Goal: Task Accomplishment & Management: Use online tool/utility

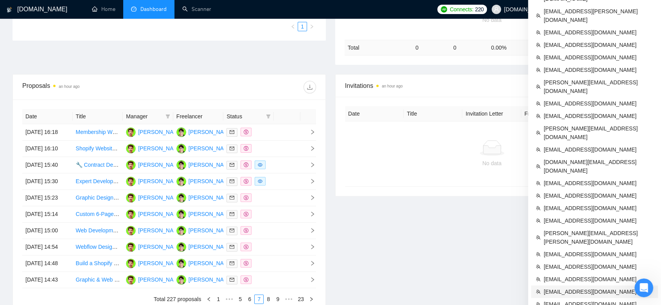
scroll to position [290, 0]
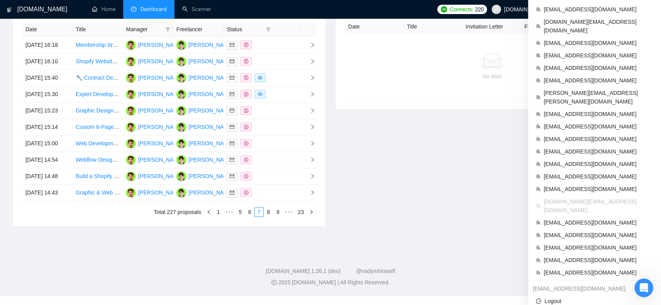
click at [601, 64] on span "[EMAIL_ADDRESS][DOMAIN_NAME]" at bounding box center [597, 68] width 109 height 9
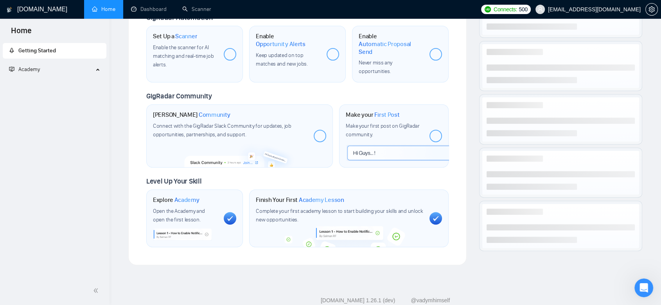
scroll to position [309, 0]
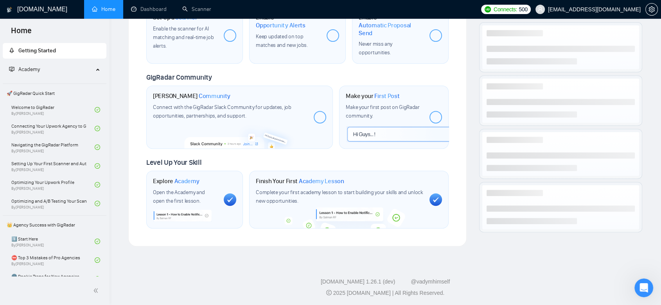
click at [612, 9] on span "[EMAIL_ADDRESS][DOMAIN_NAME]" at bounding box center [594, 9] width 93 height 0
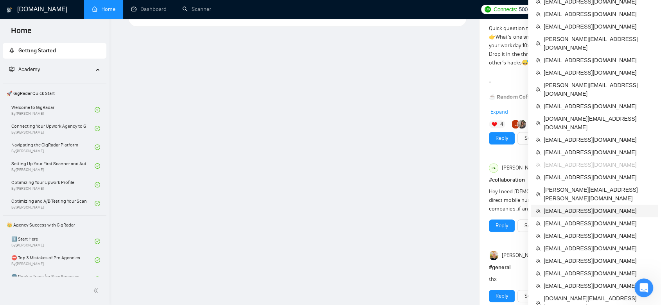
scroll to position [483, 0]
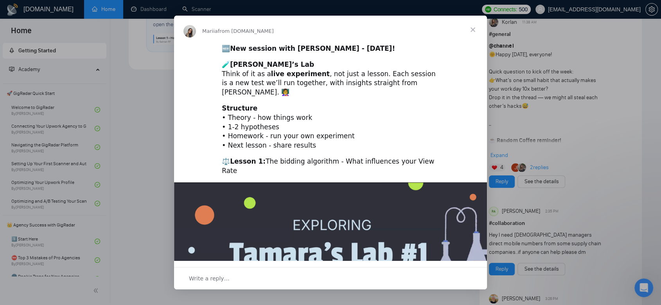
click at [472, 28] on span "Close" at bounding box center [473, 30] width 28 height 28
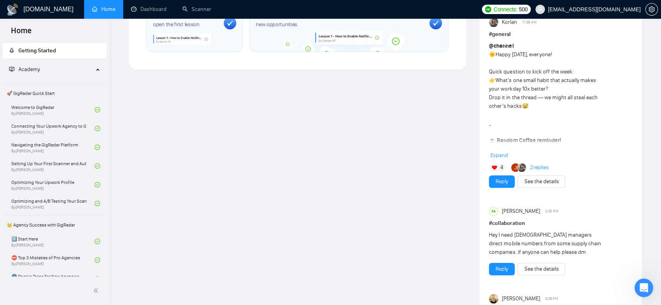
click at [620, 9] on span "[EMAIL_ADDRESS][DOMAIN_NAME]" at bounding box center [594, 9] width 93 height 0
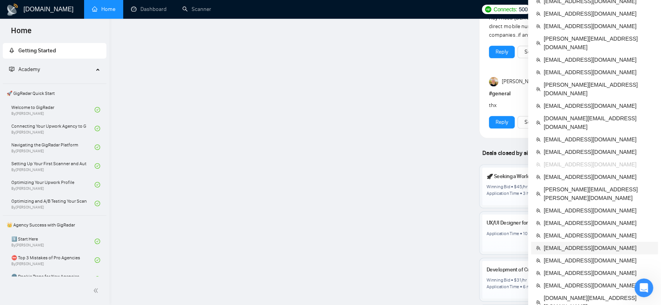
scroll to position [830, 0]
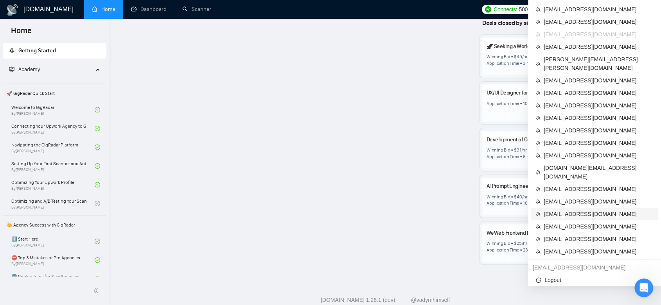
click at [607, 210] on span "[EMAIL_ADDRESS][DOMAIN_NAME]" at bounding box center [597, 214] width 109 height 9
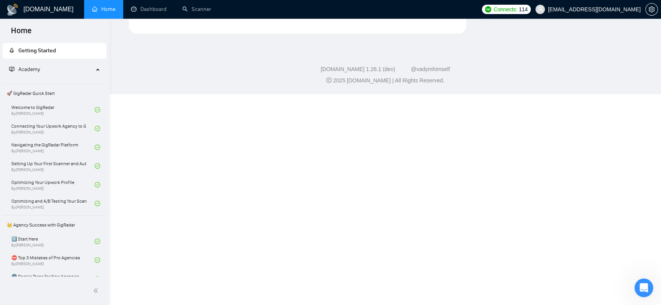
scroll to position [309, 0]
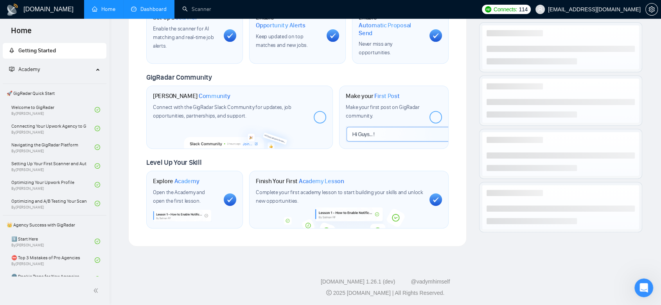
click at [158, 11] on link "Dashboard" at bounding box center [149, 9] width 36 height 7
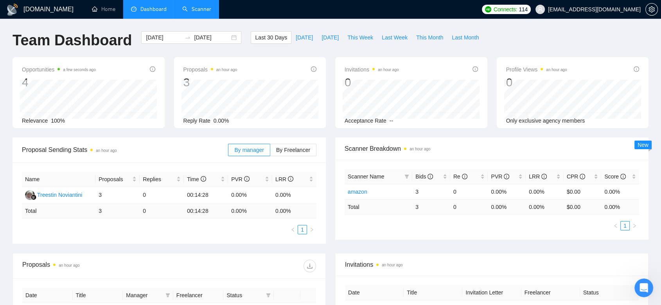
click at [198, 9] on link "Scanner" at bounding box center [196, 9] width 29 height 7
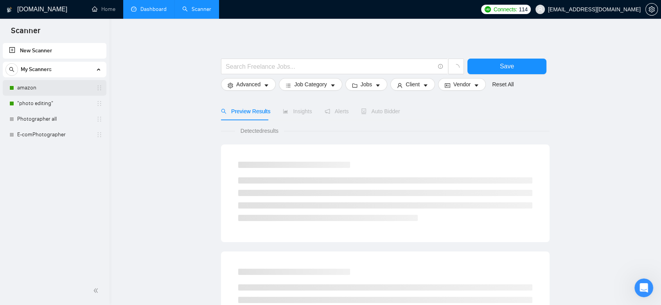
click at [45, 90] on link "amazon" at bounding box center [54, 88] width 74 height 16
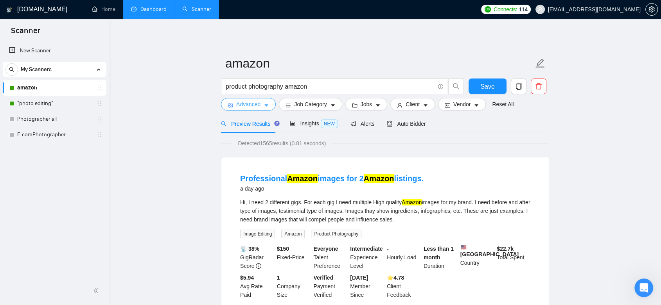
click at [256, 106] on span "Advanced" at bounding box center [248, 104] width 24 height 9
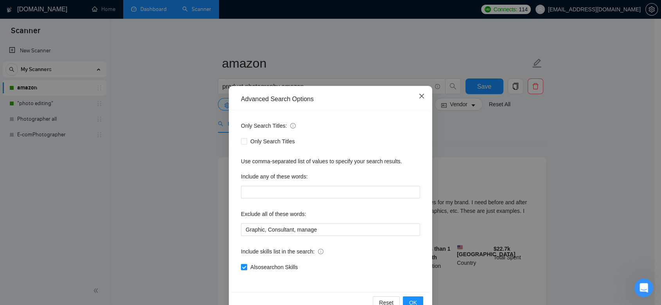
click at [419, 100] on span "Close" at bounding box center [421, 96] width 21 height 21
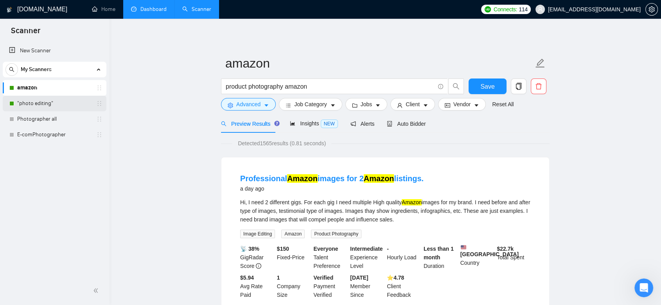
click at [47, 102] on link ""photo editing"" at bounding box center [54, 104] width 74 height 16
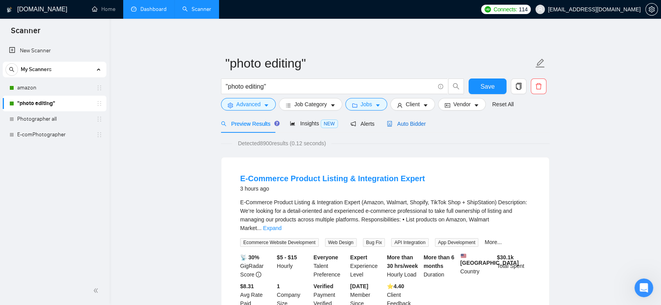
click at [407, 127] on span "Auto Bidder" at bounding box center [406, 124] width 39 height 6
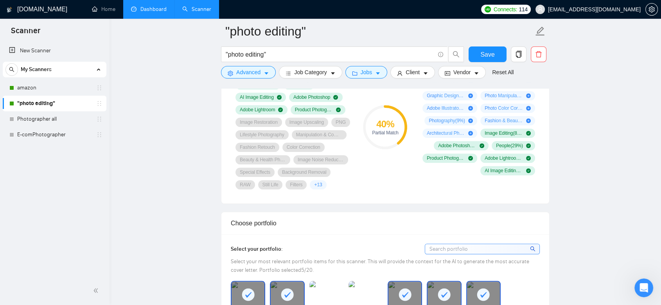
scroll to position [521, 0]
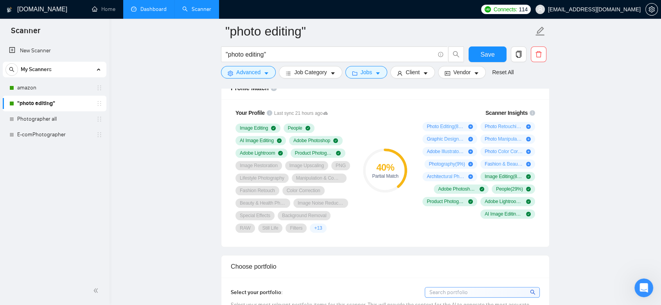
click at [155, 9] on link "Dashboard" at bounding box center [149, 9] width 36 height 7
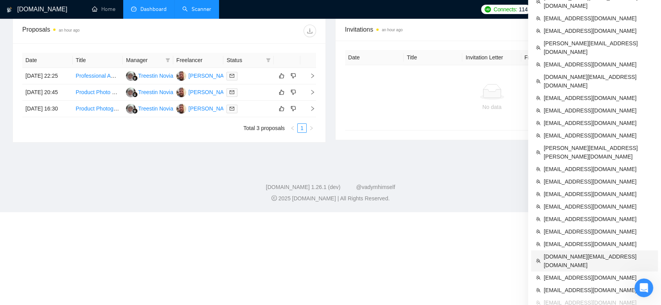
scroll to position [238, 0]
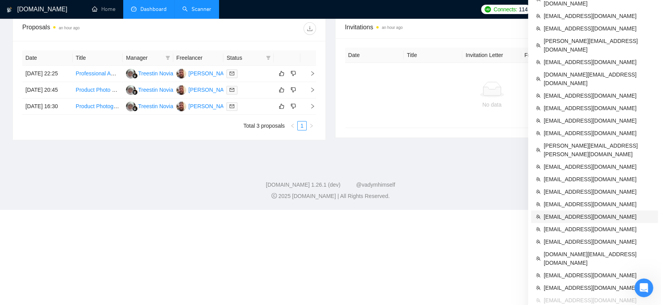
click at [584, 213] on span "[EMAIL_ADDRESS][DOMAIN_NAME]" at bounding box center [597, 217] width 109 height 9
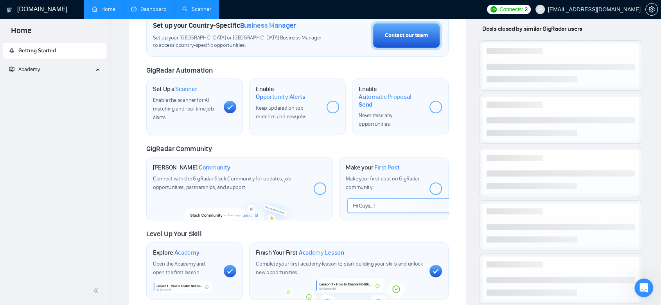
scroll to position [309, 0]
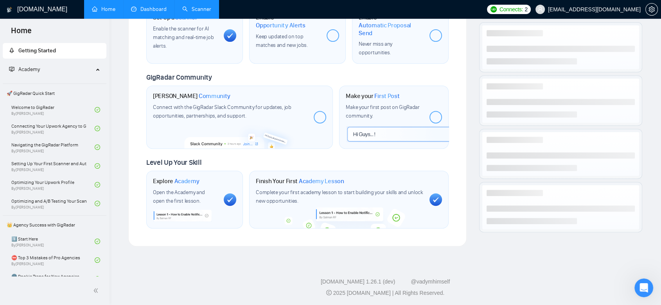
click at [153, 9] on link "Dashboard" at bounding box center [149, 9] width 36 height 7
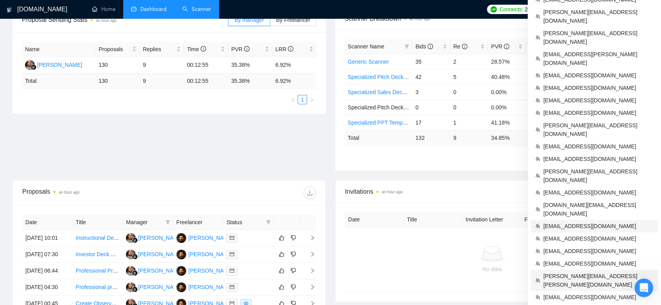
scroll to position [217, 0]
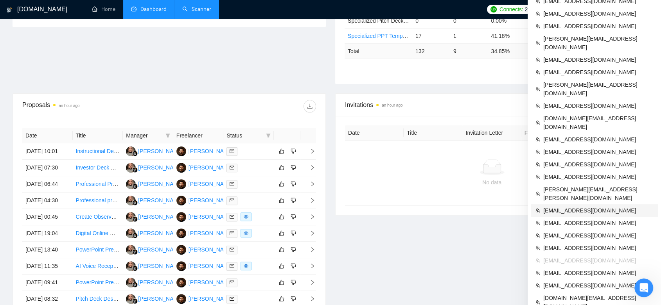
click at [582, 206] on span "[EMAIL_ADDRESS][DOMAIN_NAME]" at bounding box center [598, 210] width 110 height 9
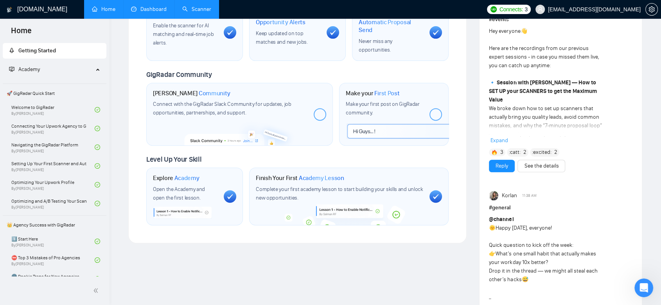
scroll to position [135, 0]
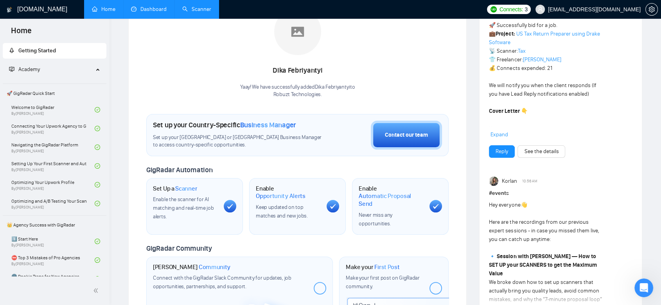
click at [161, 11] on link "Dashboard" at bounding box center [149, 9] width 36 height 7
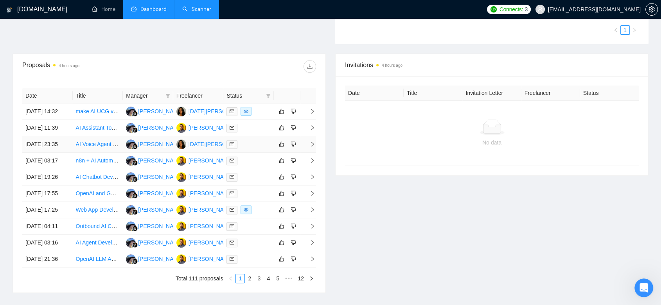
scroll to position [372, 0]
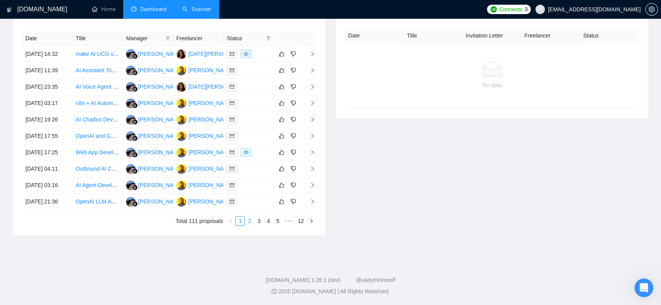
click at [249, 224] on link "2" at bounding box center [249, 221] width 9 height 9
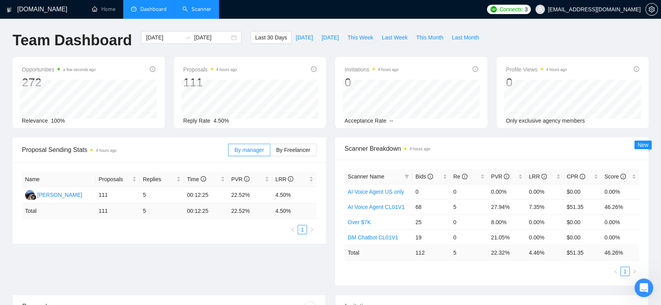
click at [206, 8] on link "Scanner" at bounding box center [196, 9] width 29 height 7
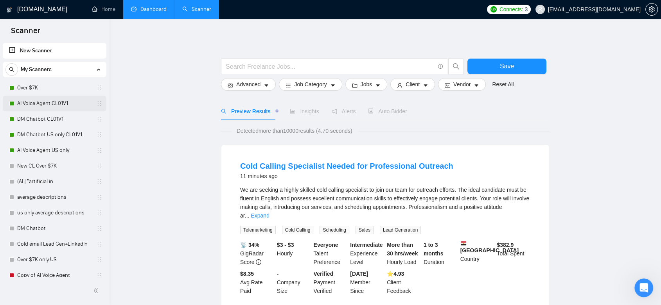
click at [71, 105] on link "AI Voice Agent CL01V1" at bounding box center [54, 104] width 74 height 16
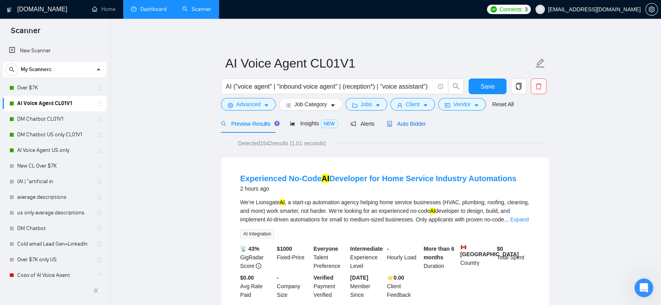
click at [411, 125] on span "Auto Bidder" at bounding box center [406, 124] width 39 height 6
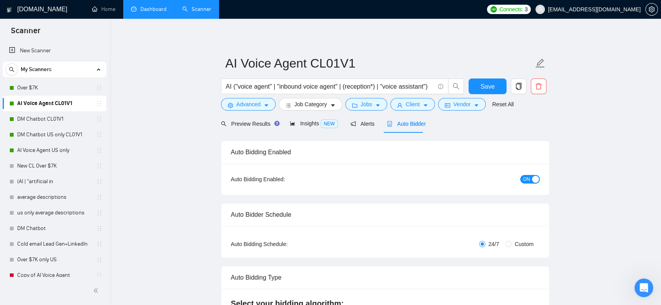
checkbox input "true"
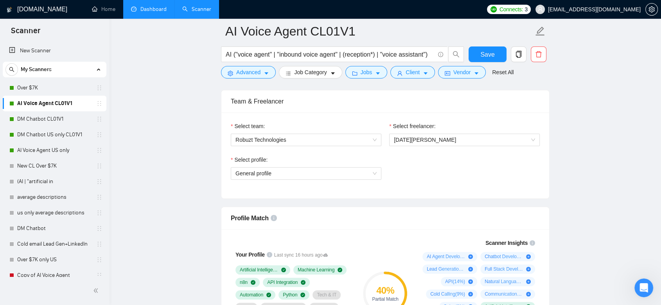
scroll to position [521, 0]
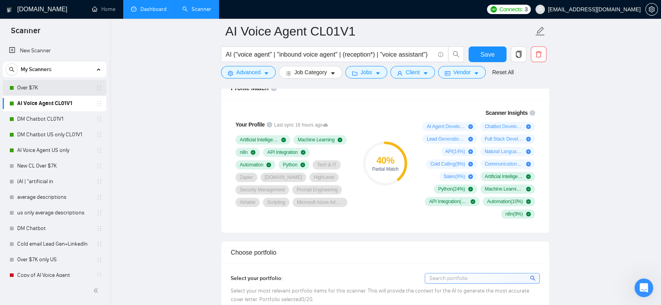
click at [55, 86] on link "Over $7K" at bounding box center [54, 88] width 74 height 16
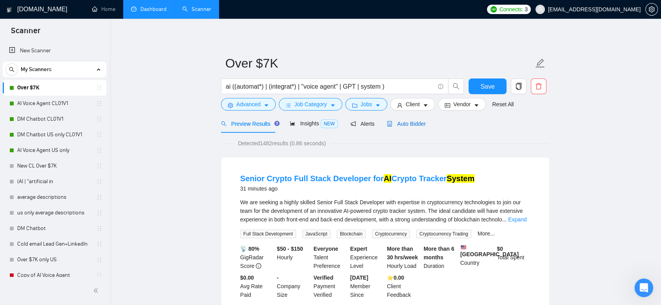
click at [407, 125] on span "Auto Bidder" at bounding box center [406, 124] width 39 height 6
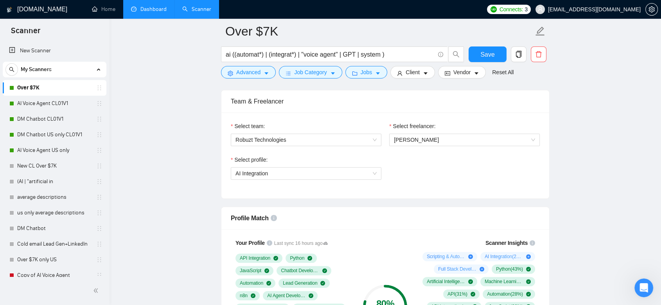
scroll to position [478, 0]
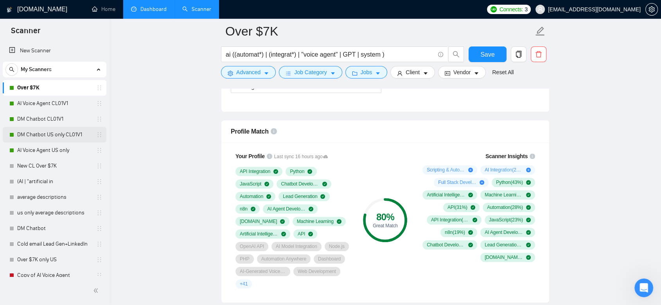
click at [59, 137] on link "DM Chatbot US only CL01V1" at bounding box center [54, 135] width 74 height 16
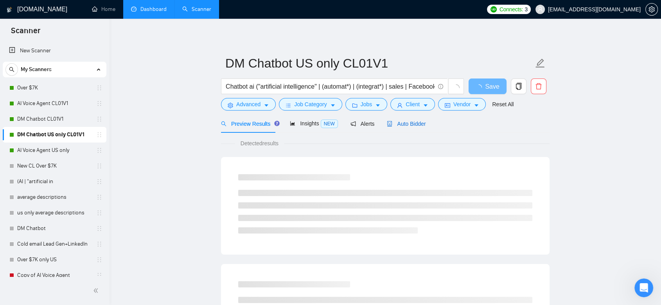
click at [406, 125] on span "Auto Bidder" at bounding box center [406, 124] width 39 height 6
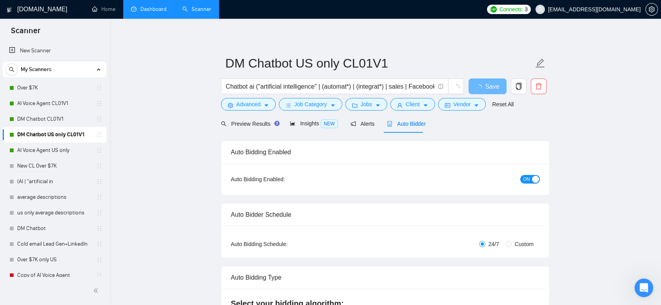
checkbox input "true"
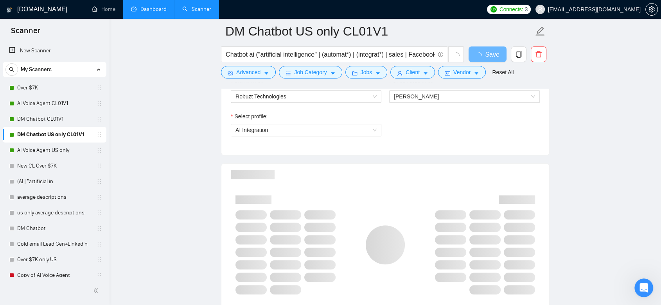
scroll to position [478, 0]
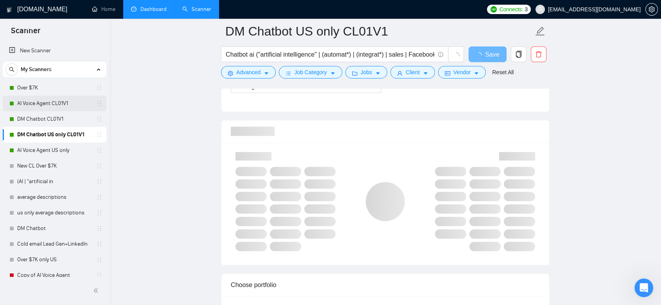
click at [72, 104] on link "AI Voice Agent CL01V1" at bounding box center [54, 104] width 74 height 16
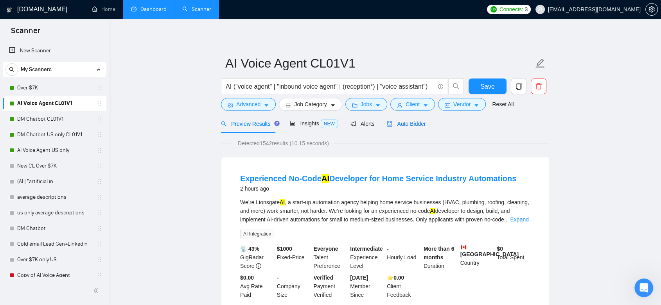
drag, startPoint x: 413, startPoint y: 122, endPoint x: 597, endPoint y: 166, distance: 188.7
click at [413, 121] on span "Auto Bidder" at bounding box center [406, 124] width 39 height 6
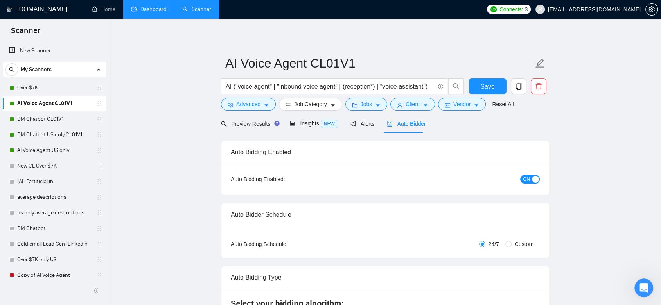
checkbox input "true"
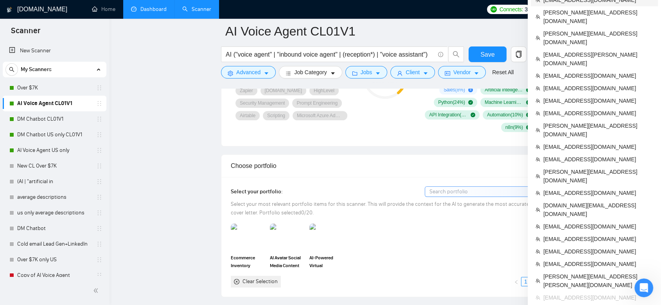
scroll to position [651, 0]
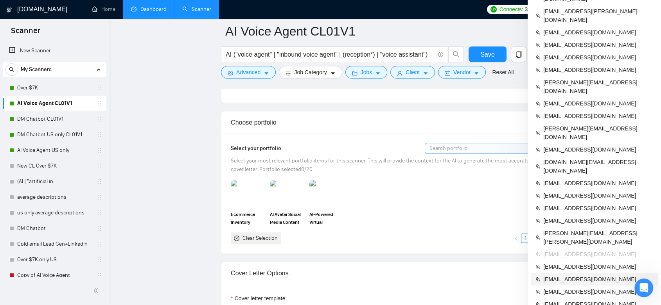
click at [587, 275] on span "[EMAIL_ADDRESS][DOMAIN_NAME]" at bounding box center [598, 279] width 110 height 9
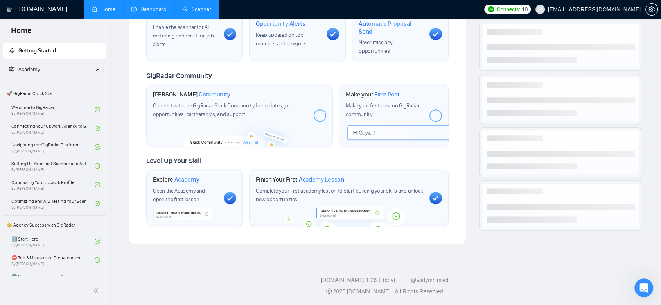
scroll to position [309, 0]
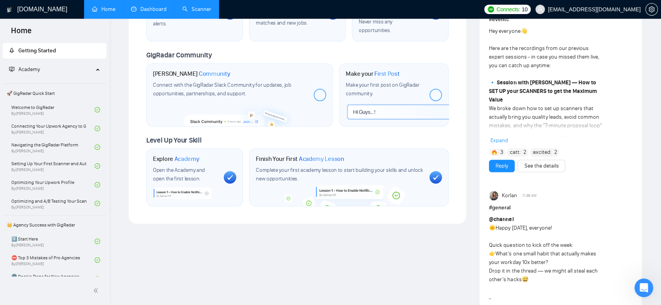
click at [144, 10] on link "Dashboard" at bounding box center [149, 9] width 36 height 7
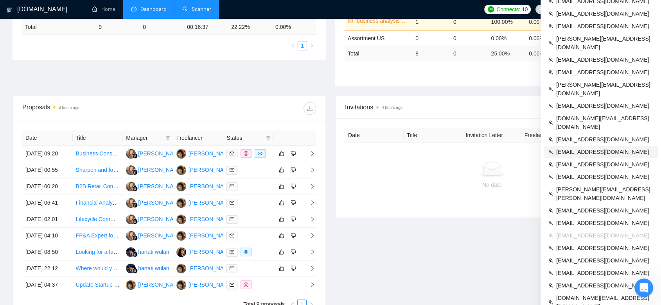
scroll to position [260, 0]
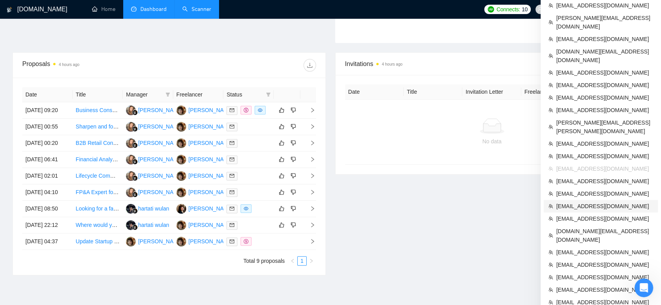
click at [590, 202] on span "[EMAIL_ADDRESS][DOMAIN_NAME]" at bounding box center [604, 206] width 97 height 9
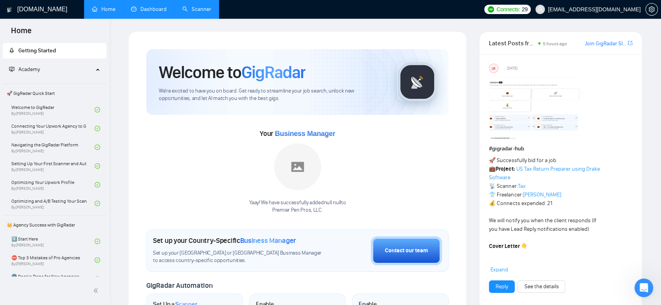
click at [161, 13] on link "Dashboard" at bounding box center [149, 9] width 36 height 7
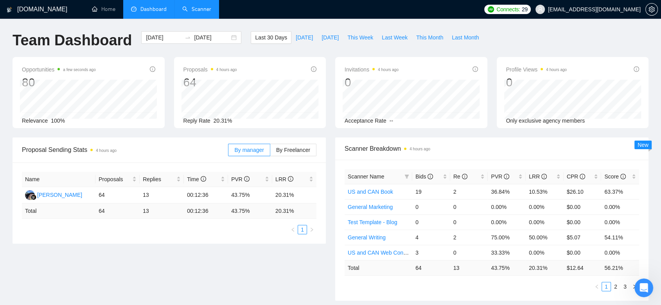
click at [193, 9] on link "Scanner" at bounding box center [196, 9] width 29 height 7
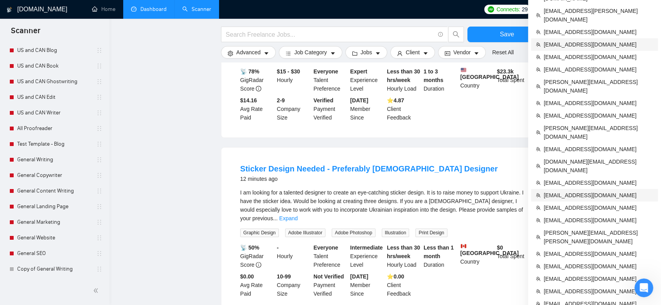
scroll to position [260, 0]
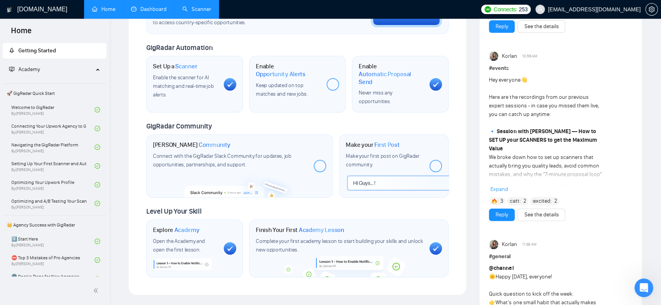
click at [146, 12] on link "Dashboard" at bounding box center [149, 9] width 36 height 7
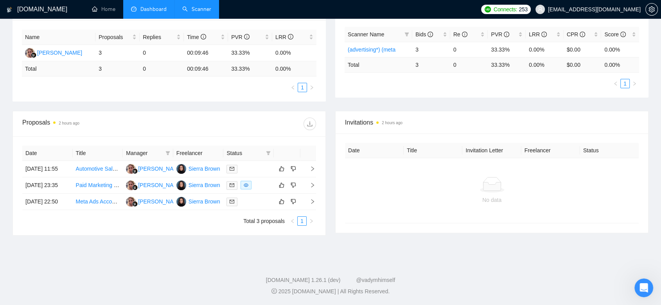
scroll to position [119, 0]
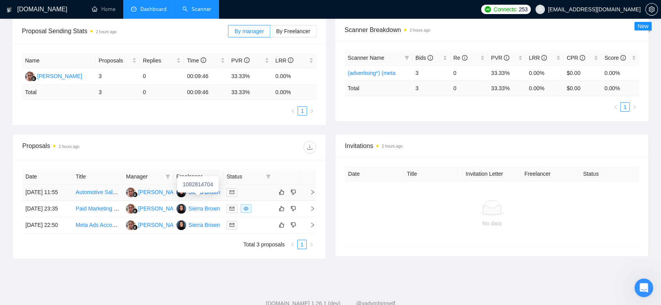
click at [183, 197] on img at bounding box center [181, 193] width 10 height 10
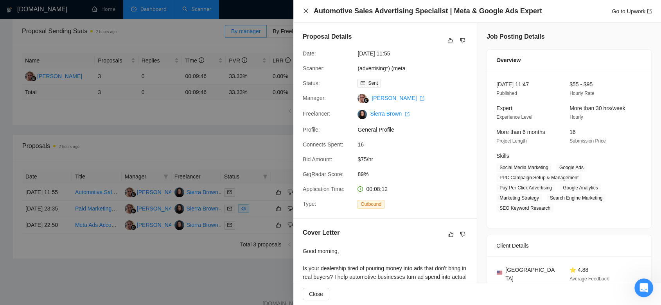
click at [306, 12] on icon "close" at bounding box center [306, 11] width 6 height 6
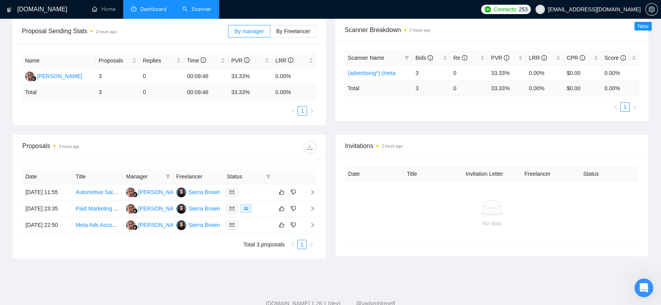
scroll to position [0, 0]
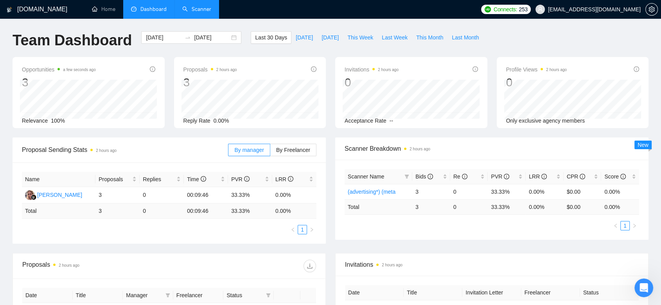
click at [198, 11] on link "Scanner" at bounding box center [196, 9] width 29 height 7
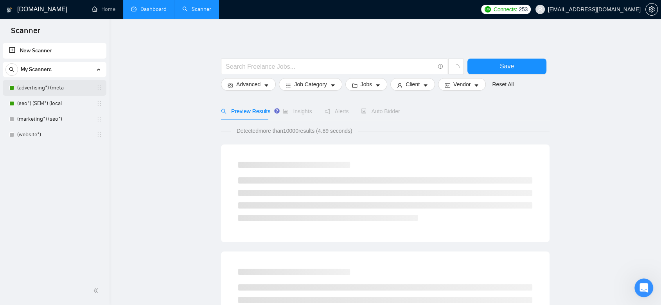
click at [66, 94] on link "(advertising*) (meta" at bounding box center [54, 88] width 74 height 16
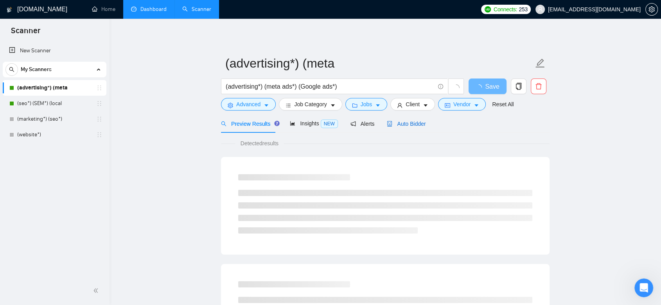
click at [419, 125] on span "Auto Bidder" at bounding box center [406, 124] width 39 height 6
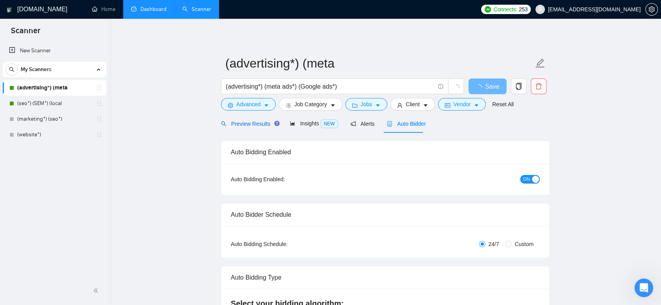
click at [256, 125] on span "Preview Results" at bounding box center [249, 124] width 56 height 6
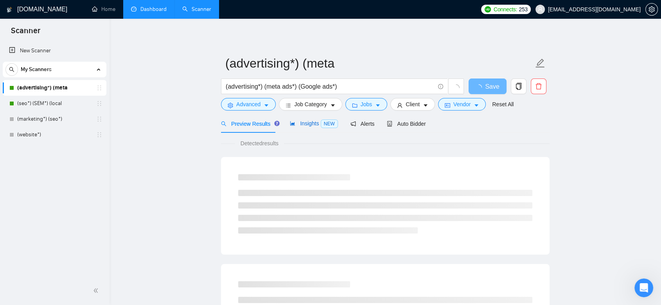
click at [303, 124] on span "Insights NEW" at bounding box center [314, 123] width 48 height 6
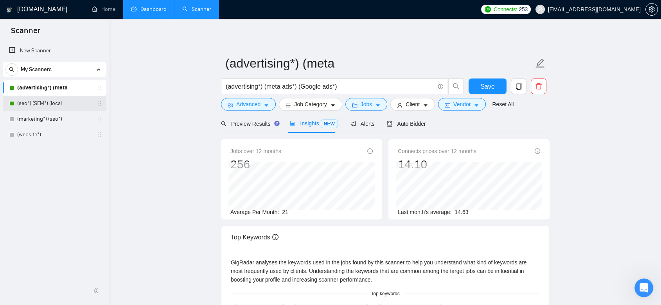
click at [51, 100] on link "(seo*) (SEM*) (local" at bounding box center [54, 104] width 74 height 16
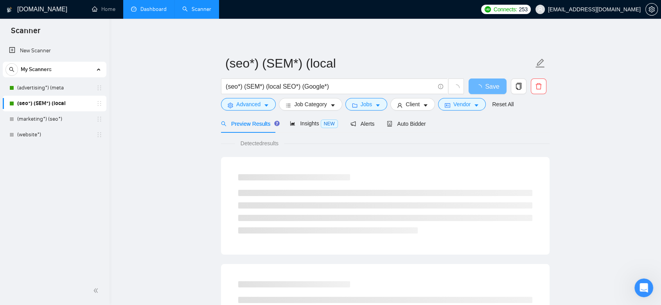
click at [155, 11] on link "Dashboard" at bounding box center [149, 9] width 36 height 7
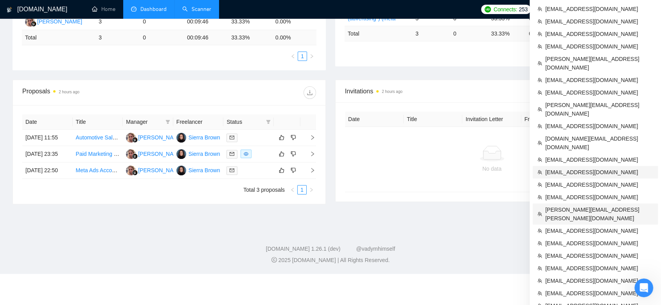
scroll to position [217, 0]
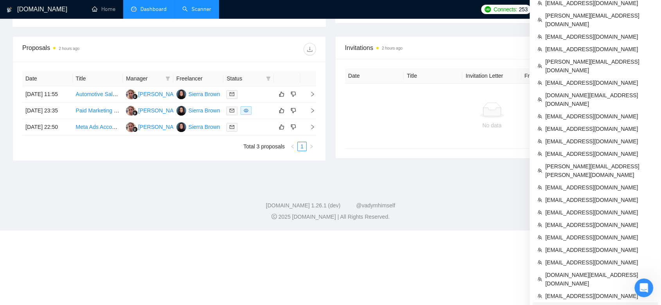
click at [593, 305] on span "[EMAIL_ADDRESS][DOMAIN_NAME]" at bounding box center [599, 309] width 108 height 9
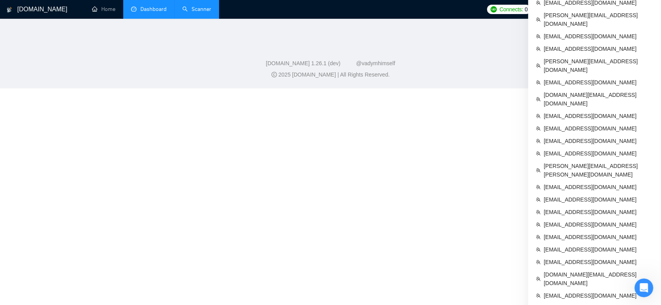
scroll to position [309, 0]
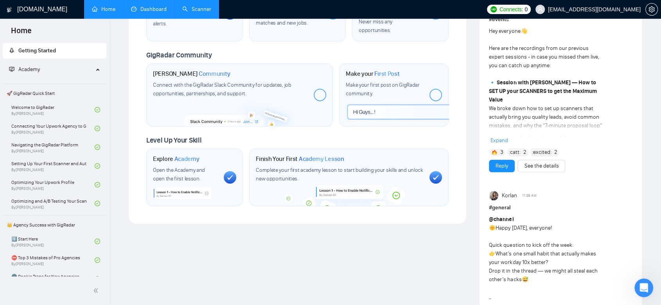
click at [151, 10] on link "Dashboard" at bounding box center [149, 9] width 36 height 7
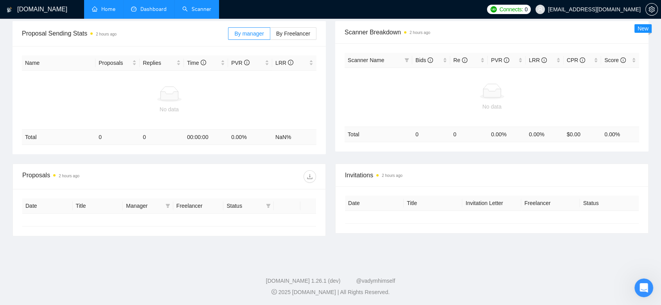
type input "[DATE]"
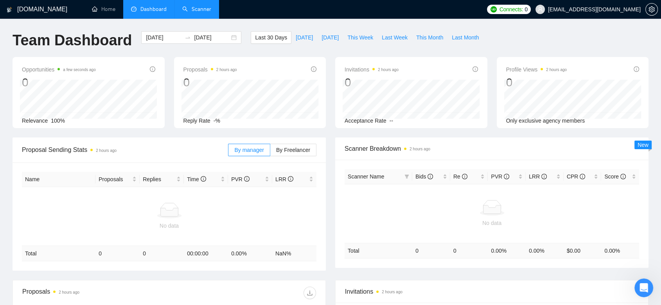
click at [188, 13] on link "Scanner" at bounding box center [196, 9] width 29 height 7
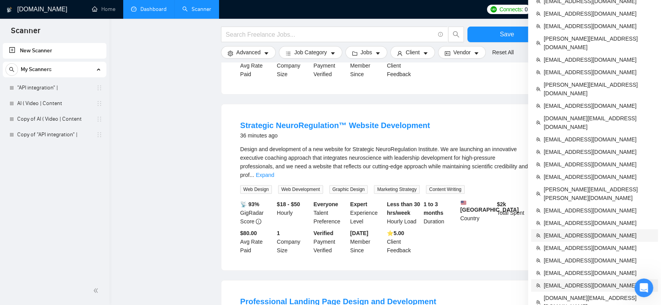
scroll to position [260, 0]
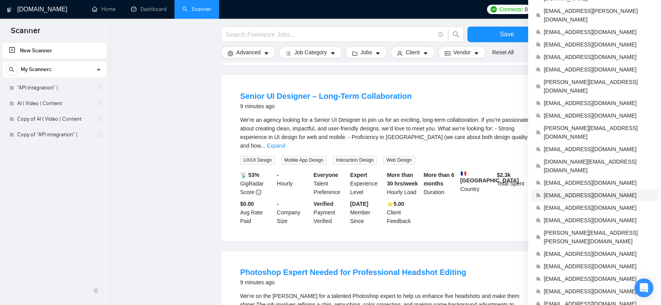
scroll to position [608, 0]
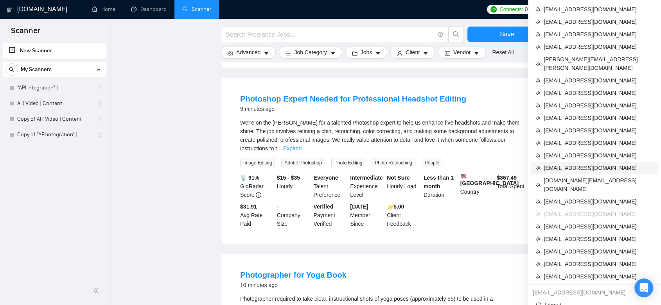
click at [589, 164] on span "[EMAIL_ADDRESS][DOMAIN_NAME]" at bounding box center [597, 168] width 109 height 9
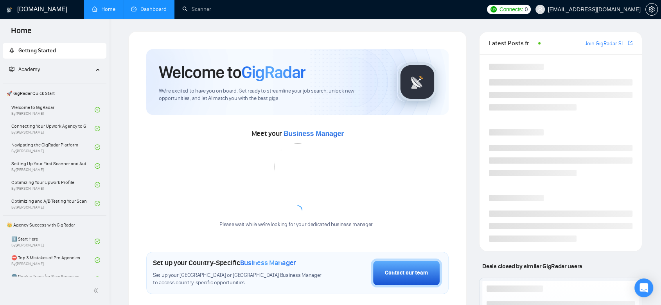
click at [159, 6] on link "Dashboard" at bounding box center [149, 9] width 36 height 7
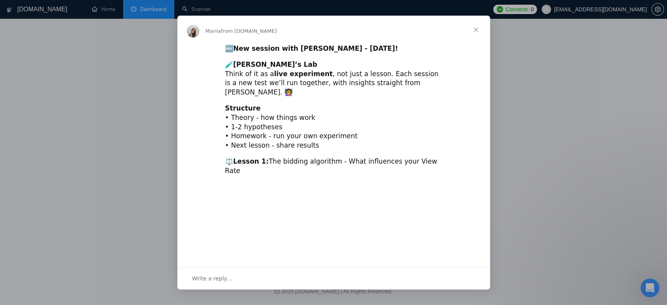
click at [472, 29] on span "Close" at bounding box center [476, 30] width 28 height 28
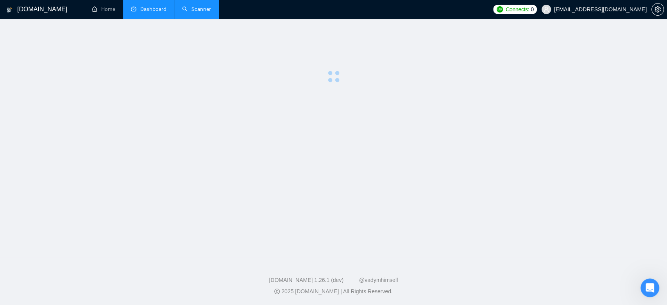
click at [208, 13] on link "Scanner" at bounding box center [196, 9] width 29 height 7
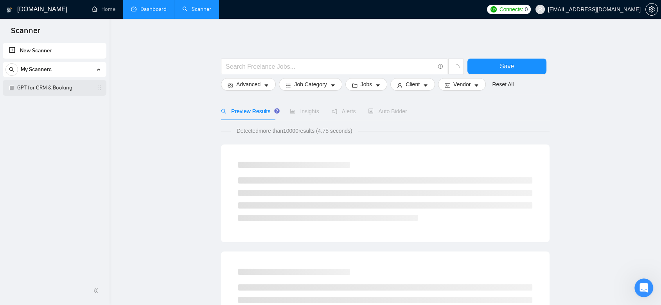
click at [39, 90] on link "GPT for CRM & Booking" at bounding box center [54, 88] width 74 height 16
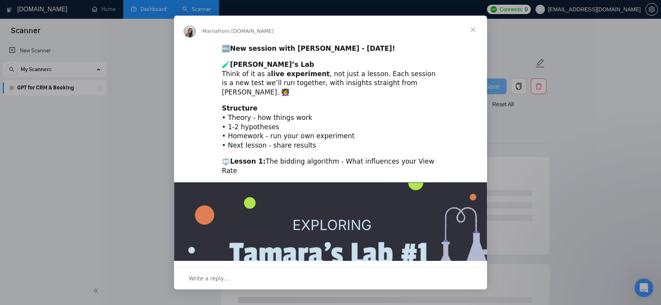
click at [469, 27] on span "Close" at bounding box center [473, 30] width 28 height 28
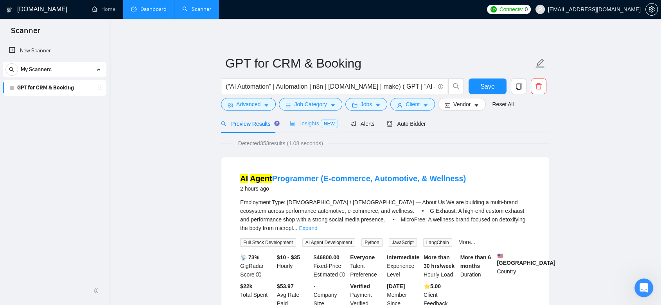
click at [295, 118] on div "Insights NEW" at bounding box center [314, 124] width 48 height 18
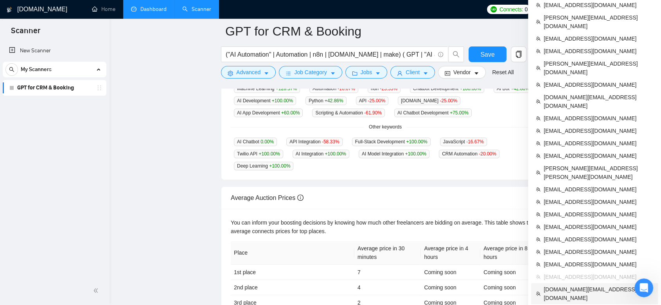
scroll to position [281, 0]
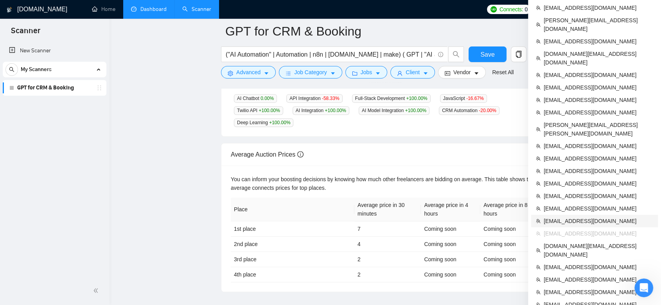
click at [593, 217] on span "[EMAIL_ADDRESS][DOMAIN_NAME]" at bounding box center [597, 221] width 109 height 9
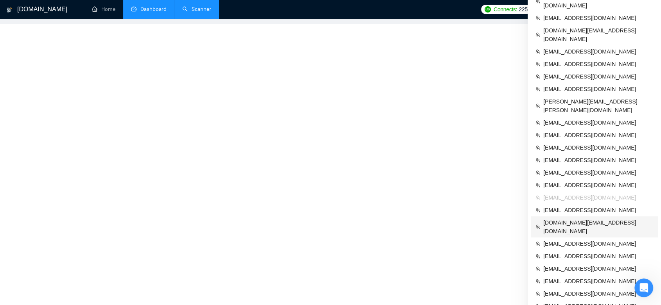
scroll to position [263, 0]
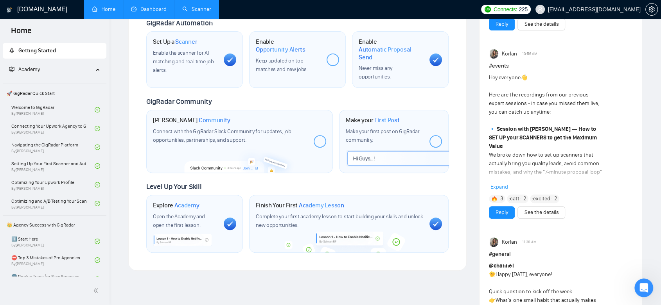
click at [163, 9] on link "Dashboard" at bounding box center [149, 9] width 36 height 7
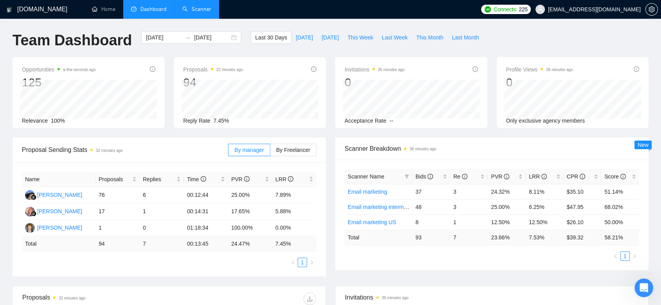
click at [199, 13] on link "Scanner" at bounding box center [196, 9] width 29 height 7
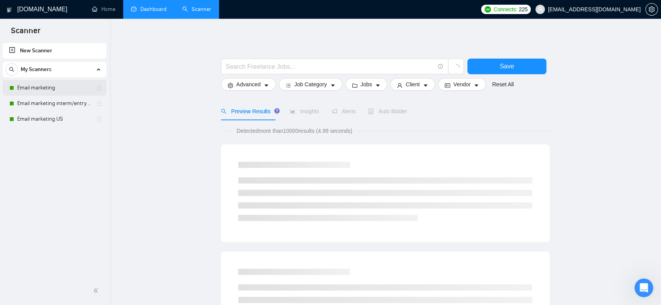
click at [66, 90] on link "Email marketing" at bounding box center [54, 88] width 74 height 16
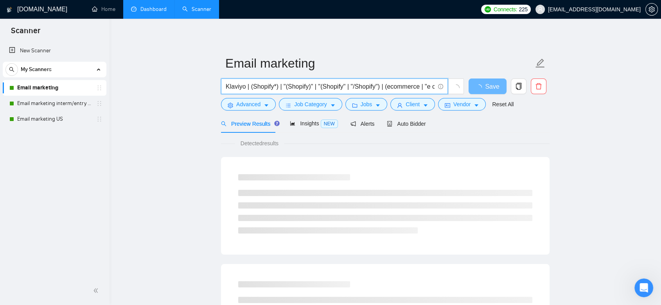
drag, startPoint x: 230, startPoint y: 87, endPoint x: 331, endPoint y: 90, distance: 100.9
click at [331, 90] on input "Klaviyo | (Shopify*) | "(Shopify)" | "(Shopify" | "/Shopify") | (ecommerce | "e…" at bounding box center [330, 87] width 209 height 10
click at [300, 90] on input "Klaviyo | (Shopify*) | "(Shopify)" | "(Shopify" | "/Shopify") | (ecommerce | "e…" at bounding box center [330, 87] width 209 height 10
click at [226, 87] on input "Klaviyo | (Shopify*) | "(Shopify)" | "(Shopify" | "/Shopify") | (ecommerce | "e…" at bounding box center [330, 87] width 209 height 10
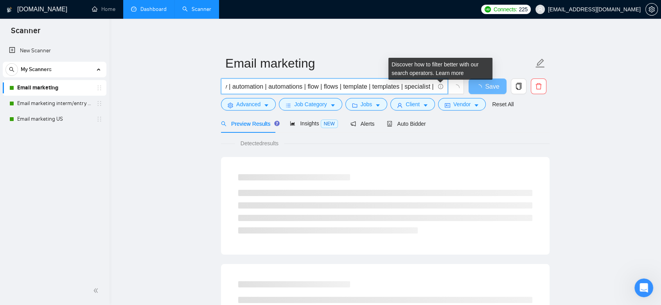
scroll to position [0, 509]
drag, startPoint x: 400, startPoint y: 86, endPoint x: 438, endPoint y: 88, distance: 38.0
click at [438, 88] on span "(Klaviyo | (Shopify*) | "(Shopify)" | "(Shopify" | "/Shopify") | (ecommerce | "…" at bounding box center [334, 87] width 227 height 16
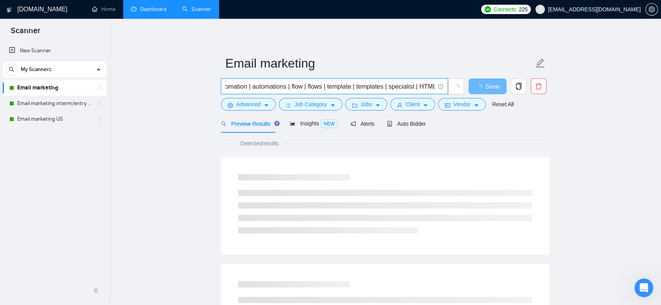
type input "(Klaviyo | (Shopify*) | "(Shopify)" | "(Shopify" | "/Shopify") | (ecommerce | "…"
click at [463, 128] on div "Preview Results Insights NEW Alerts Auto Bidder" at bounding box center [385, 124] width 328 height 18
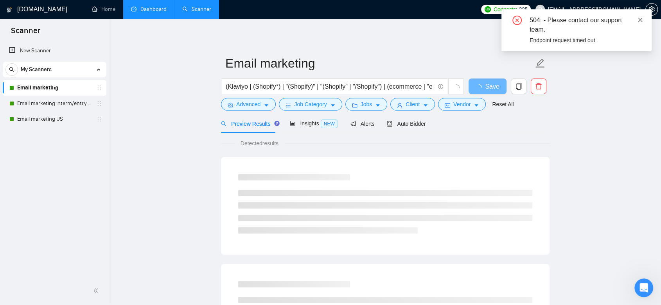
click at [638, 19] on icon "close" at bounding box center [639, 19] width 5 height 5
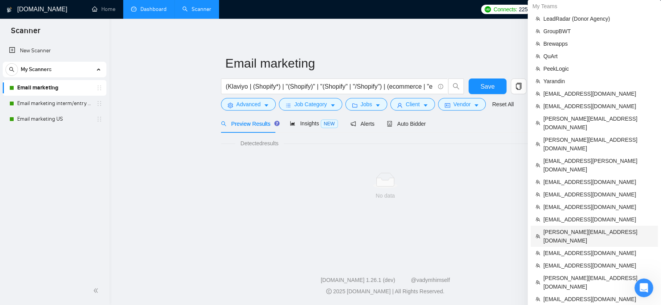
click at [586, 228] on span "[PERSON_NAME][EMAIL_ADDRESS][DOMAIN_NAME]" at bounding box center [598, 236] width 110 height 17
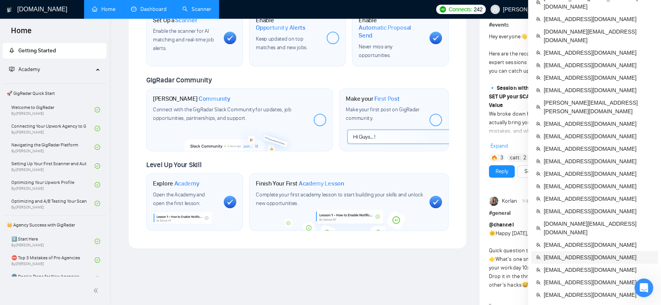
scroll to position [260, 0]
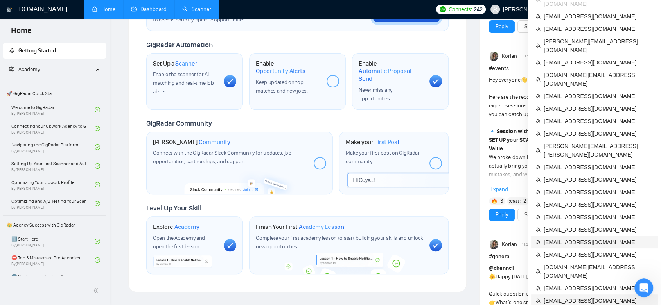
click at [590, 238] on span "[EMAIL_ADDRESS][DOMAIN_NAME]" at bounding box center [597, 242] width 109 height 9
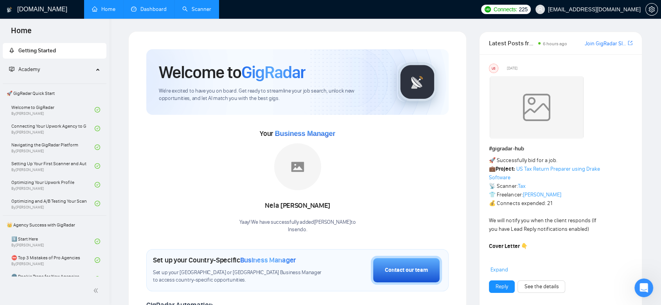
click at [167, 6] on link "Dashboard" at bounding box center [149, 9] width 36 height 7
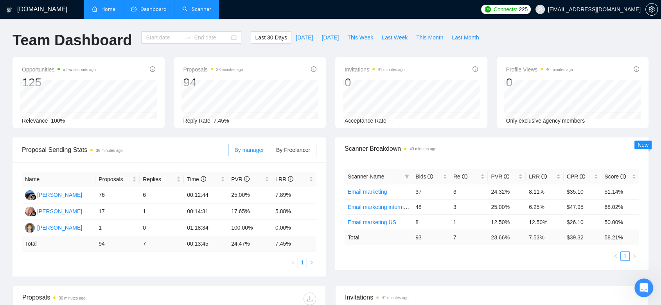
type input "[DATE]"
click at [194, 7] on link "Scanner" at bounding box center [196, 9] width 29 height 7
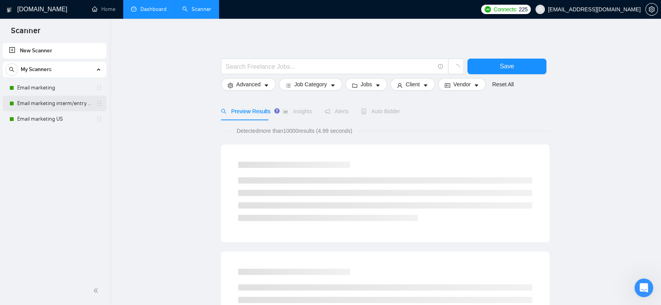
click at [58, 106] on link "Email marketing interm/entry level" at bounding box center [54, 104] width 74 height 16
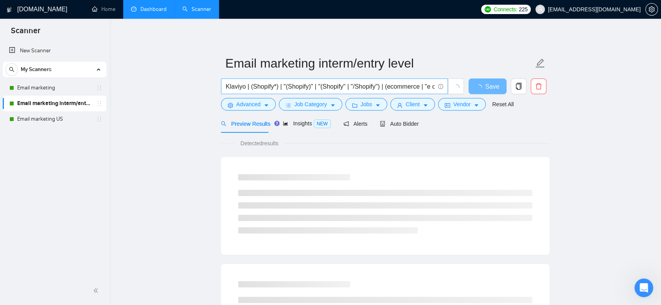
click at [226, 85] on input "Klaviyo | (Shopify*) | "(Shopify)" | "(Shopify" | "/Shopify") | (ecommerce | "e…" at bounding box center [330, 87] width 209 height 10
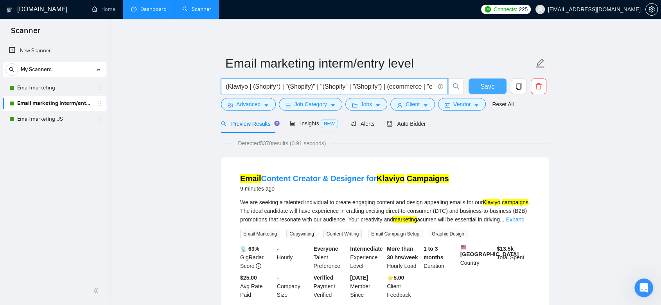
type input "(Klaviyo | (Shopify*) | "(Shopify)" | "(Shopify" | "/Shopify") | (ecommerce | "…"
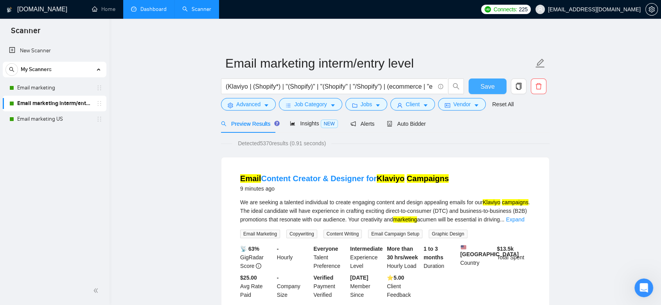
click at [491, 90] on span "Save" at bounding box center [487, 87] width 14 height 10
click at [56, 121] on link "Email marketing US" at bounding box center [54, 119] width 74 height 16
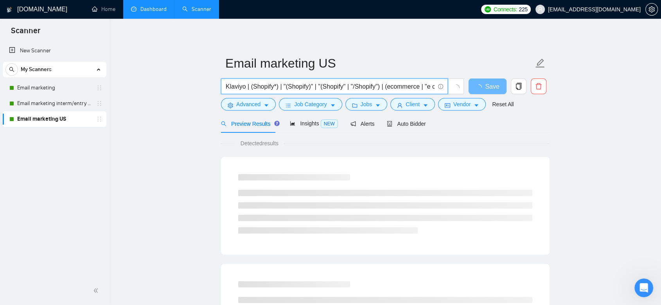
click at [226, 86] on input "Klaviyo | (Shopify*) | "(Shopify)" | "(Shopify" | "/Shopify") | (ecommerce | "e…" at bounding box center [330, 87] width 209 height 10
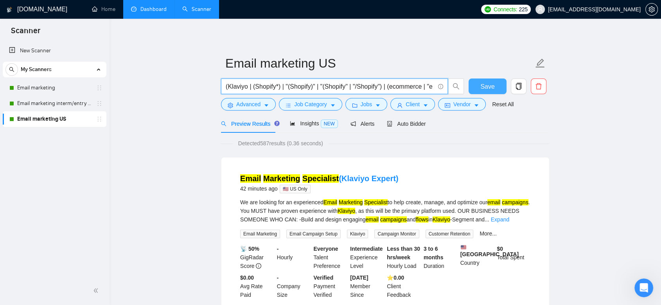
type input "(Klaviyo | (Shopify*) | "(Shopify)" | "(Shopify" | "/Shopify") | (ecommerce | "…"
click at [481, 87] on span "Save" at bounding box center [487, 87] width 14 height 10
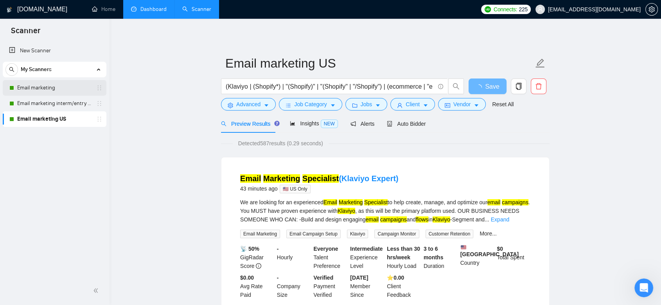
click at [68, 84] on link "Email marketing" at bounding box center [54, 88] width 74 height 16
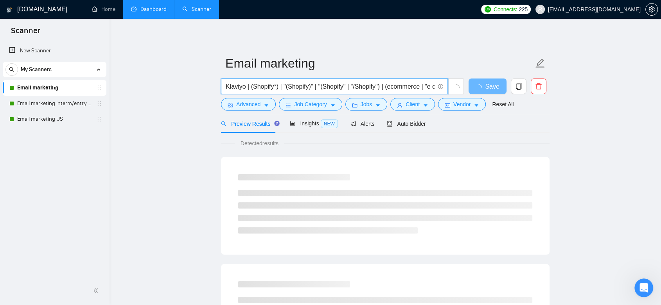
click at [226, 88] on input "Klaviyo | (Shopify*) | "(Shopify)" | "(Shopify" | "/Shopify") | (ecommerce | "e…" at bounding box center [330, 87] width 209 height 10
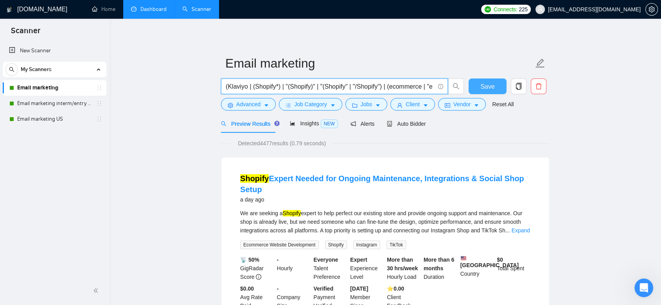
type input "(Klaviyo | (Shopify*) | "(Shopify)" | "(Shopify" | "/Shopify") | (ecommerce | "…"
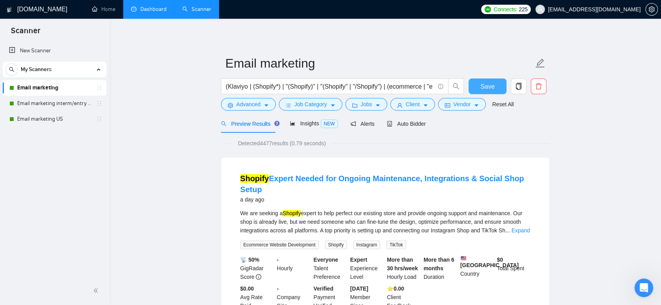
click at [487, 83] on span "Save" at bounding box center [487, 87] width 14 height 10
click at [488, 84] on span "Save" at bounding box center [487, 87] width 14 height 10
click at [83, 108] on link "Email marketing interm/entry level" at bounding box center [54, 104] width 74 height 16
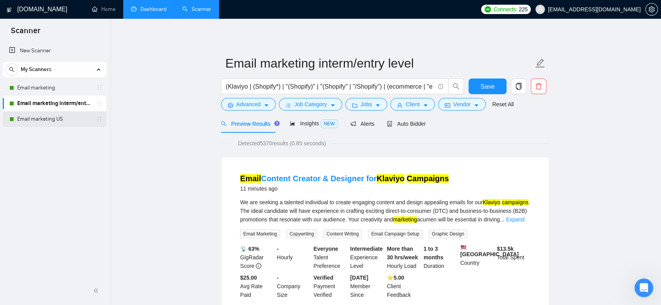
click at [61, 121] on link "Email marketing US" at bounding box center [54, 119] width 74 height 16
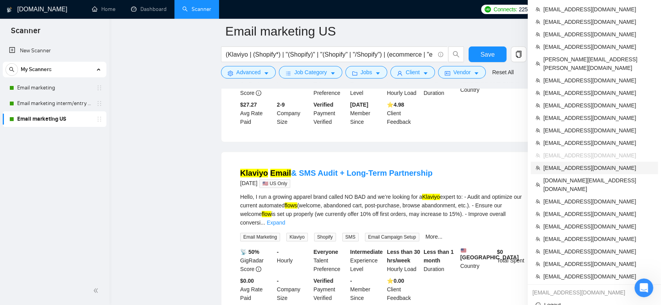
scroll to position [304, 0]
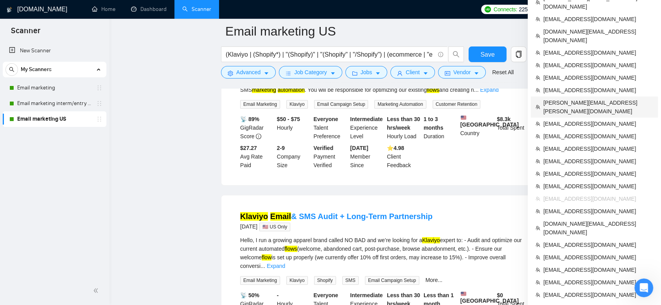
click at [582, 99] on span "[PERSON_NAME][EMAIL_ADDRESS][PERSON_NAME][DOMAIN_NAME]" at bounding box center [598, 107] width 110 height 17
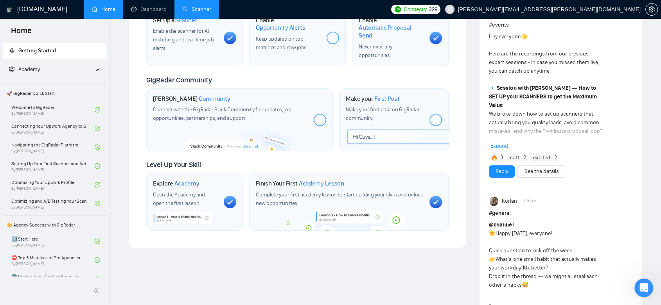
scroll to position [43, 0]
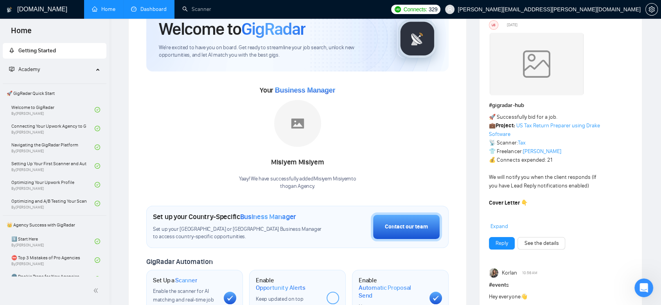
click at [160, 6] on link "Dashboard" at bounding box center [149, 9] width 36 height 7
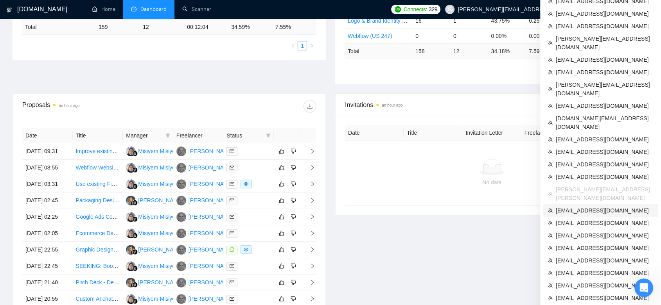
scroll to position [174, 0]
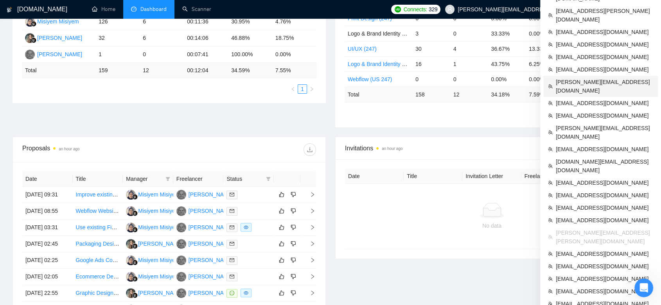
click at [612, 78] on span "[PERSON_NAME][EMAIL_ADDRESS][DOMAIN_NAME]" at bounding box center [604, 86] width 97 height 17
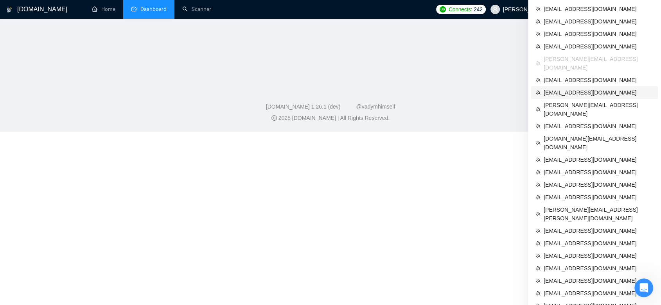
scroll to position [283, 0]
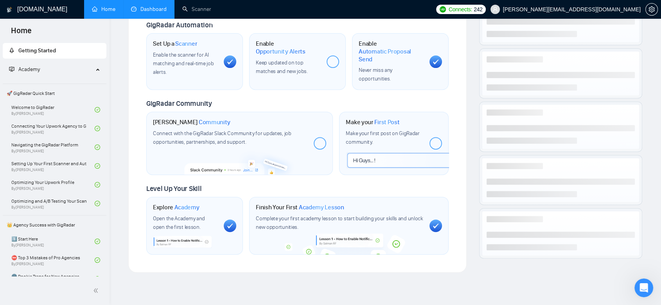
click at [138, 6] on link "Dashboard" at bounding box center [149, 9] width 36 height 7
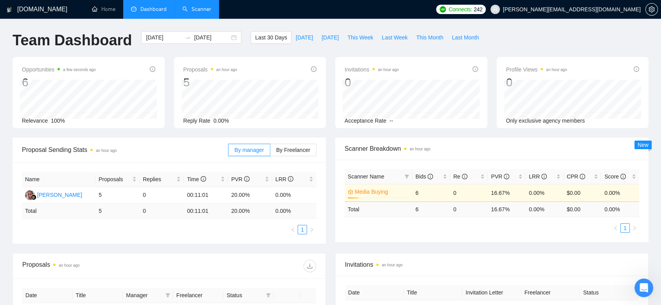
click at [194, 6] on link "Scanner" at bounding box center [196, 9] width 29 height 7
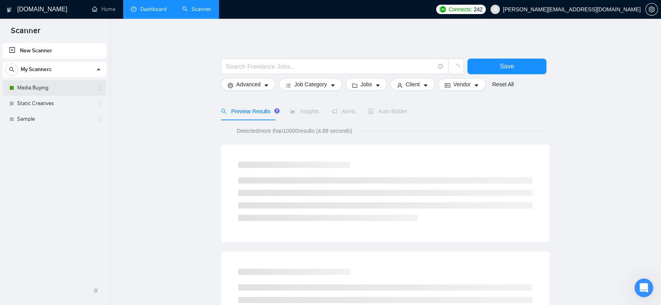
click at [75, 94] on link "Media Buying" at bounding box center [54, 88] width 74 height 16
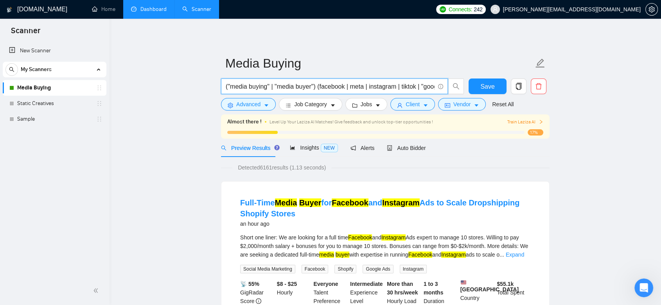
drag, startPoint x: 327, startPoint y: 86, endPoint x: 344, endPoint y: 83, distance: 17.1
click at [344, 83] on input "("media buying" | "media buyer") (facebook | meta | instagram | tiktok | "googl…" at bounding box center [330, 87] width 209 height 10
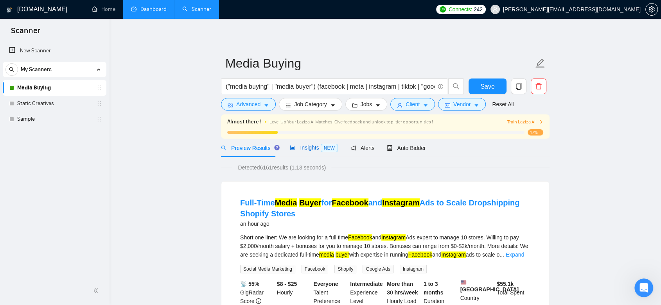
click at [311, 147] on span "Insights NEW" at bounding box center [314, 148] width 48 height 6
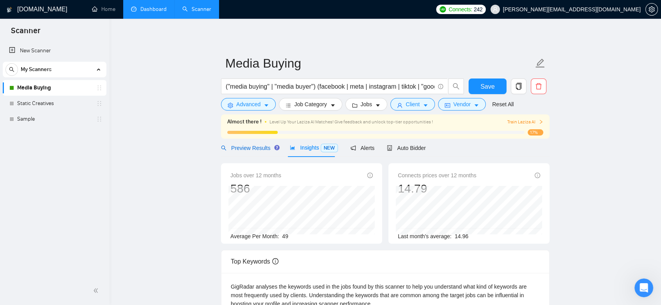
click at [260, 146] on span "Preview Results" at bounding box center [249, 148] width 56 height 6
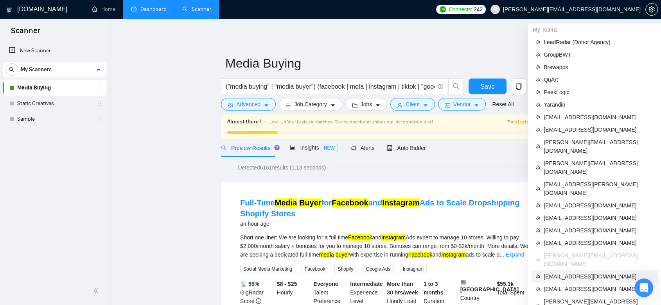
click at [596, 273] on span "[EMAIL_ADDRESS][DOMAIN_NAME]" at bounding box center [597, 277] width 109 height 9
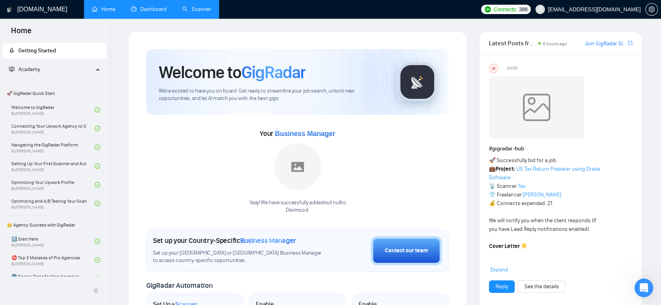
click at [137, 18] on li "Dashboard" at bounding box center [148, 9] width 51 height 19
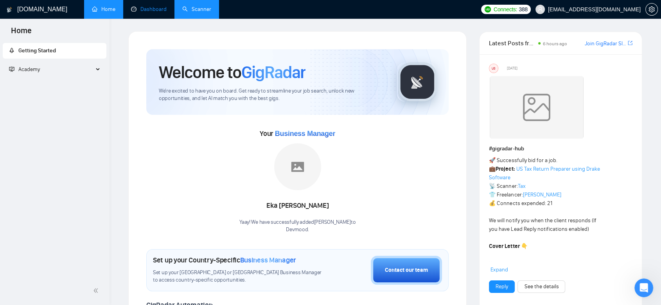
click at [157, 10] on link "Dashboard" at bounding box center [149, 9] width 36 height 7
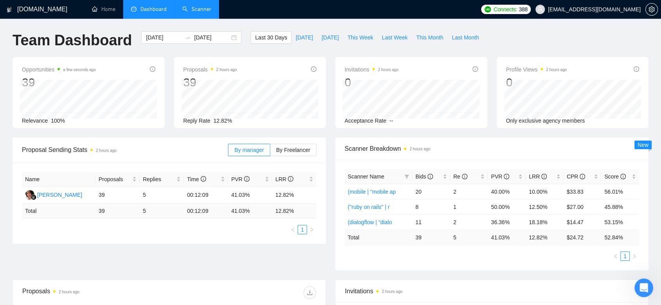
click at [193, 9] on link "Scanner" at bounding box center [196, 9] width 29 height 7
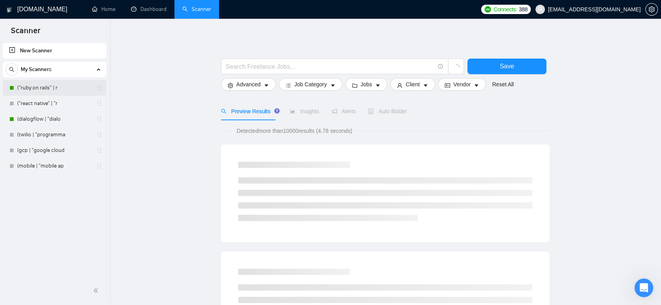
click at [72, 91] on link "("ruby on rails" | r" at bounding box center [54, 88] width 74 height 16
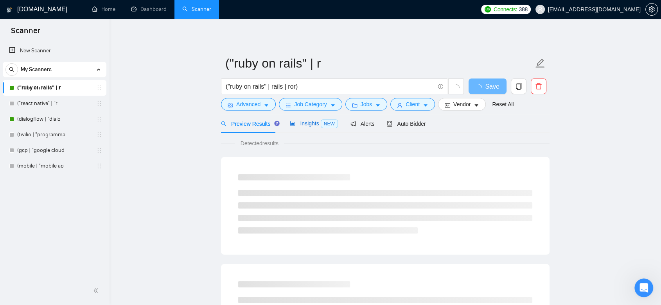
click at [299, 127] on div "Insights NEW" at bounding box center [314, 123] width 48 height 9
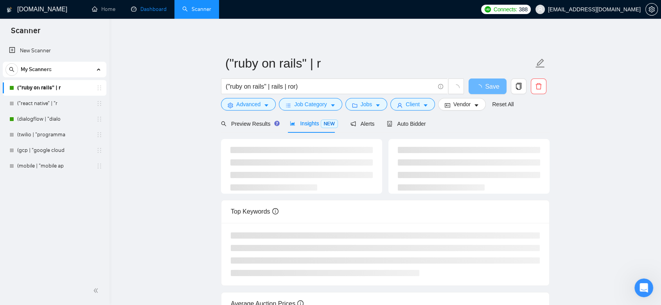
click at [158, 9] on link "Dashboard" at bounding box center [149, 9] width 36 height 7
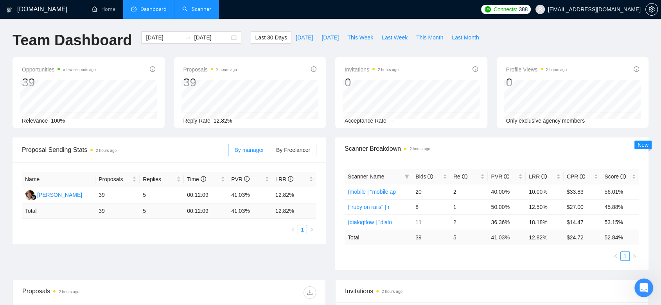
click at [201, 6] on link "Scanner" at bounding box center [196, 9] width 29 height 7
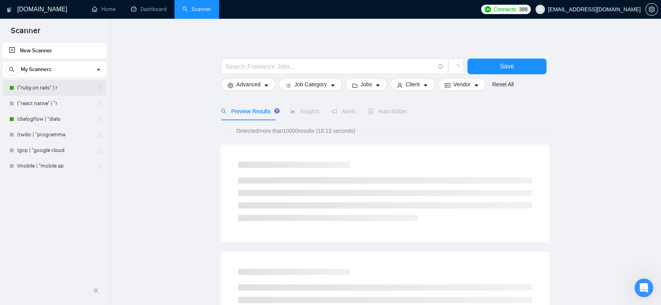
click at [37, 87] on link "("ruby on rails" | r" at bounding box center [54, 88] width 74 height 16
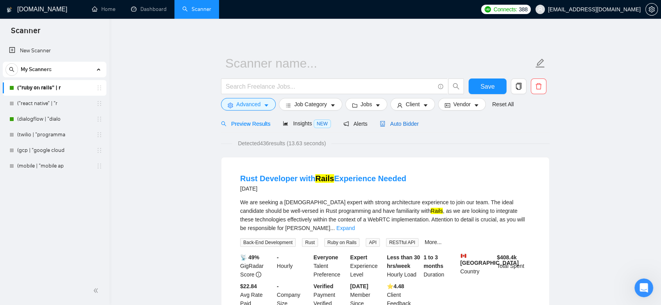
click at [394, 124] on span "Auto Bidder" at bounding box center [399, 124] width 39 height 6
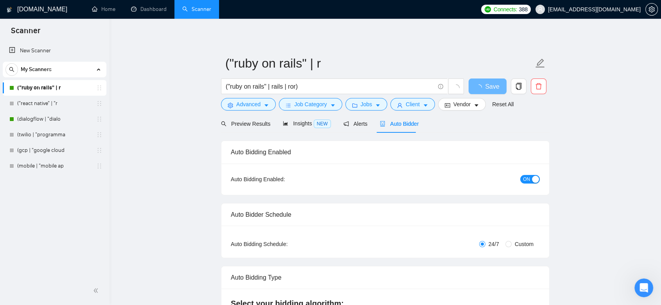
checkbox input "true"
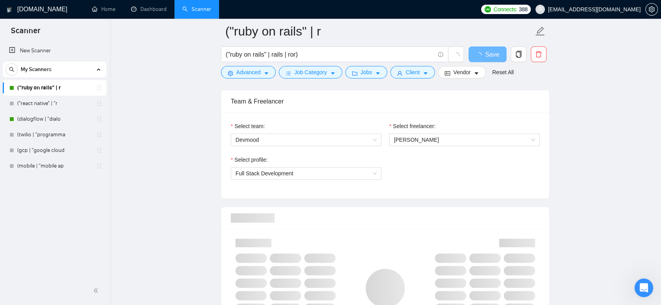
scroll to position [478, 0]
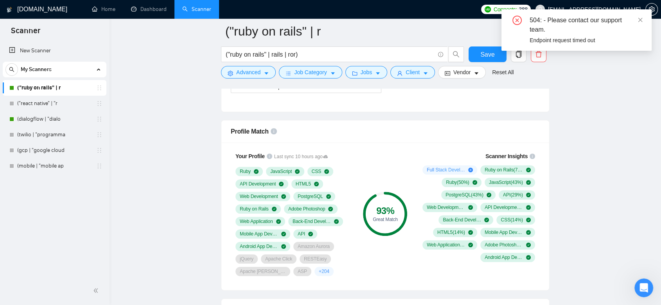
click at [643, 19] on div "504: - Please contact our support team. Endpoint request timed out" at bounding box center [576, 29] width 150 height 41
click at [640, 19] on icon "close" at bounding box center [640, 20] width 4 height 4
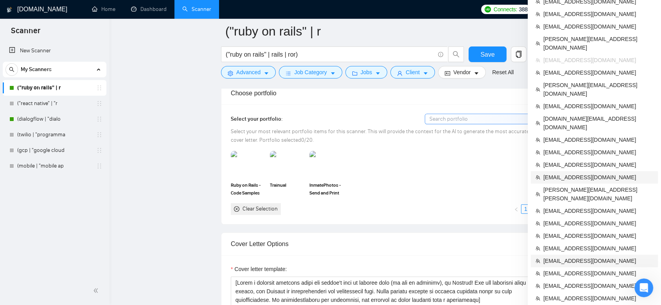
scroll to position [782, 0]
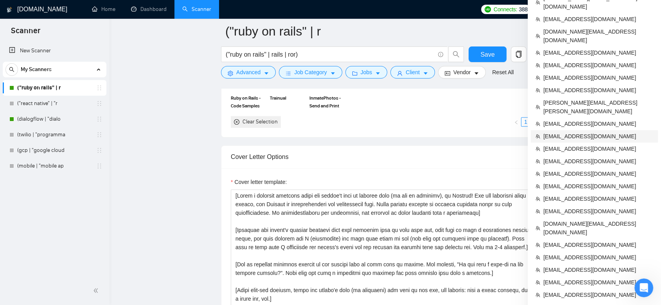
click at [593, 132] on span "[EMAIL_ADDRESS][DOMAIN_NAME]" at bounding box center [598, 136] width 110 height 9
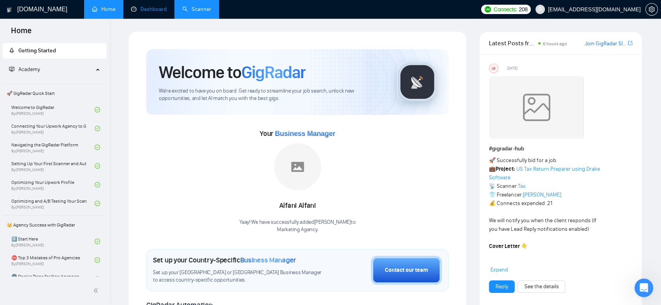
click at [150, 9] on link "Dashboard" at bounding box center [149, 9] width 36 height 7
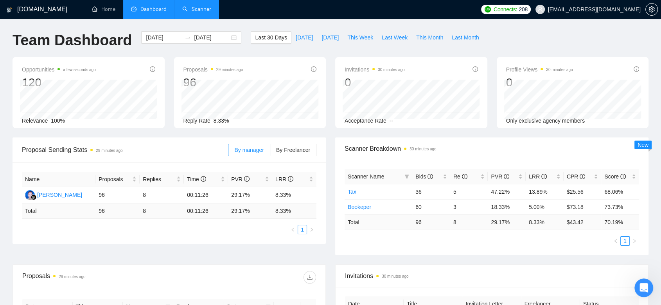
click at [194, 6] on link "Scanner" at bounding box center [196, 9] width 29 height 7
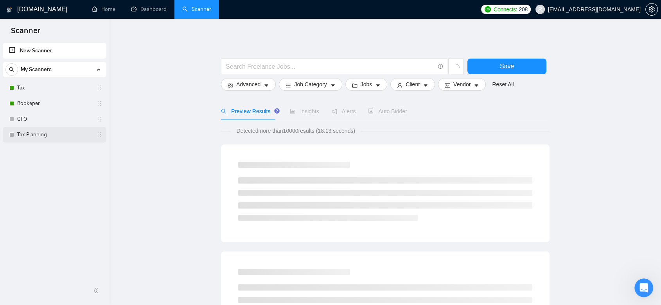
click at [55, 131] on link "Tax Planning" at bounding box center [54, 135] width 74 height 16
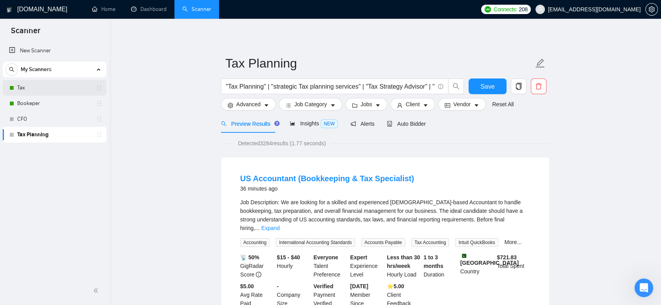
click at [49, 90] on link "Tax" at bounding box center [54, 88] width 74 height 16
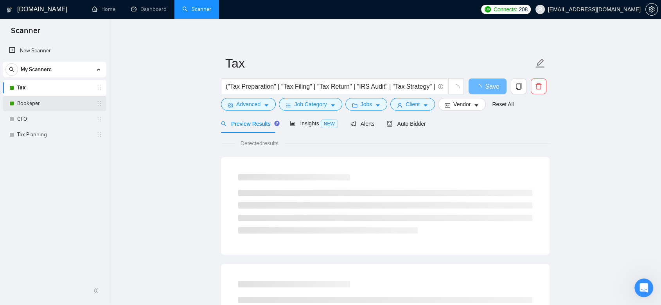
click at [41, 102] on link "Bookeper" at bounding box center [54, 104] width 74 height 16
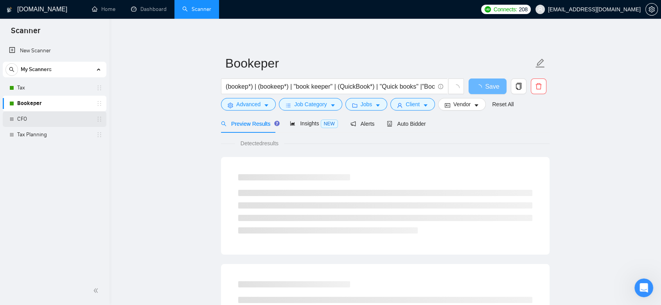
click at [44, 120] on link "CFO" at bounding box center [54, 119] width 74 height 16
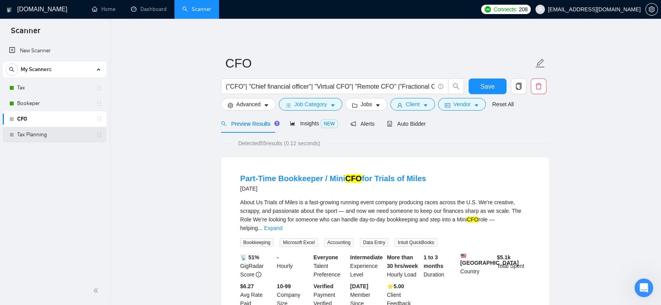
click at [56, 134] on link "Tax Planning" at bounding box center [54, 135] width 74 height 16
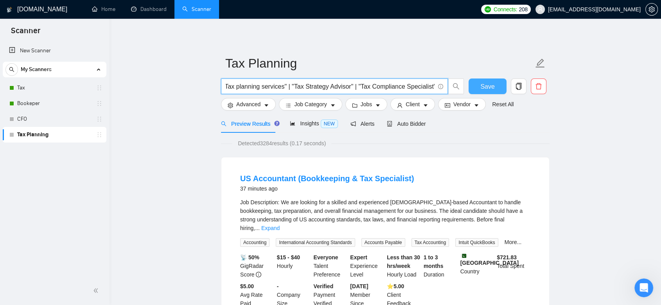
scroll to position [0, 229]
drag, startPoint x: 319, startPoint y: 86, endPoint x: 393, endPoint y: 87, distance: 73.5
click at [393, 87] on input ""Tax Planning" | "strategic Tax planning services" | "Tax Strategy Advisor" | "…" at bounding box center [330, 87] width 209 height 10
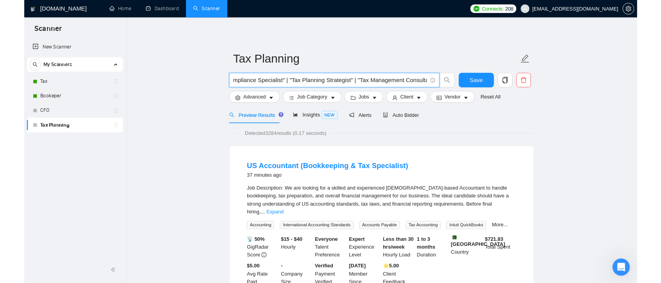
scroll to position [0, 0]
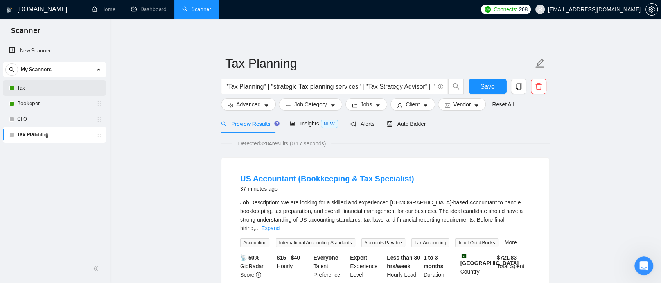
click at [50, 90] on link "Tax" at bounding box center [54, 88] width 74 height 16
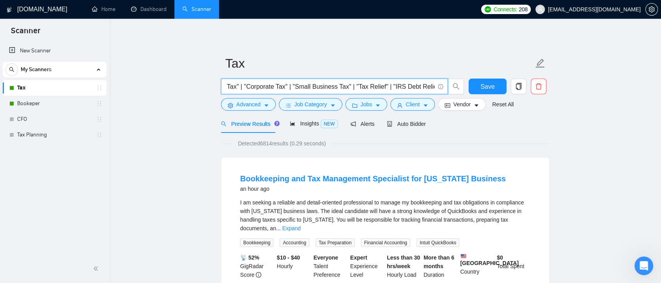
scroll to position [0, 359]
drag, startPoint x: 305, startPoint y: 87, endPoint x: 418, endPoint y: 90, distance: 113.0
click at [418, 90] on input "("Tax Preparation" | "Tax Filing" | "Tax Return" | "IRS Audit" | "Tax Strategy"…" at bounding box center [330, 87] width 209 height 10
click at [371, 88] on input "("Tax Preparation" | "Tax Filing" | "Tax Return" | "IRS Audit" | "Tax Strategy"…" at bounding box center [330, 87] width 209 height 10
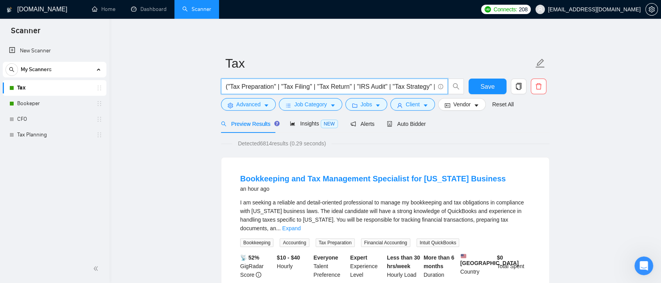
drag, startPoint x: 239, startPoint y: 88, endPoint x: 210, endPoint y: 81, distance: 29.5
click at [299, 90] on input "("Tax Preparation" | "Tax Filing" | "Tax Return" | "IRS Audit" | "Tax Strategy"…" at bounding box center [330, 87] width 209 height 10
drag, startPoint x: 238, startPoint y: 87, endPoint x: 229, endPoint y: 84, distance: 9.3
click at [229, 84] on input "("Tax Preparation" | "Tax Filing" | "Tax Return" | "IRS Audit" | "Tax Strategy"…" at bounding box center [330, 87] width 209 height 10
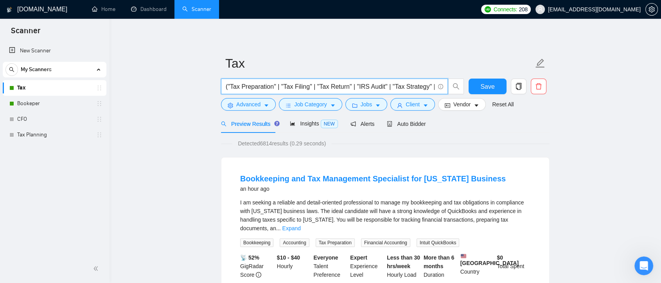
click at [226, 85] on input "("Tax Preparation" | "Tax Filing" | "Tax Return" | "IRS Audit" | "Tax Strategy"…" at bounding box center [330, 87] width 209 height 10
click at [238, 88] on input "("Tax Preparation" | "Tax Filing" | "Tax Return" | "IRS Audit" | "Tax Strategy"…" at bounding box center [330, 87] width 209 height 10
click at [258, 102] on span "Advanced" at bounding box center [248, 104] width 24 height 9
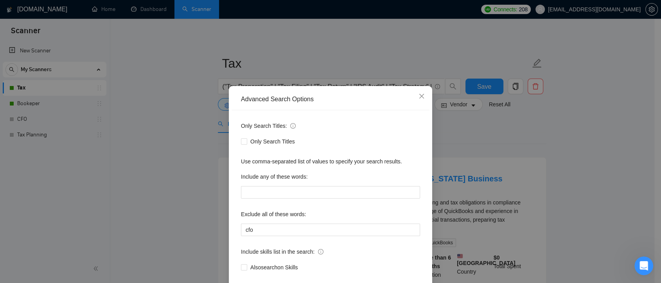
scroll to position [42, 0]
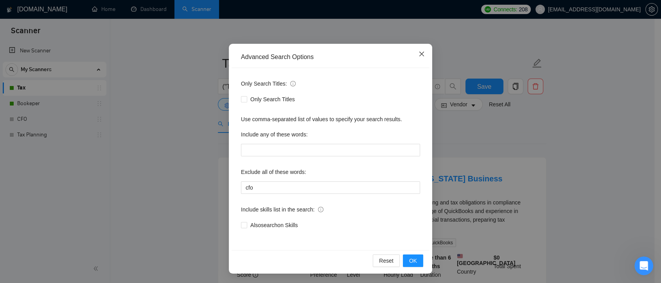
click at [418, 56] on icon "close" at bounding box center [421, 54] width 6 height 6
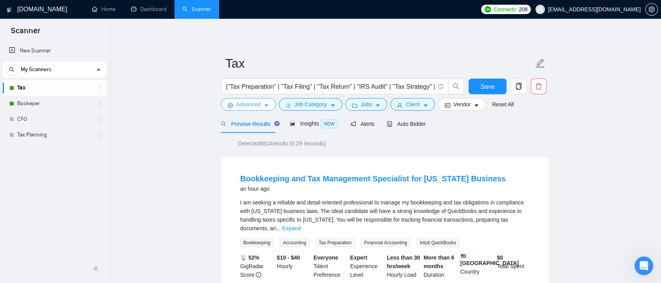
scroll to position [0, 0]
click at [297, 109] on button "Job Category" at bounding box center [310, 104] width 63 height 13
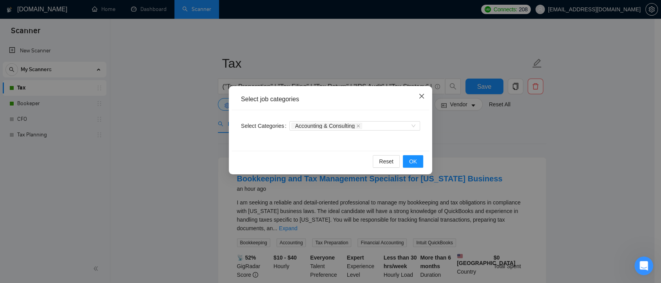
click at [421, 100] on span "Close" at bounding box center [421, 96] width 21 height 21
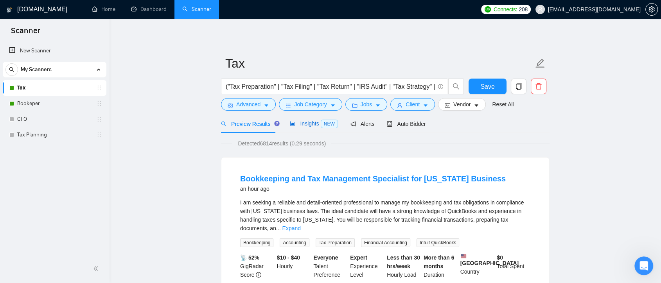
click at [301, 125] on span "Insights NEW" at bounding box center [314, 123] width 48 height 6
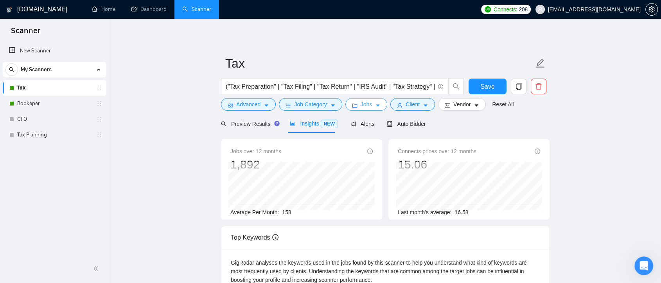
click at [363, 108] on span "Jobs" at bounding box center [366, 104] width 12 height 9
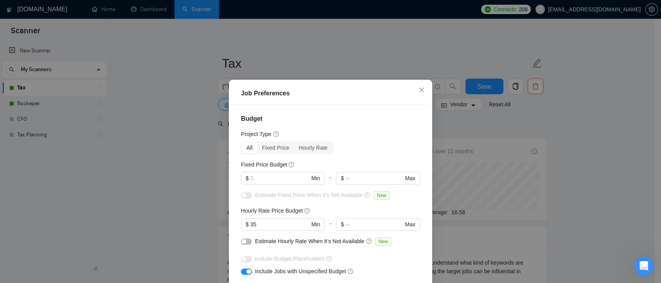
scroll to position [130, 0]
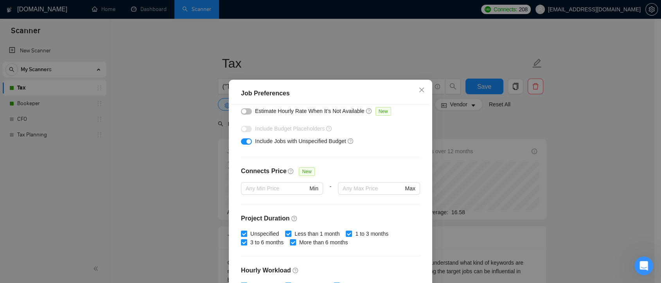
click at [482, 134] on div "Job Preferences Budget Project Type All Fixed Price Hourly Rate Fixed Price Bud…" at bounding box center [330, 141] width 661 height 283
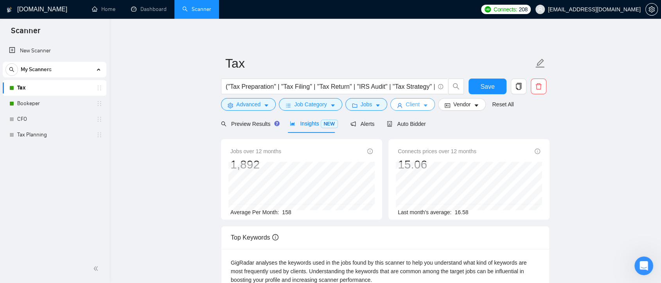
click at [419, 103] on button "Client" at bounding box center [412, 104] width 45 height 13
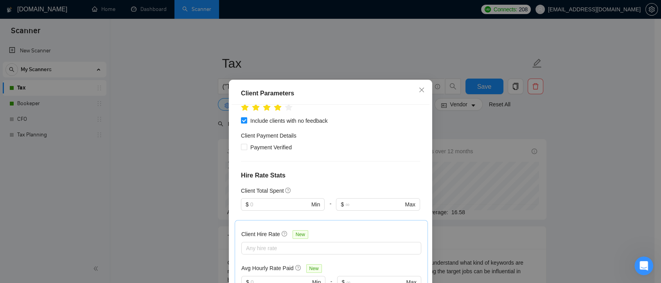
scroll to position [260, 0]
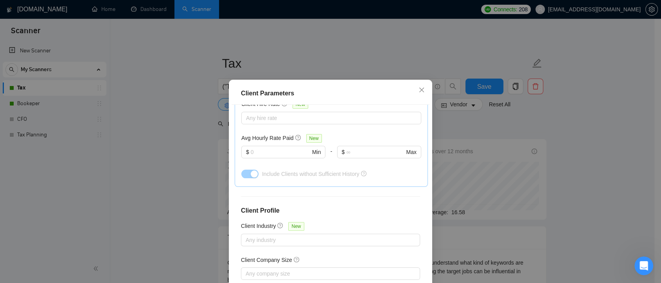
click at [531, 142] on div "Client Parameters Client Location Include Client Countries [GEOGRAPHIC_DATA] Ex…" at bounding box center [330, 141] width 661 height 283
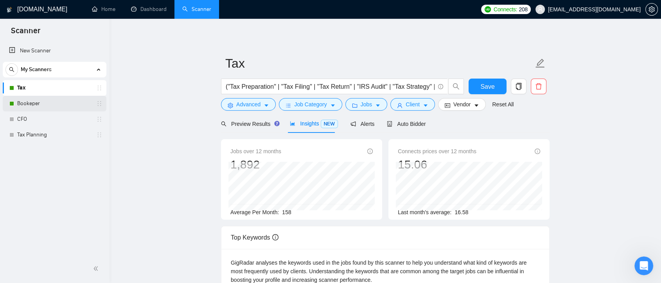
click at [90, 102] on link "Bookeper" at bounding box center [54, 104] width 74 height 16
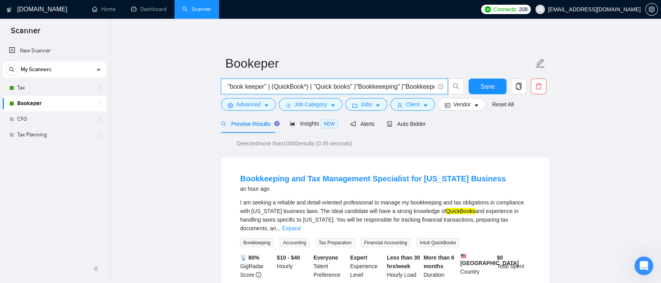
scroll to position [0, 74]
drag, startPoint x: 312, startPoint y: 87, endPoint x: 444, endPoint y: 87, distance: 131.8
click at [444, 87] on span "(bookep*) | (bookeep*) | "book keeper" | (QuickBook*) | "Quick books" |"Bookkee…" at bounding box center [334, 87] width 227 height 16
click at [469, 143] on div "Detected more than 10000 results (0.95 seconds)" at bounding box center [385, 143] width 328 height 9
drag, startPoint x: 424, startPoint y: 86, endPoint x: 443, endPoint y: 87, distance: 19.6
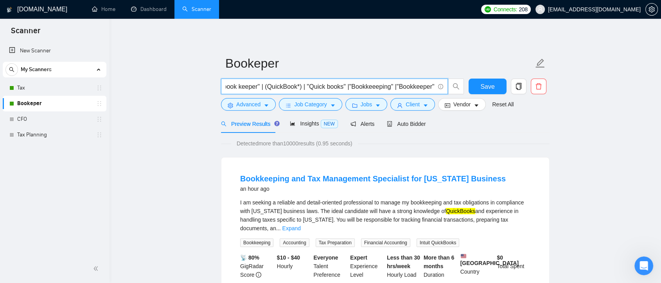
click at [443, 87] on span "(bookep*) | (bookeep*) | "book keeper" | (QuickBook*) | "Quick books" |"Bookkee…" at bounding box center [334, 87] width 227 height 16
click at [425, 89] on input "(bookep*) | (bookeep*) | "book keeper" | (QuickBook*) | "Quick books" |"Bookkee…" at bounding box center [330, 87] width 209 height 10
click at [430, 87] on input "(bookep*) | (bookeep*) | "book keeper" | (QuickBook*) | "Quick books" |"Bookkee…" at bounding box center [330, 87] width 209 height 10
drag, startPoint x: 257, startPoint y: 86, endPoint x: 218, endPoint y: 87, distance: 38.7
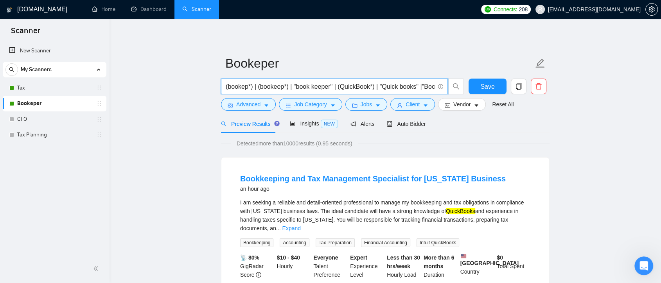
click at [240, 88] on input "(bookep*) | (bookeep*) | "book keeper" | (QuickBook*) | "Quick books" |"Bookkee…" at bounding box center [330, 87] width 209 height 10
click at [271, 88] on input "(bookep*) | (bookeep*) | "book keeper" | (QuickBook*) | "Quick books" |"Bookkee…" at bounding box center [330, 87] width 209 height 10
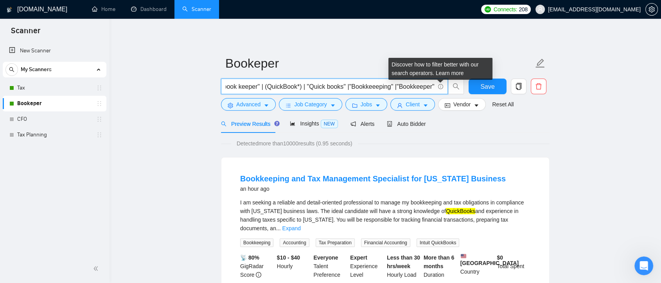
drag, startPoint x: 405, startPoint y: 88, endPoint x: 441, endPoint y: 89, distance: 36.0
click at [441, 89] on span "(bookep*) | (bookeep*) | "book keeper" | (QuickBook*) | "Quick books" |"Bookkee…" at bounding box center [334, 87] width 227 height 16
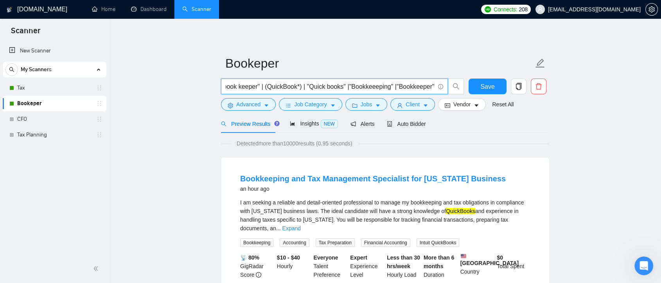
click at [415, 88] on input "(bookep*) | (bookeep*) | "book keeper" | (QuickBook*) | "Quick books" |"Bookkee…" at bounding box center [330, 87] width 209 height 10
drag, startPoint x: 295, startPoint y: 89, endPoint x: 219, endPoint y: 89, distance: 75.8
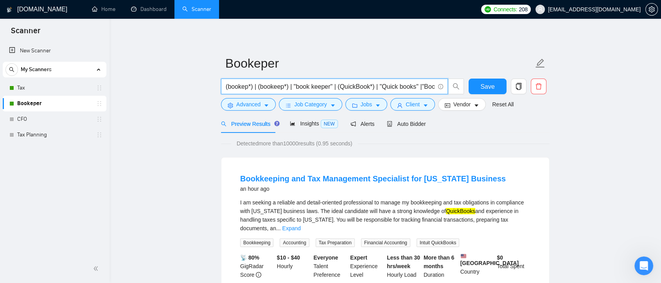
click at [267, 87] on input "(bookep*) | (bookeep*) | "book keeper" | (QuickBook*) | "Quick books" |"Bookkee…" at bounding box center [330, 87] width 209 height 10
drag, startPoint x: 289, startPoint y: 87, endPoint x: 217, endPoint y: 87, distance: 71.9
click at [307, 124] on span "Insights NEW" at bounding box center [314, 123] width 48 height 6
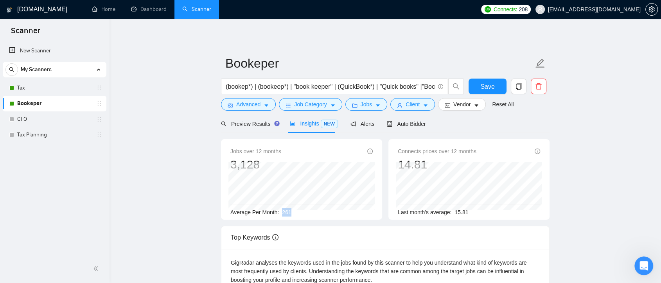
drag, startPoint x: 291, startPoint y: 212, endPoint x: 281, endPoint y: 215, distance: 11.3
click at [281, 215] on div "Average Per Month: 261" at bounding box center [301, 212] width 142 height 9
click at [60, 115] on link "CFO" at bounding box center [54, 119] width 74 height 16
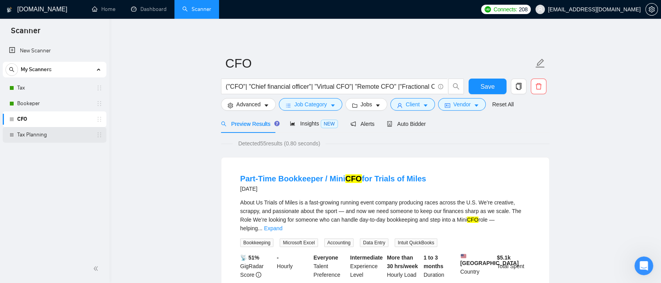
click at [56, 137] on link "Tax Planning" at bounding box center [54, 135] width 74 height 16
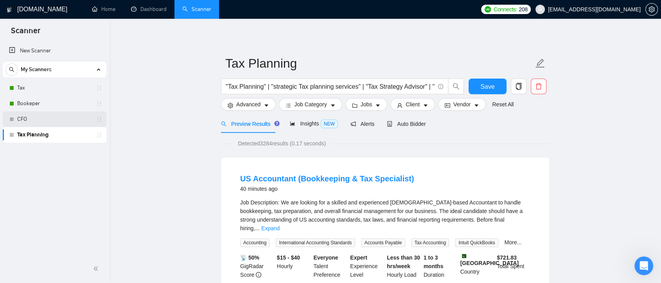
click at [41, 123] on link "CFO" at bounding box center [54, 119] width 74 height 16
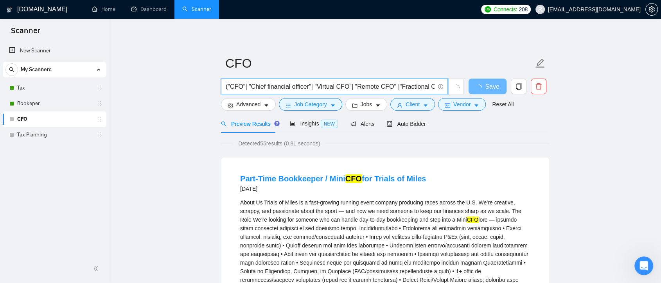
click at [229, 84] on input "("CFO"| "Chief financial officer"| "Virtual CFO"| "Remote CFO" |"Fractional CFO…" at bounding box center [330, 87] width 209 height 10
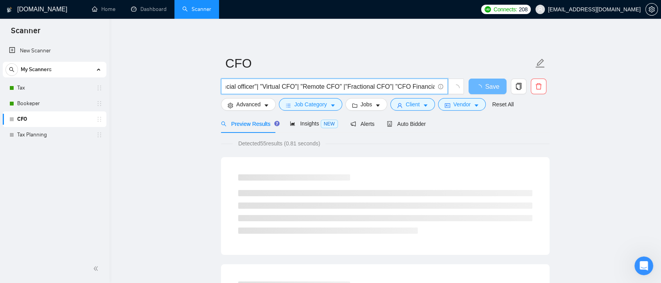
scroll to position [0, 80]
drag, startPoint x: 293, startPoint y: 88, endPoint x: 439, endPoint y: 90, distance: 145.5
click at [439, 90] on span "(CFO| "Chief financial officer"| "Virtual CFO"| "Remote CFO" |"Fractional CFO"|…" at bounding box center [334, 87] width 227 height 16
click at [332, 86] on input "(CFO| "Chief financial officer"| "Virtual CFO"| "Remote CFO" |"Fractional CFO"|…" at bounding box center [330, 87] width 209 height 10
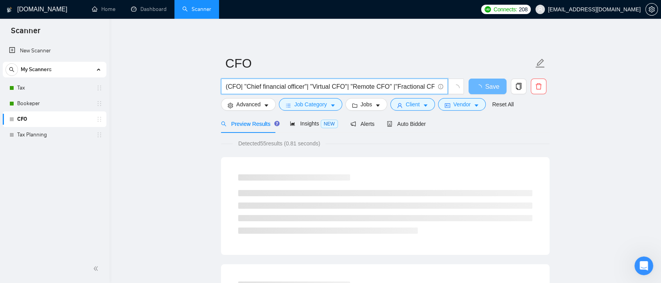
drag, startPoint x: 247, startPoint y: 88, endPoint x: 210, endPoint y: 88, distance: 37.5
click at [226, 87] on input "(CFO| "Chief financial officer"| "Virtual CFO"| "Remote CFO" |"Fractional CFO"|…" at bounding box center [330, 87] width 209 height 10
type input "(CFO| "Chief financial officer"| "Virtual CFO"| "Remote CFO" |"Fractional CFO"|…"
click at [310, 124] on span "Insights NEW" at bounding box center [314, 123] width 48 height 6
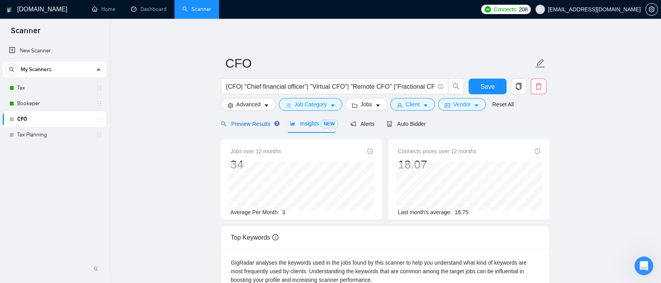
click at [253, 127] on span "Preview Results" at bounding box center [249, 124] width 56 height 6
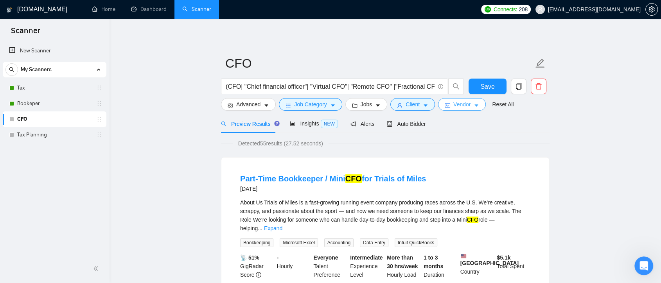
click at [447, 104] on icon "idcard" at bounding box center [447, 106] width 5 height 4
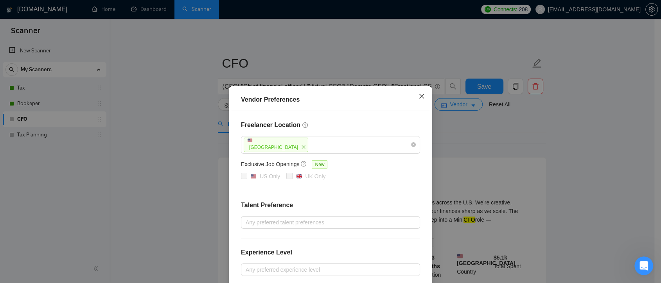
click at [418, 99] on span "Close" at bounding box center [421, 96] width 21 height 21
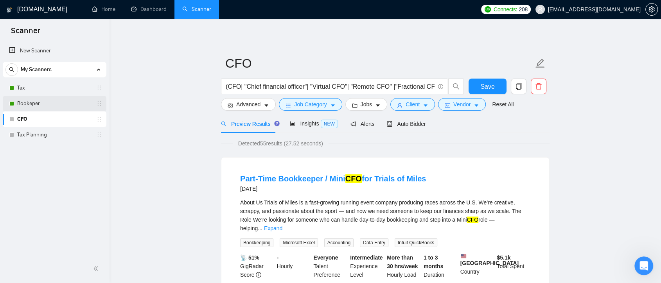
click at [59, 99] on link "Bookeper" at bounding box center [54, 104] width 74 height 16
click at [488, 86] on span "Save" at bounding box center [487, 87] width 14 height 10
click at [45, 90] on link "Tax" at bounding box center [54, 88] width 74 height 16
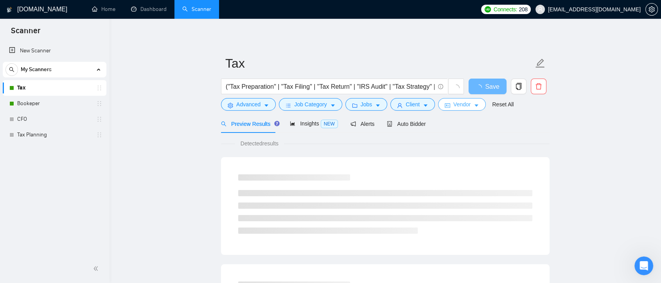
click at [473, 104] on icon "caret-down" at bounding box center [475, 105] width 5 height 5
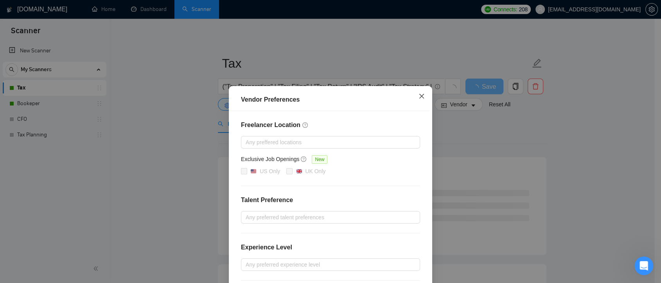
click at [418, 96] on icon "close" at bounding box center [421, 96] width 6 height 6
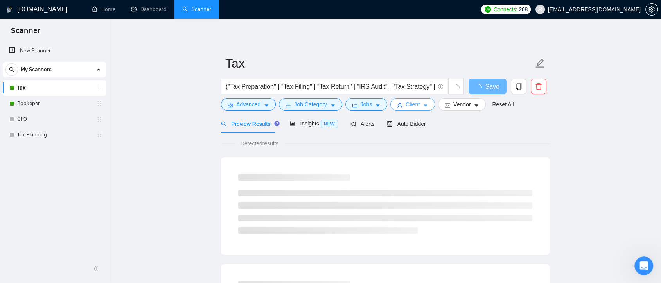
click at [423, 103] on icon "caret-down" at bounding box center [425, 105] width 5 height 5
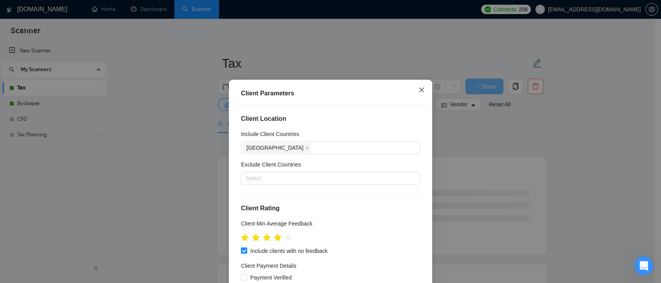
click at [421, 88] on icon "close" at bounding box center [421, 90] width 6 height 6
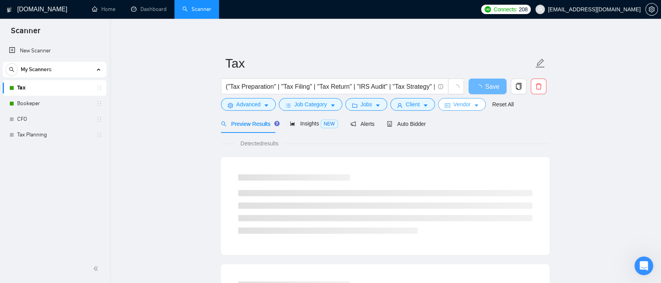
click at [450, 105] on button "Vendor" at bounding box center [462, 104] width 48 height 13
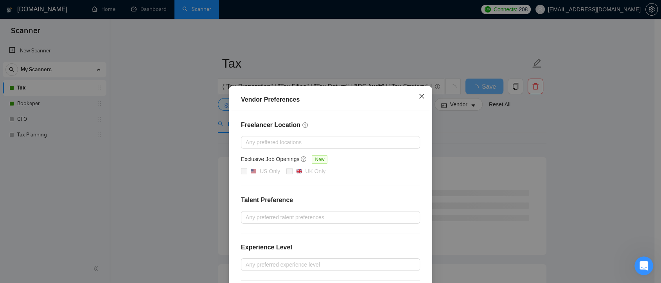
click at [419, 98] on icon "close" at bounding box center [421, 96] width 5 height 5
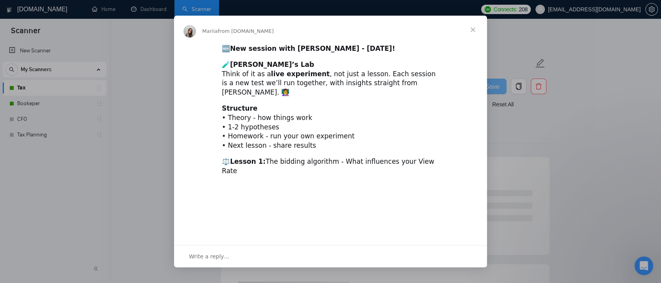
click at [475, 30] on span "Close" at bounding box center [473, 30] width 28 height 28
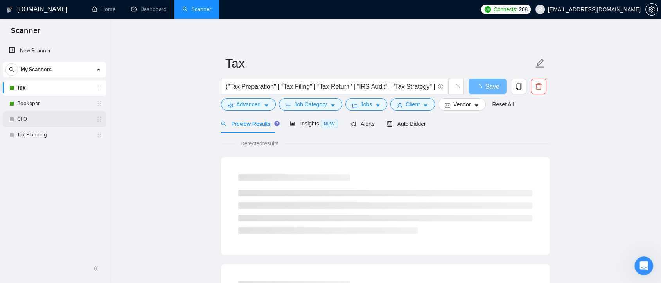
click at [36, 124] on link "CFO" at bounding box center [54, 119] width 74 height 16
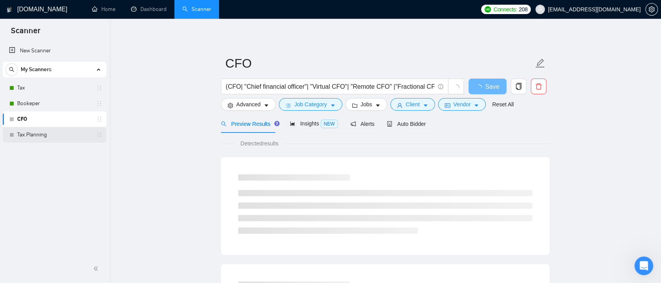
click at [28, 137] on link "Tax Planning" at bounding box center [54, 135] width 74 height 16
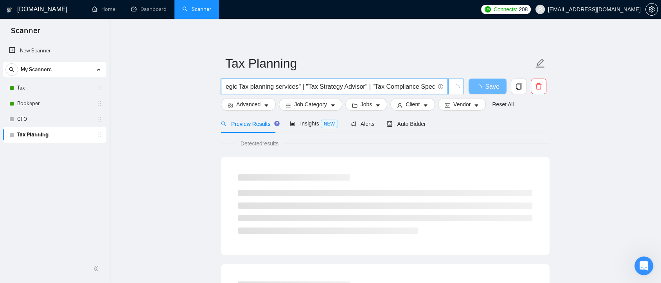
scroll to position [0, 229]
drag, startPoint x: 280, startPoint y: 87, endPoint x: 457, endPoint y: 89, distance: 177.5
click at [457, 89] on span ""Tax Planning" | "strategic Tax planning services" | "Tax Strategy Advisor" | "…" at bounding box center [342, 87] width 243 height 16
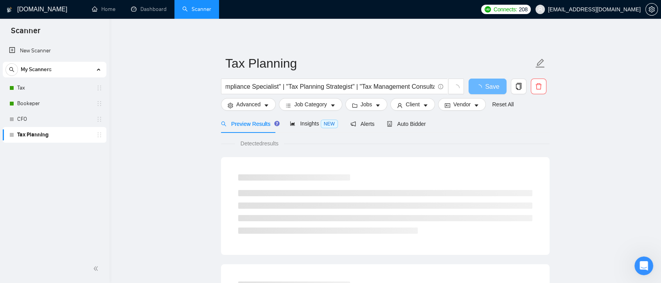
click at [493, 140] on div "Detected results" at bounding box center [385, 143] width 328 height 9
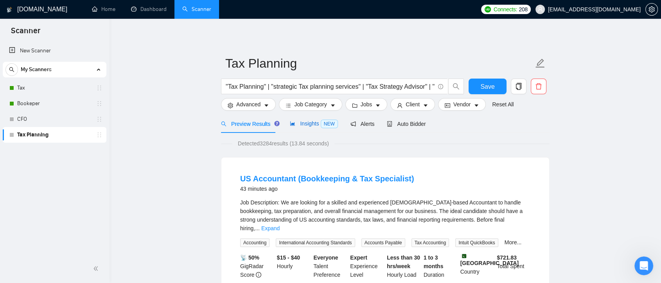
click at [307, 127] on span "Insights NEW" at bounding box center [314, 123] width 48 height 6
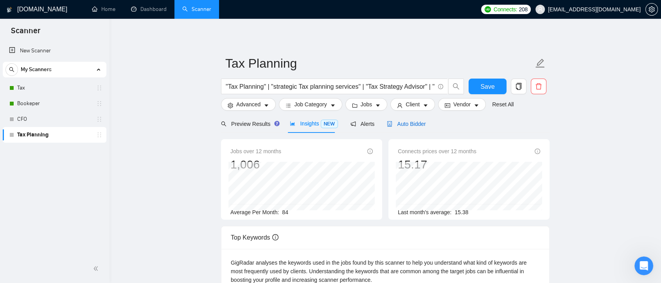
click at [390, 124] on span "Auto Bidder" at bounding box center [406, 124] width 39 height 6
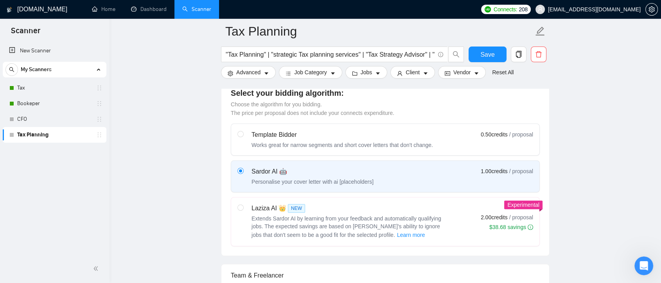
scroll to position [391, 0]
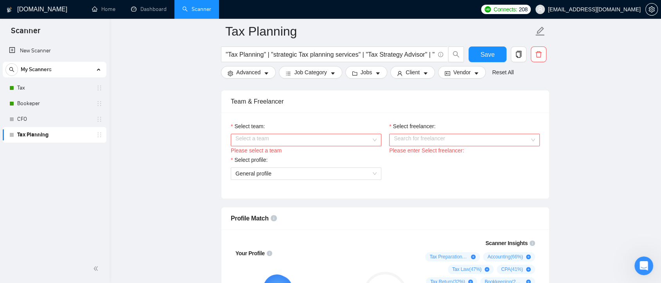
click at [354, 140] on input "Select team:" at bounding box center [303, 140] width 136 height 12
click at [348, 158] on div "Marketing Agency" at bounding box center [305, 154] width 141 height 9
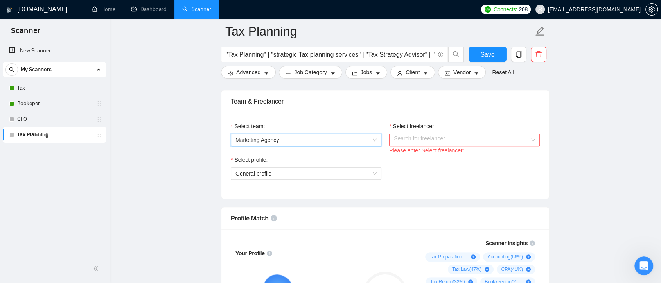
click at [454, 136] on input "Select freelancer:" at bounding box center [462, 140] width 136 height 12
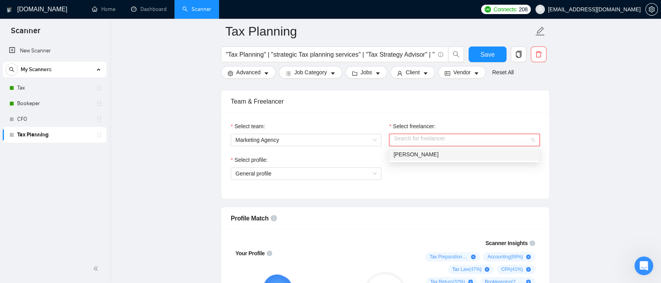
click at [450, 154] on div "[PERSON_NAME]" at bounding box center [463, 154] width 141 height 9
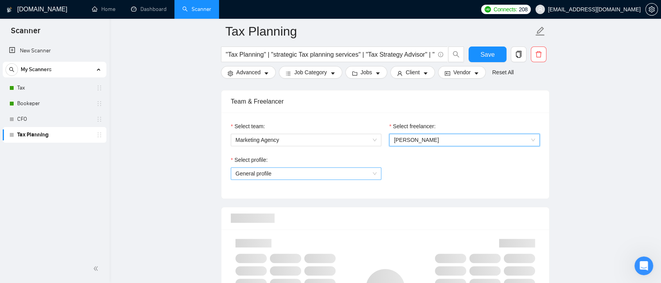
click at [371, 172] on span "General profile" at bounding box center [305, 174] width 141 height 12
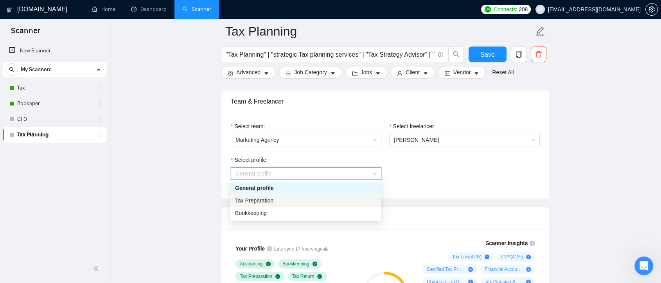
click at [355, 197] on div "Tax Preparation" at bounding box center [305, 200] width 141 height 9
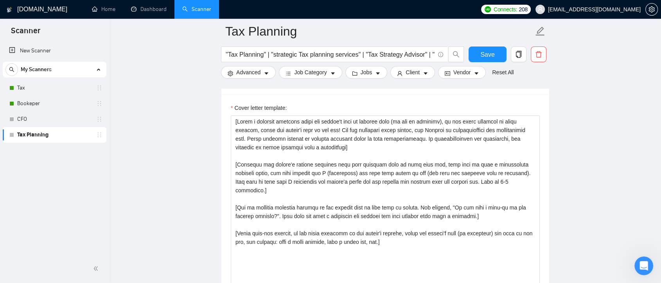
scroll to position [1086, 0]
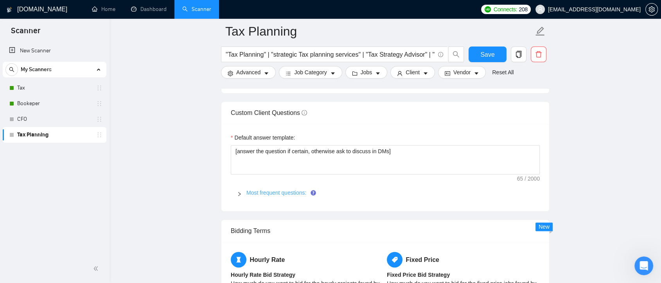
click at [291, 194] on link "Most frequent questions:" at bounding box center [276, 193] width 60 height 6
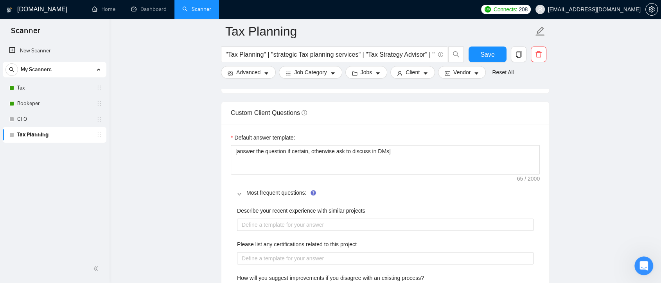
scroll to position [869, 0]
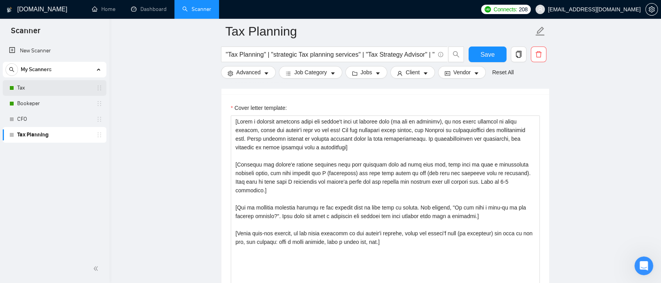
click at [34, 89] on link "Tax" at bounding box center [54, 88] width 74 height 16
click at [60, 88] on link "Tax" at bounding box center [54, 88] width 74 height 16
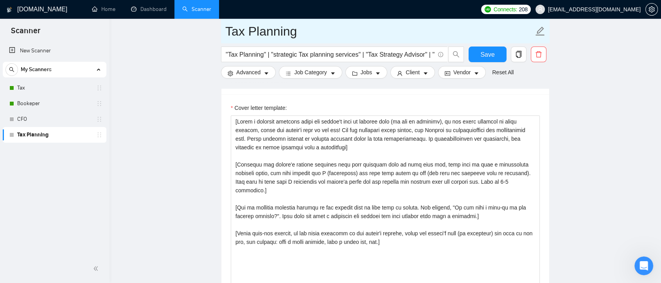
scroll to position [2, 0]
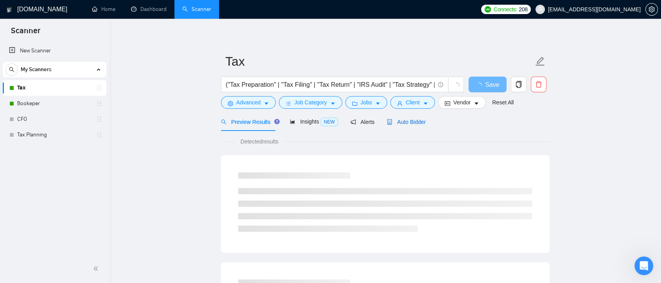
click at [416, 118] on div "Auto Bidder" at bounding box center [406, 122] width 39 height 9
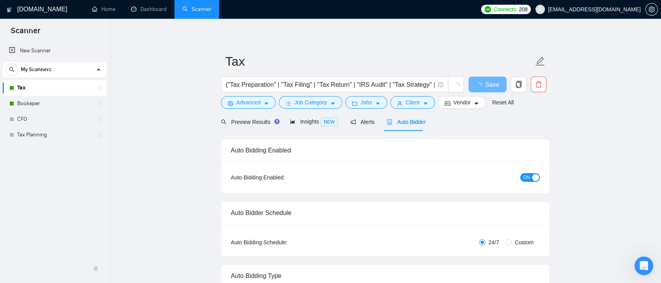
checkbox input "true"
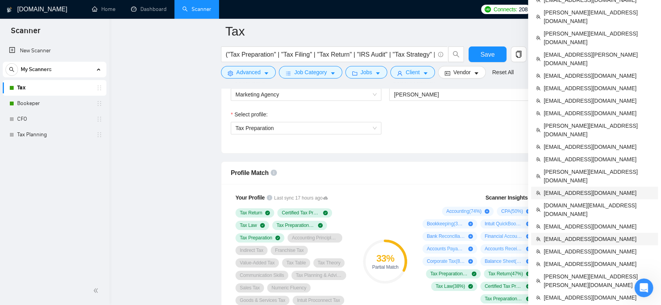
scroll to position [523, 0]
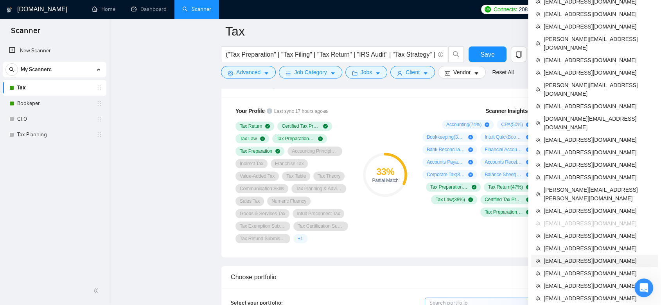
click at [587, 257] on span "[EMAIL_ADDRESS][DOMAIN_NAME]" at bounding box center [597, 261] width 109 height 9
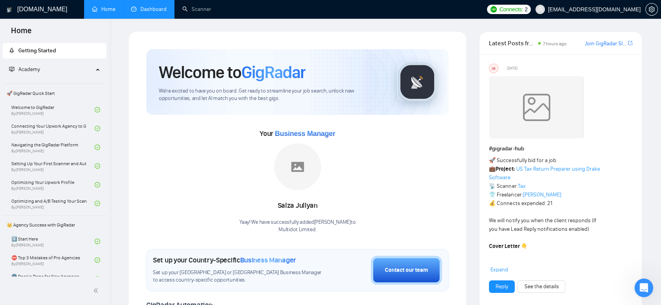
click at [148, 12] on link "Dashboard" at bounding box center [149, 9] width 36 height 7
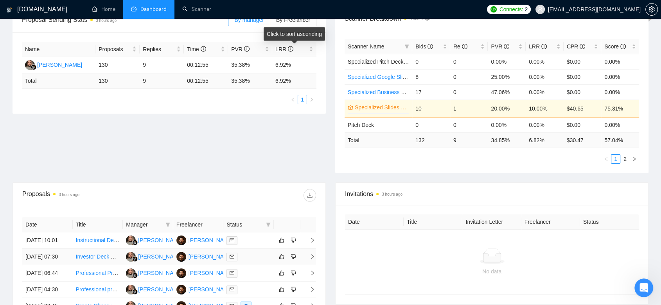
scroll to position [174, 0]
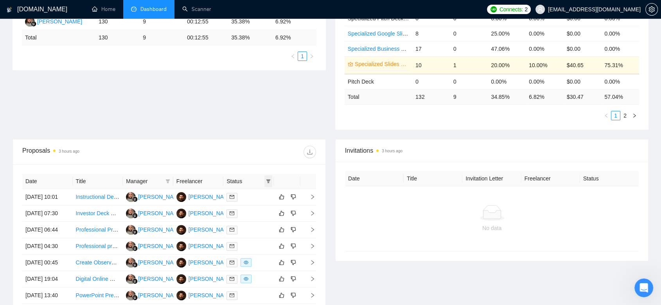
click at [265, 181] on span at bounding box center [268, 182] width 8 height 12
click at [237, 196] on span "Chat" at bounding box center [243, 196] width 15 height 6
checkbox input "true"
click at [269, 221] on button "OK" at bounding box center [262, 224] width 14 height 9
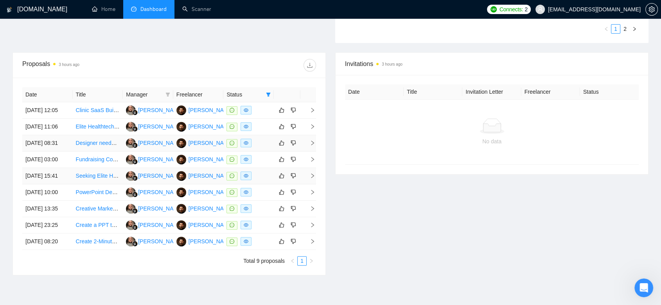
scroll to position [366, 0]
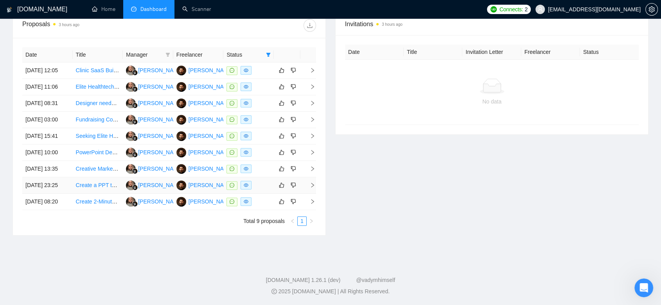
click at [101, 182] on link "Create a PPT template with editable slides" at bounding box center [127, 185] width 103 height 6
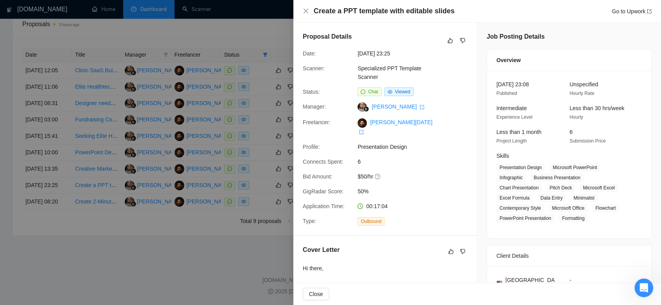
click at [167, 267] on div at bounding box center [330, 152] width 661 height 305
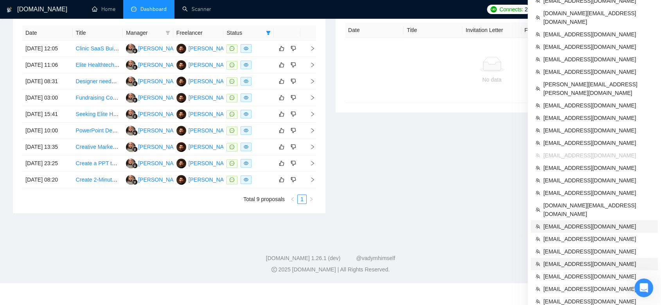
scroll to position [279, 0]
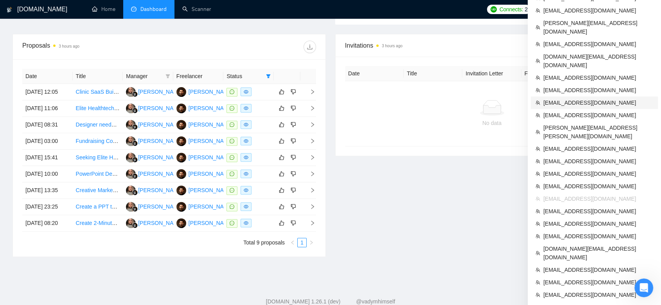
click at [606, 99] on span "[EMAIL_ADDRESS][DOMAIN_NAME]" at bounding box center [598, 103] width 110 height 9
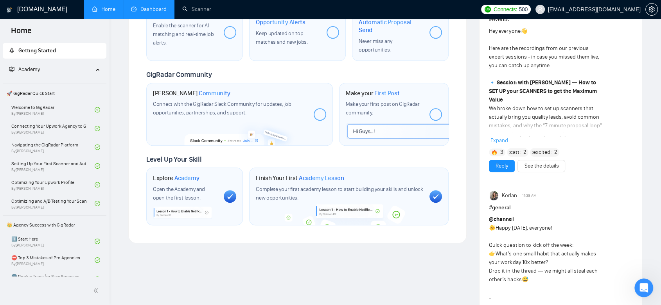
scroll to position [92, 0]
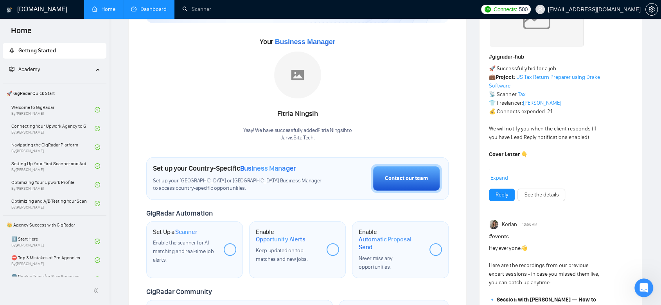
click at [153, 8] on link "Dashboard" at bounding box center [149, 9] width 36 height 7
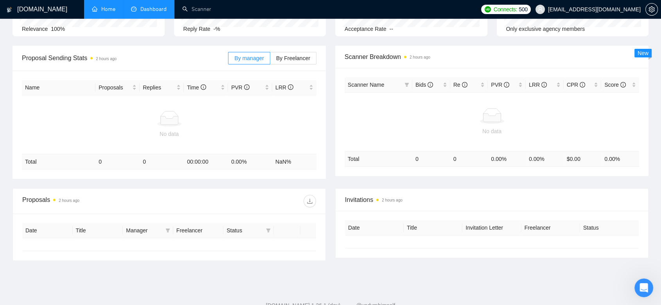
type input "[DATE]"
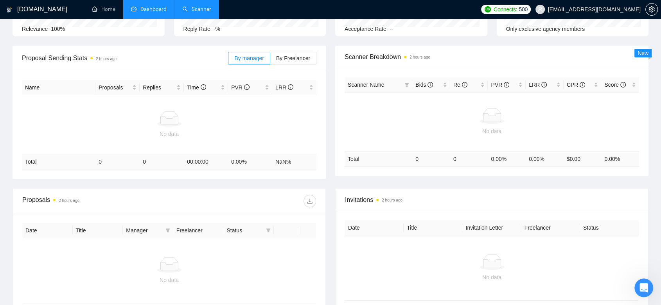
click at [203, 9] on link "Scanner" at bounding box center [196, 9] width 29 height 7
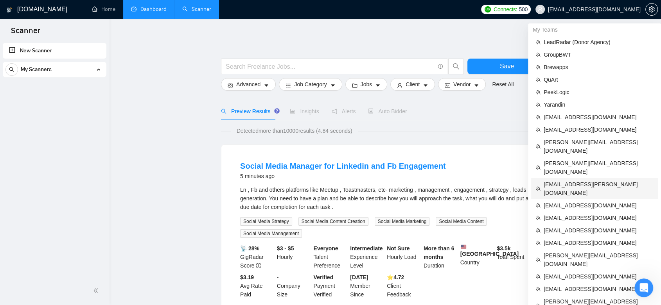
scroll to position [304, 0]
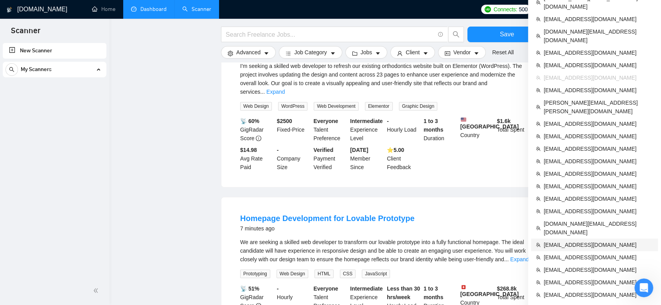
click at [585, 239] on li "[EMAIL_ADDRESS][DOMAIN_NAME]" at bounding box center [594, 245] width 127 height 13
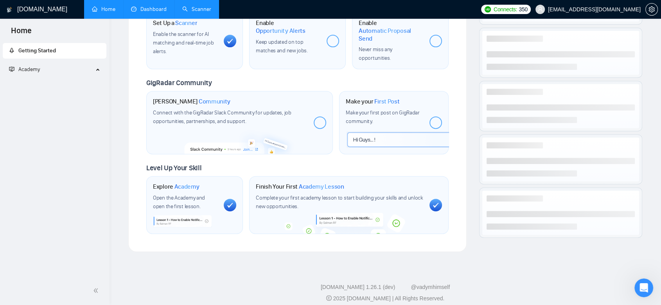
click at [150, 11] on link "Dashboard" at bounding box center [149, 9] width 36 height 7
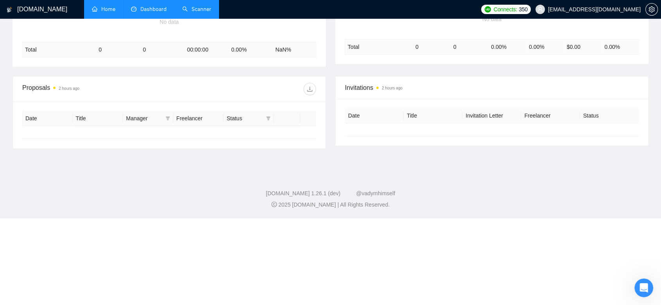
scroll to position [107, 0]
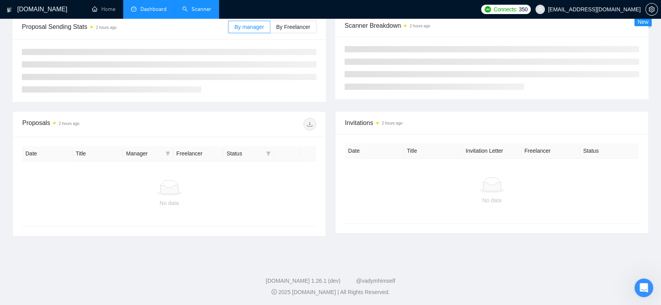
type input "[DATE]"
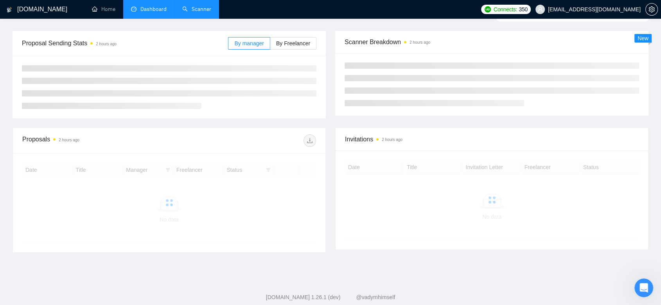
scroll to position [43, 0]
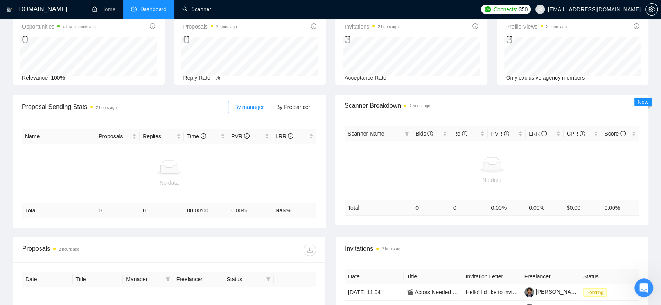
drag, startPoint x: 197, startPoint y: 11, endPoint x: 160, endPoint y: 112, distance: 108.1
click at [197, 11] on link "Scanner" at bounding box center [196, 9] width 29 height 7
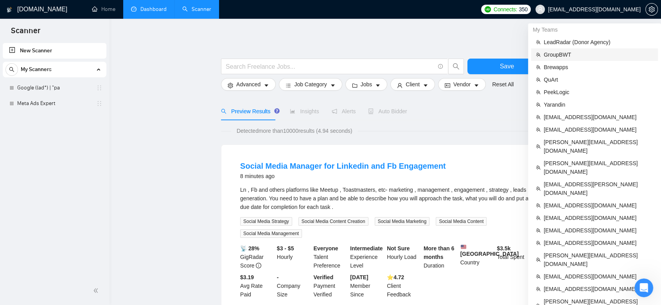
click at [563, 53] on span "GroupBWT" at bounding box center [597, 54] width 109 height 9
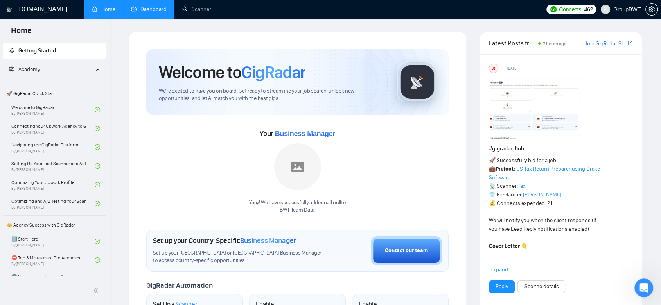
click at [158, 13] on link "Dashboard" at bounding box center [149, 9] width 36 height 7
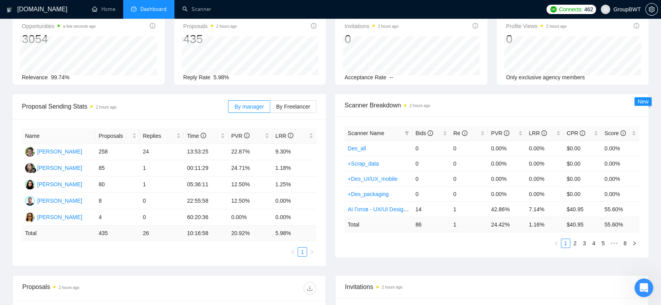
scroll to position [217, 0]
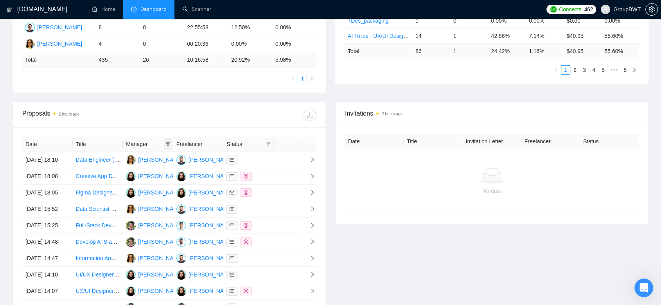
click at [169, 142] on icon "filter" at bounding box center [167, 144] width 5 height 5
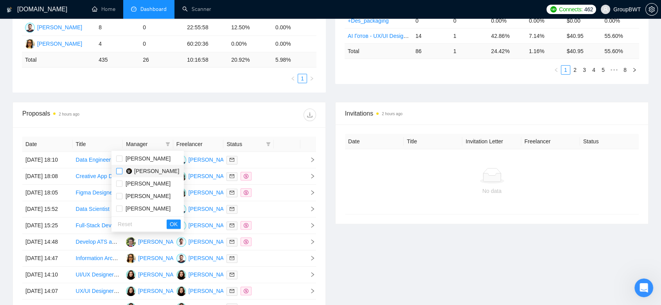
click at [119, 173] on input "checkbox" at bounding box center [119, 171] width 6 height 6
checkbox input "true"
click at [170, 226] on span "OK" at bounding box center [174, 224] width 8 height 9
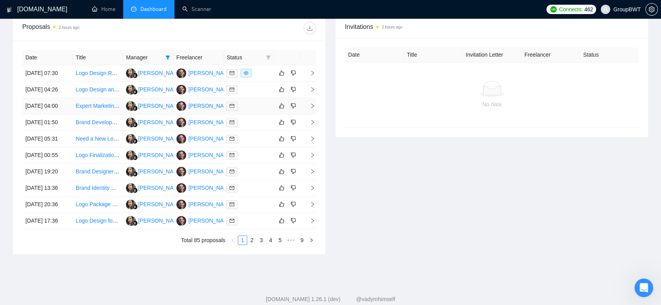
scroll to position [396, 0]
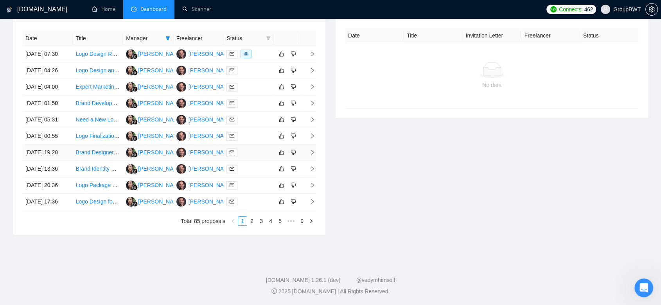
click at [206, 145] on td "Viktor Zhuchkov" at bounding box center [198, 153] width 50 height 16
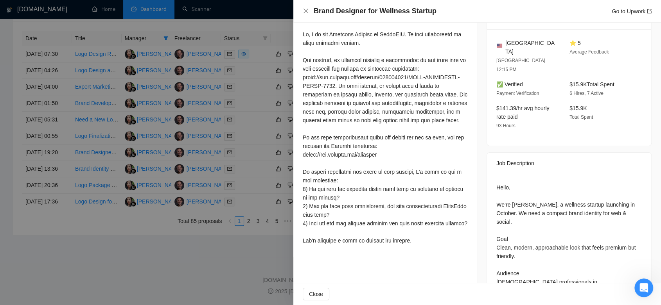
scroll to position [174, 0]
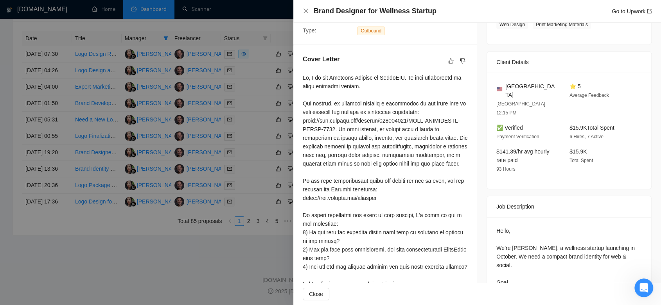
click at [219, 269] on div at bounding box center [330, 152] width 661 height 305
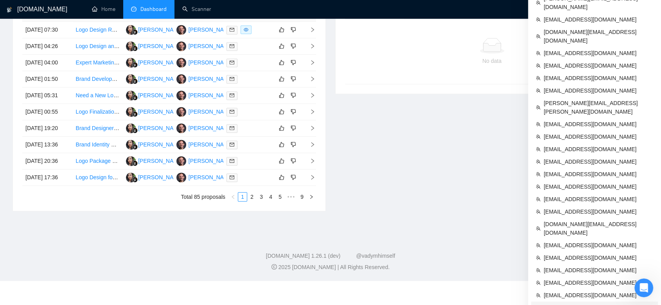
scroll to position [304, 0]
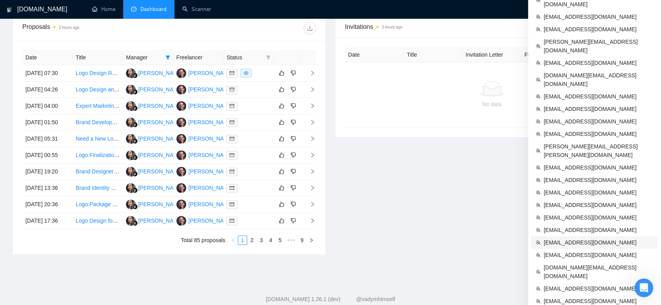
click at [580, 238] on span "[EMAIL_ADDRESS][DOMAIN_NAME]" at bounding box center [597, 242] width 109 height 9
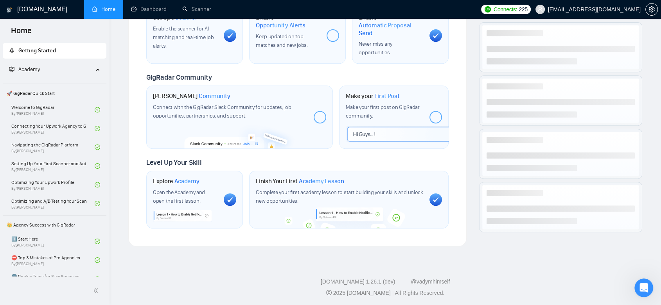
scroll to position [92, 0]
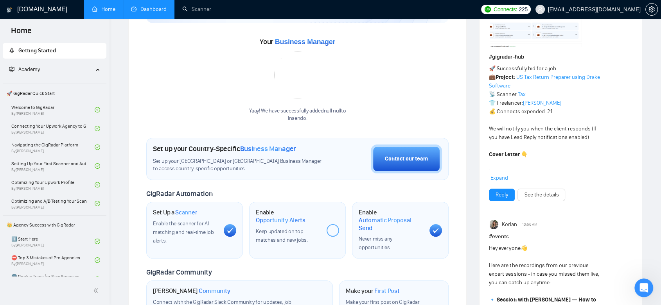
click at [158, 8] on link "Dashboard" at bounding box center [149, 9] width 36 height 7
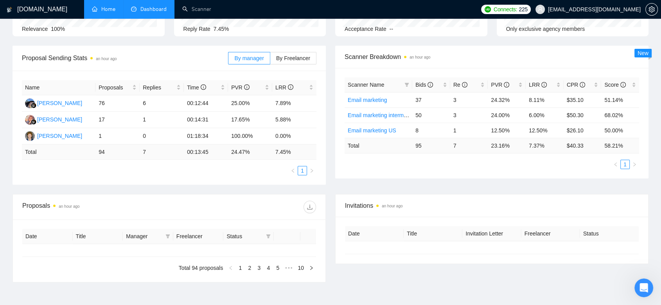
type input "[DATE]"
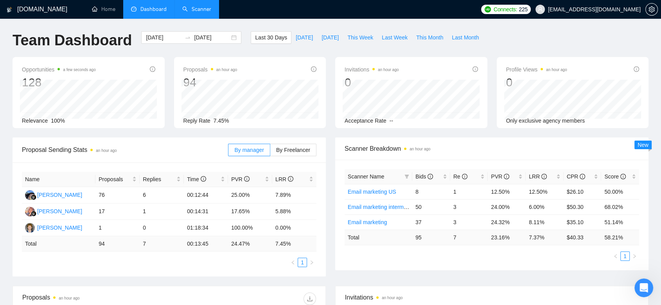
click at [198, 6] on link "Scanner" at bounding box center [196, 9] width 29 height 7
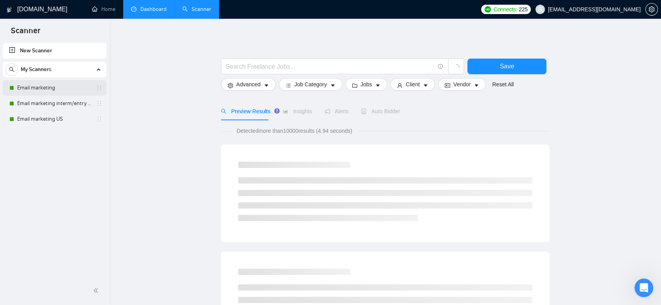
click at [54, 91] on link "Email marketing" at bounding box center [54, 88] width 74 height 16
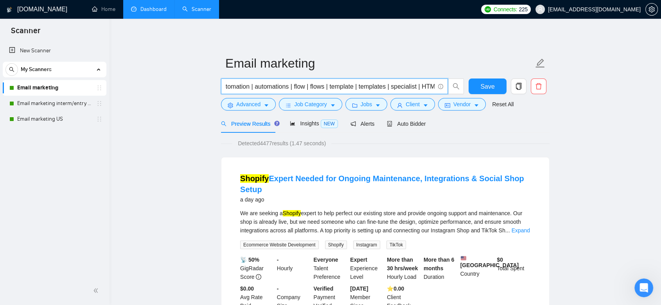
scroll to position [0, 509]
drag, startPoint x: 283, startPoint y: 87, endPoint x: 437, endPoint y: 90, distance: 154.5
click at [437, 90] on span "(Klaviyo | (Shopify*) | "(Shopify)" | "(Shopify" | "/Shopify") | (ecommerce | "…" at bounding box center [334, 87] width 227 height 16
click at [396, 84] on input "(Klaviyo | (Shopify*) | "(Shopify)" | "(Shopify" | "/Shopify") | (ecommerce | "…" at bounding box center [330, 87] width 209 height 10
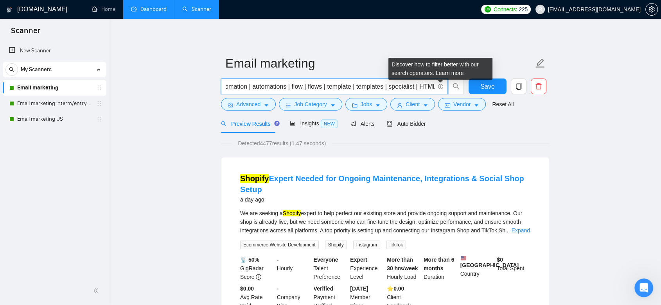
drag, startPoint x: 275, startPoint y: 89, endPoint x: 438, endPoint y: 88, distance: 163.0
click at [438, 88] on span "(Klaviyo | (Shopify*) | "(Shopify)" | "(Shopify" | "/Shopify") | (ecommerce | "…" at bounding box center [334, 87] width 227 height 16
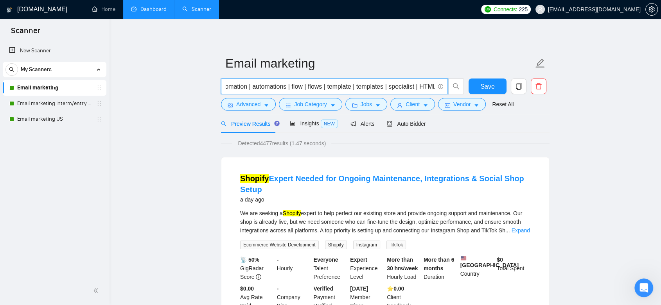
click at [316, 87] on input "(Klaviyo | (Shopify*) | "(Shopify)" | "(Shopify" | "/Shopify") | (ecommerce | "…" at bounding box center [330, 87] width 209 height 10
click at [260, 104] on span "Advanced" at bounding box center [248, 104] width 24 height 9
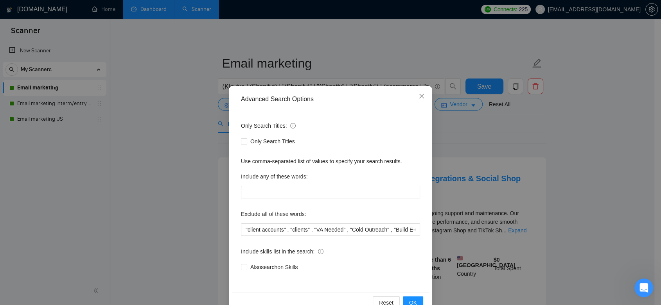
scroll to position [20, 0]
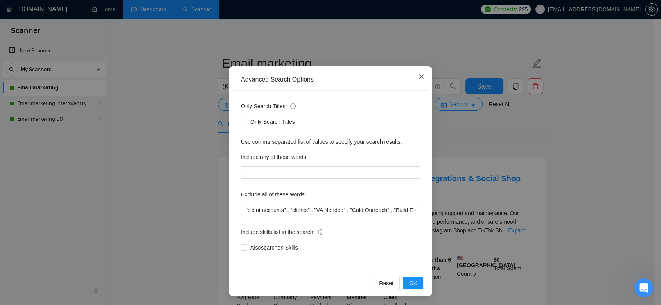
click at [420, 79] on icon "close" at bounding box center [421, 77] width 6 height 6
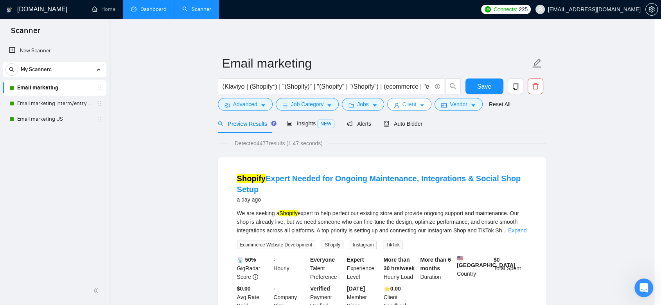
scroll to position [0, 0]
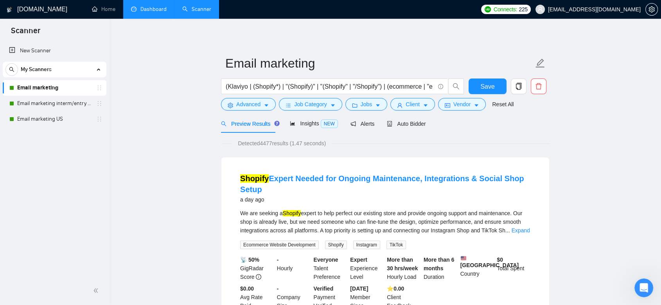
click at [158, 9] on link "Dashboard" at bounding box center [149, 9] width 36 height 7
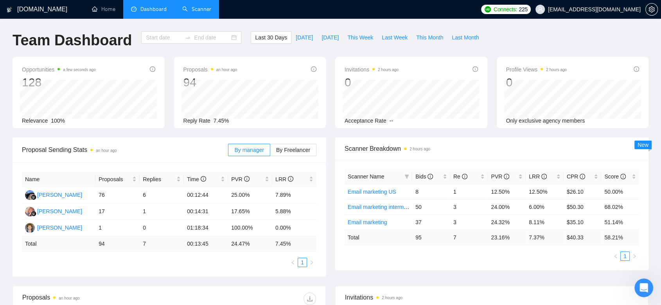
type input "[DATE]"
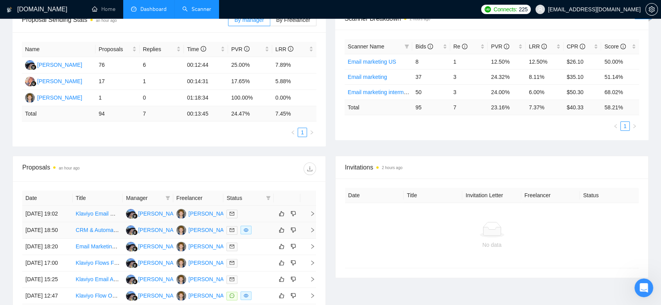
scroll to position [217, 0]
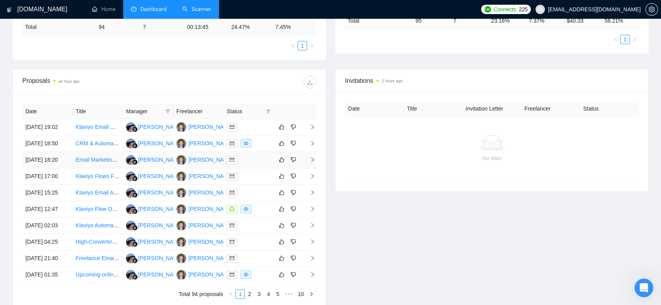
click at [219, 169] on td "[PERSON_NAME]" at bounding box center [198, 160] width 50 height 16
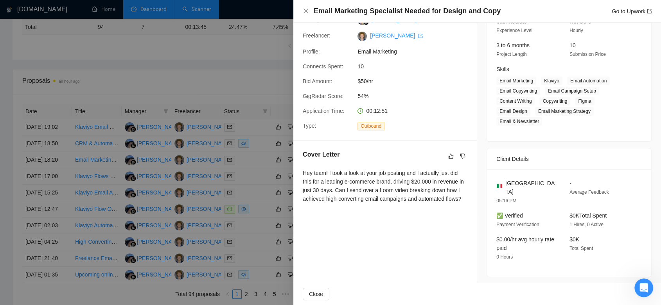
scroll to position [43, 0]
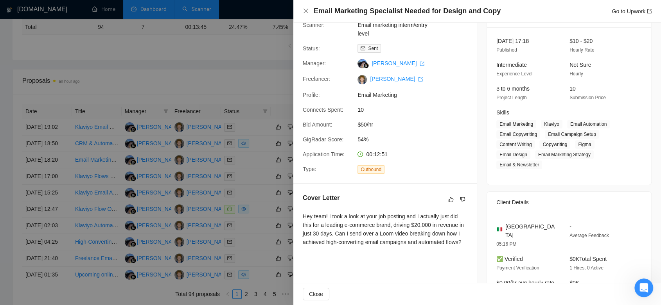
click at [233, 93] on div at bounding box center [330, 152] width 661 height 305
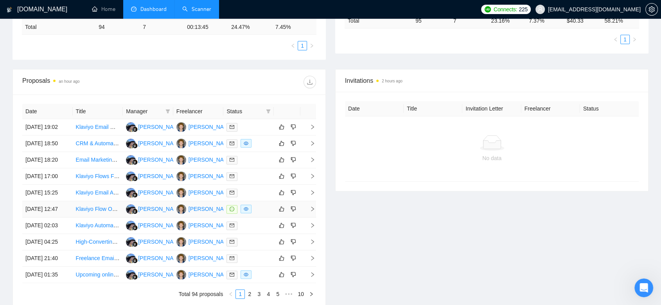
click at [219, 218] on td "[PERSON_NAME]" at bounding box center [198, 209] width 50 height 16
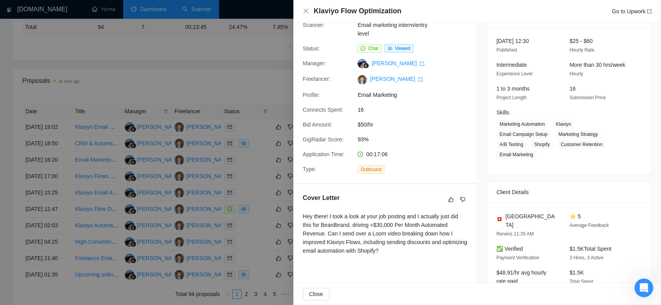
scroll to position [87, 0]
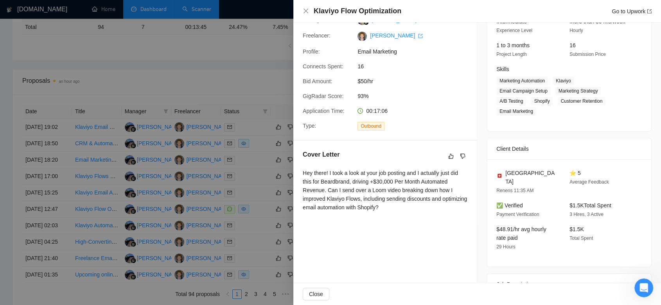
click at [260, 77] on div at bounding box center [330, 152] width 661 height 305
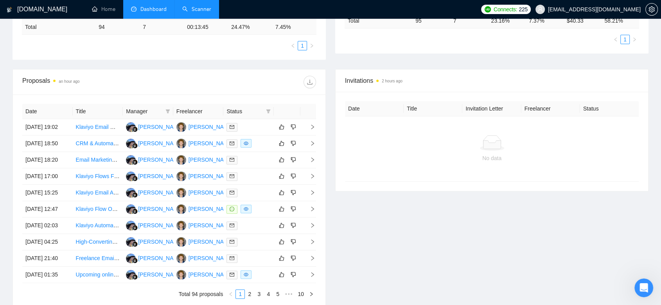
scroll to position [0, 0]
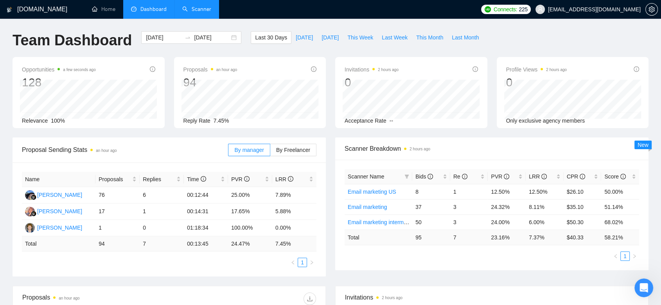
click at [194, 13] on link "Scanner" at bounding box center [196, 9] width 29 height 7
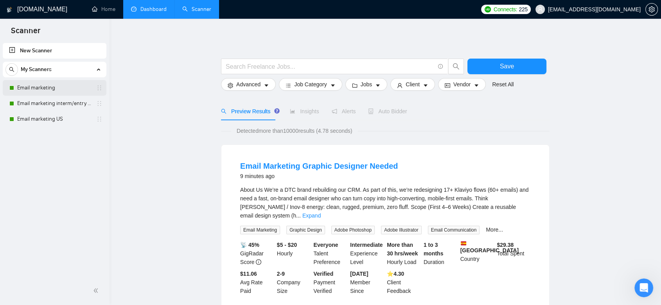
click at [59, 91] on link "Email marketing" at bounding box center [54, 88] width 74 height 16
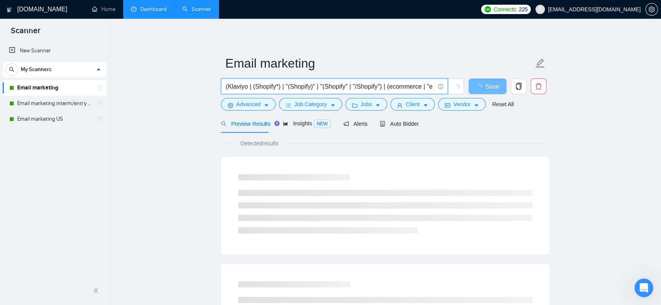
drag, startPoint x: 371, startPoint y: 88, endPoint x: 428, endPoint y: 87, distance: 57.5
click at [428, 87] on input "(Klaviyo | (Shopify*) | "(Shopify)" | "(Shopify" | "/Shopify") | (ecommerce | "…" at bounding box center [330, 87] width 209 height 10
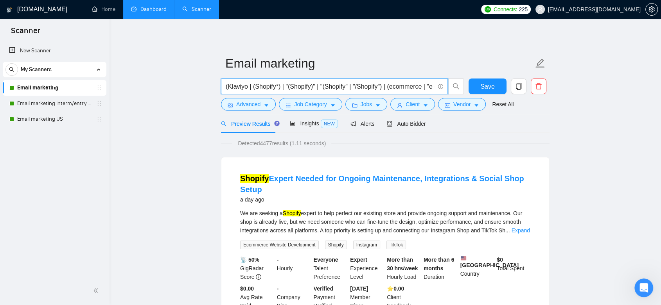
click at [387, 91] on input "(Klaviyo | (Shopify*) | "(Shopify)" | "(Shopify" | "/Shopify") | (ecommerce | "…" at bounding box center [330, 87] width 209 height 10
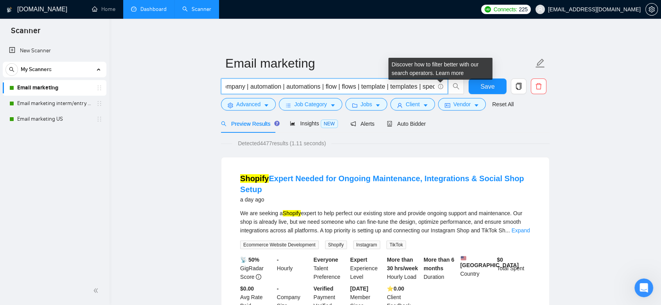
drag, startPoint x: 387, startPoint y: 87, endPoint x: 429, endPoint y: 87, distance: 42.6
click at [432, 88] on input "(Klaviyo | (Shopify*) | "(Shopify)" | "(Shopify" | "/Shopify") | (ecommerce | "…" at bounding box center [330, 87] width 209 height 10
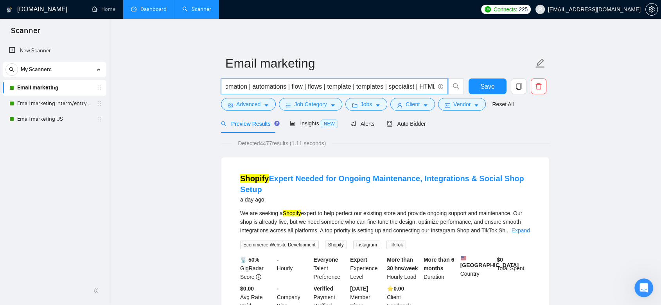
click at [322, 87] on input "(Klaviyo | (Shopify*) | "(Shopify)" | "(Shopify" | "/Shopify") | (ecommerce | "…" at bounding box center [330, 87] width 209 height 10
click at [299, 86] on input "(Klaviyo | (Shopify*) | "(Shopify)" | "(Shopify" | "/Shopify") | (ecommerce | "…" at bounding box center [330, 87] width 209 height 10
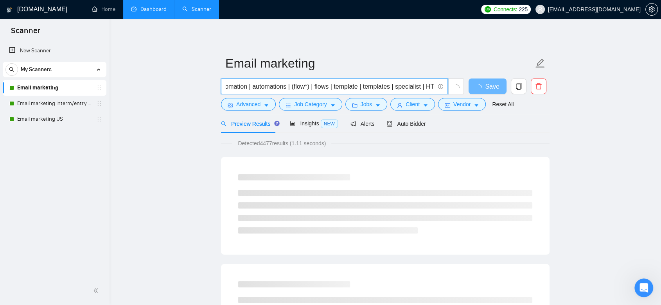
drag, startPoint x: 329, startPoint y: 87, endPoint x: 312, endPoint y: 85, distance: 17.4
click at [312, 85] on input "(Klaviyo | (Shopify*) | "(Shopify)" | "(Shopify" | "/Shopify") | (ecommerce | "…" at bounding box center [330, 87] width 209 height 10
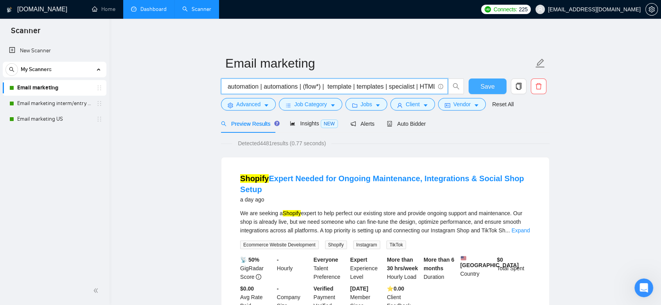
type input "(Klaviyo | (Shopify*) | "(Shopify)" | "(Shopify" | "/Shopify") | (ecommerce | "…"
click at [490, 86] on span "Save" at bounding box center [487, 87] width 14 height 10
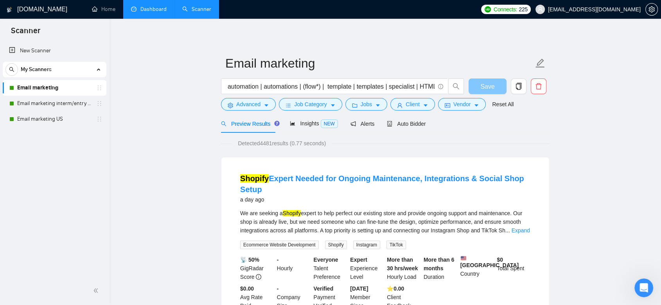
scroll to position [0, 0]
click at [259, 105] on span "Advanced" at bounding box center [248, 104] width 24 height 9
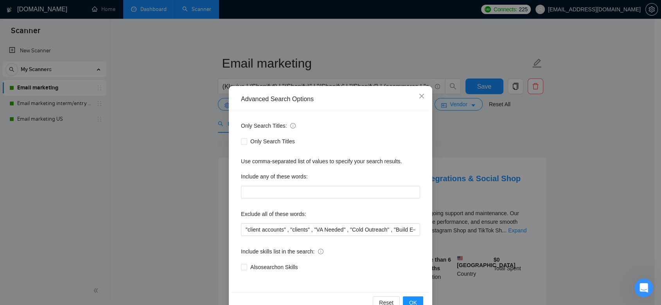
scroll to position [20, 0]
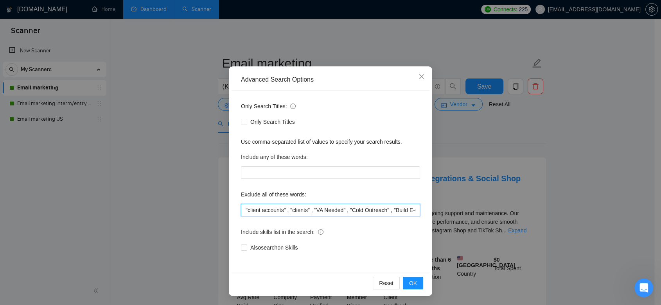
click at [288, 209] on input ""client accounts" , "clients" , "VA Needed" , "Cold Outreach" , "Build E-Comm W…" at bounding box center [330, 210] width 179 height 13
click at [305, 207] on input ""client accounts" , clients" , "VA Needed" , "Cold Outreach" , "Build E-Comm We…" at bounding box center [330, 210] width 179 height 13
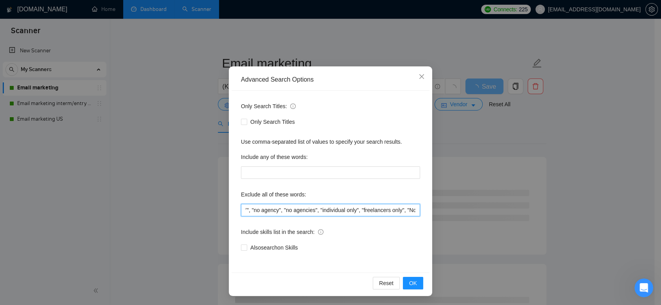
scroll to position [0, 1057]
drag, startPoint x: 395, startPoint y: 209, endPoint x: 429, endPoint y: 213, distance: 34.2
click at [429, 213] on div "Advanced Search Options Only Search Titles: Only Search Titles Use comma-separa…" at bounding box center [330, 152] width 661 height 305
click at [383, 210] on input ""client accounts" , clients, "VA Needed" , "Cold Outreach" , "Build E-Comm Webs…" at bounding box center [330, 210] width 179 height 13
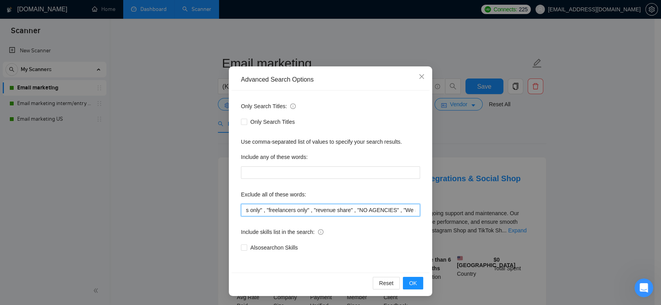
scroll to position [0, 1724]
drag, startPoint x: 367, startPoint y: 211, endPoint x: 424, endPoint y: 211, distance: 57.1
click at [424, 211] on div "Only Search Titles: Only Search Titles Use comma-separated list of values to sp…" at bounding box center [330, 182] width 198 height 182
type input ""client accounts" , clients, "VA Needed" , "Cold Outreach" , "Build E-Comm Webs…"
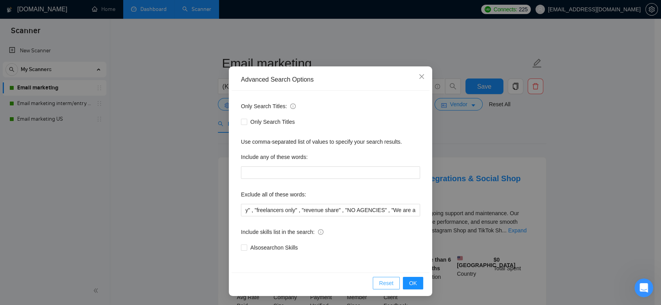
scroll to position [0, 0]
click at [409, 282] on span "OK" at bounding box center [413, 283] width 8 height 9
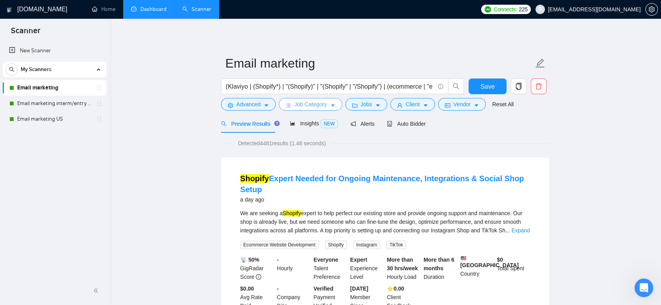
click at [326, 107] on button "Job Category" at bounding box center [310, 104] width 63 height 13
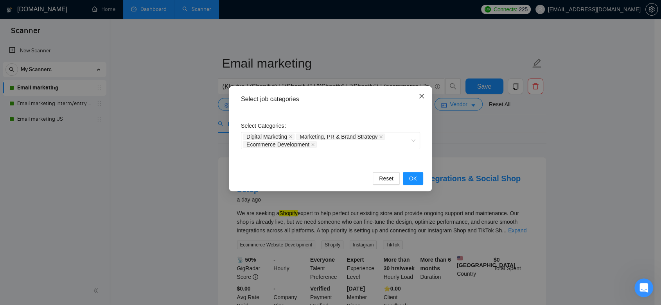
click at [418, 98] on span "Close" at bounding box center [421, 96] width 21 height 21
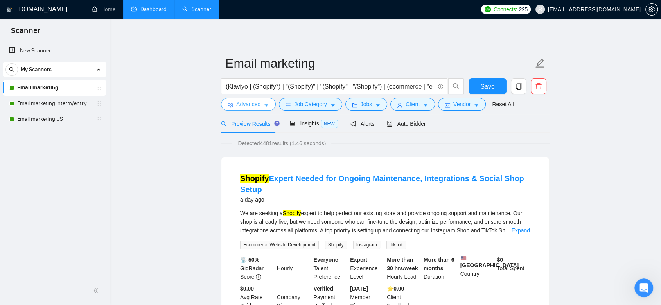
click at [251, 103] on span "Advanced" at bounding box center [248, 104] width 24 height 9
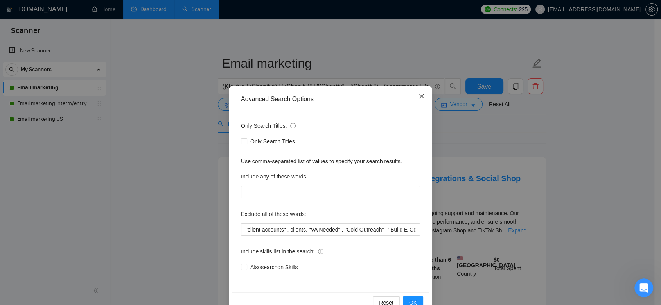
click at [418, 95] on icon "close" at bounding box center [421, 96] width 6 height 6
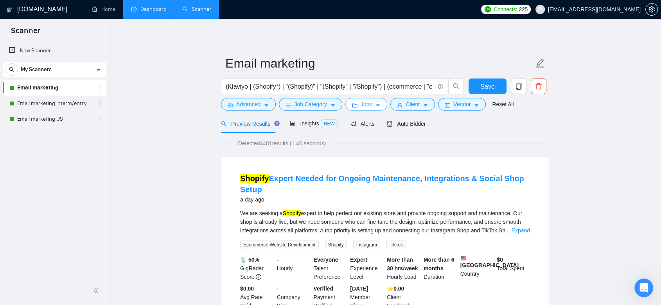
click at [357, 102] on button "Jobs" at bounding box center [366, 104] width 42 height 13
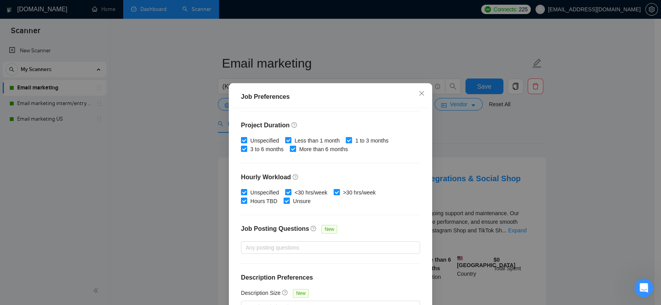
scroll to position [43, 0]
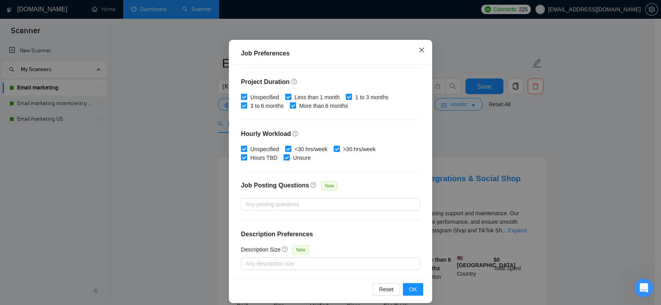
click at [421, 46] on span "Close" at bounding box center [421, 50] width 21 height 21
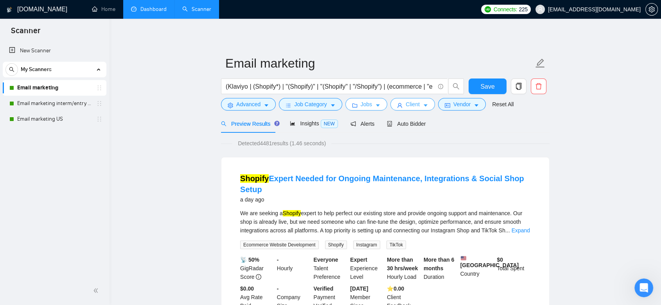
scroll to position [0, 0]
click at [418, 106] on button "Client" at bounding box center [412, 104] width 45 height 13
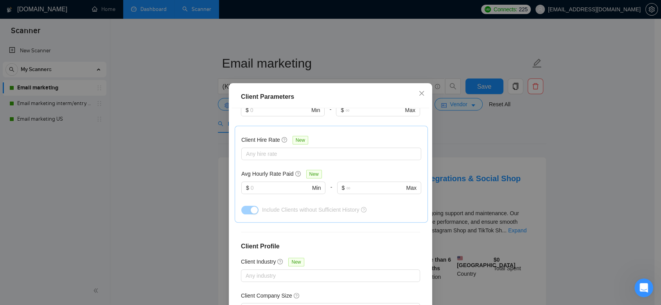
scroll to position [305, 0]
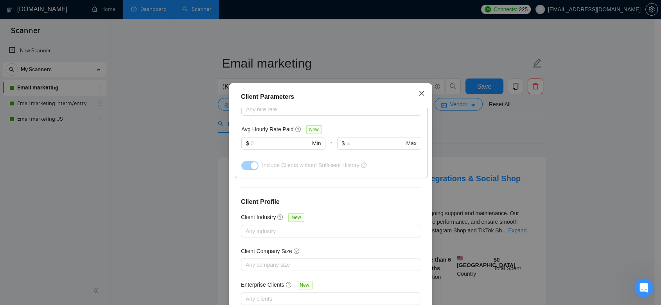
click at [421, 93] on icon "close" at bounding box center [421, 93] width 6 height 6
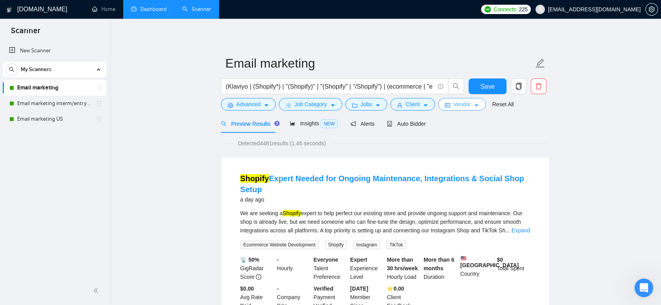
click at [458, 103] on span "Vendor" at bounding box center [461, 104] width 17 height 9
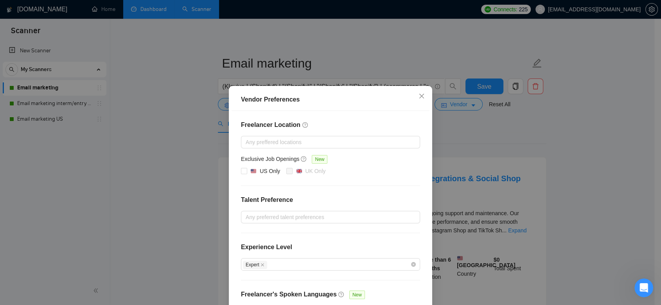
scroll to position [56, 0]
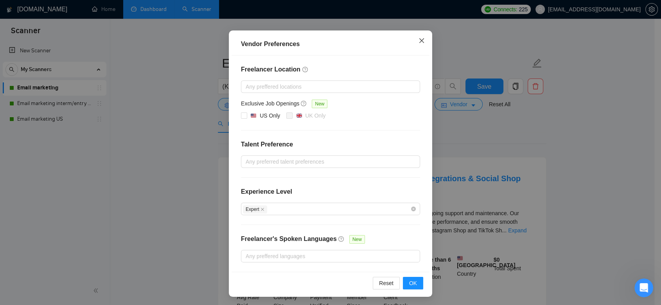
click at [418, 42] on icon "close" at bounding box center [421, 41] width 6 height 6
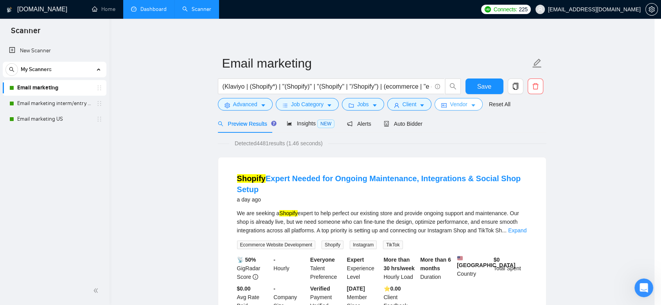
scroll to position [0, 0]
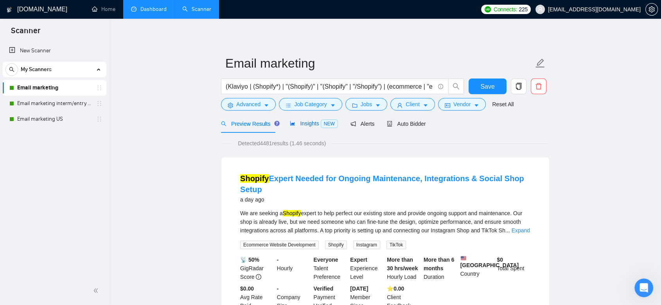
click at [308, 126] on span "Insights NEW" at bounding box center [314, 123] width 48 height 6
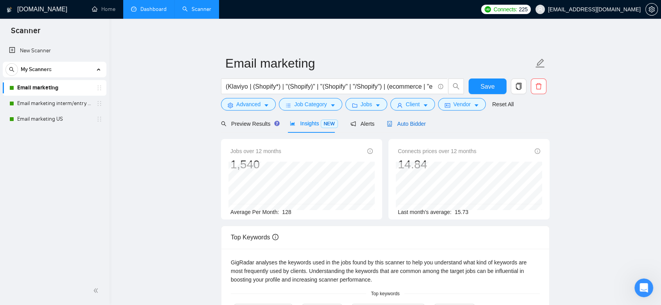
click at [409, 125] on span "Auto Bidder" at bounding box center [406, 124] width 39 height 6
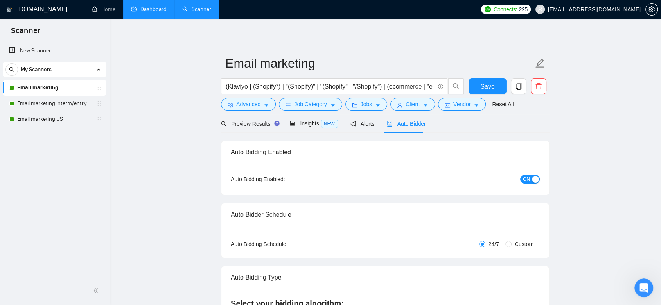
checkbox input "true"
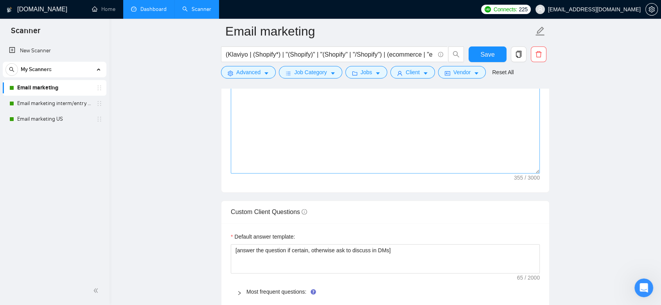
scroll to position [1086, 0]
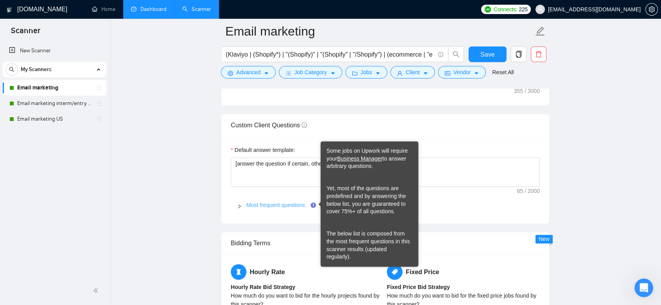
click at [300, 203] on link "Most frequent questions:" at bounding box center [276, 205] width 60 height 6
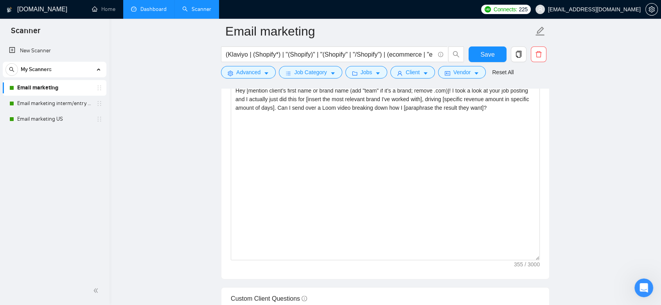
scroll to position [825, 0]
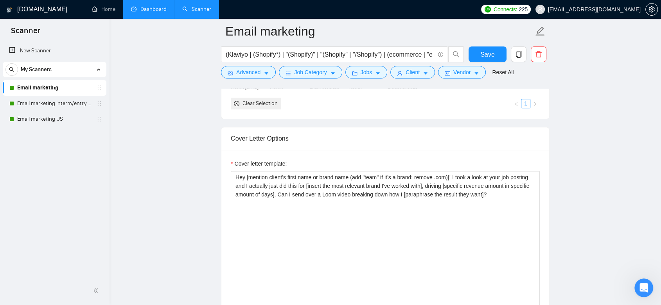
click at [624, 9] on span "[EMAIL_ADDRESS][DOMAIN_NAME]" at bounding box center [594, 9] width 93 height 0
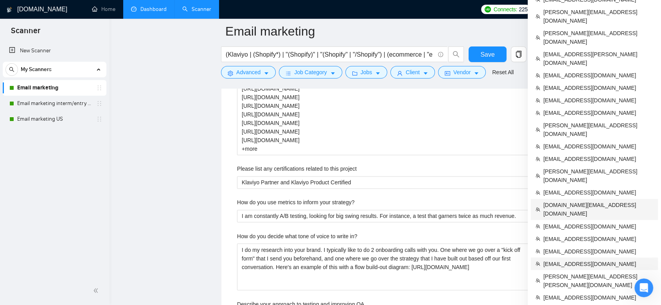
scroll to position [1303, 0]
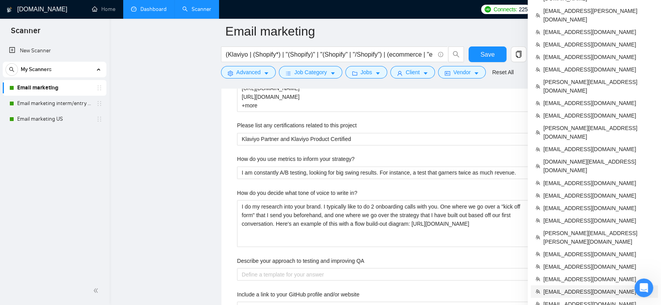
click at [584, 283] on span "[EMAIL_ADDRESS][DOMAIN_NAME]" at bounding box center [598, 291] width 110 height 9
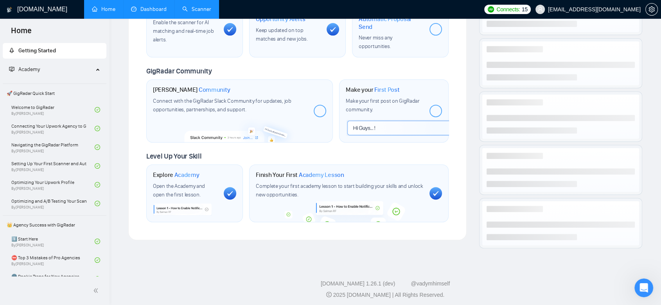
scroll to position [306, 0]
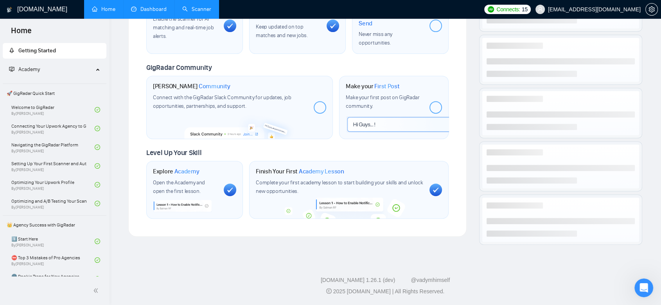
click at [166, 7] on link "Dashboard" at bounding box center [149, 9] width 36 height 7
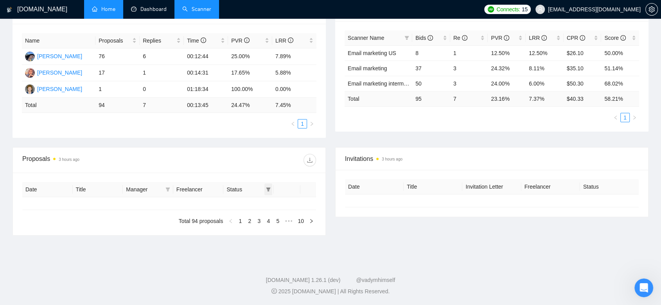
type input "[DATE]"
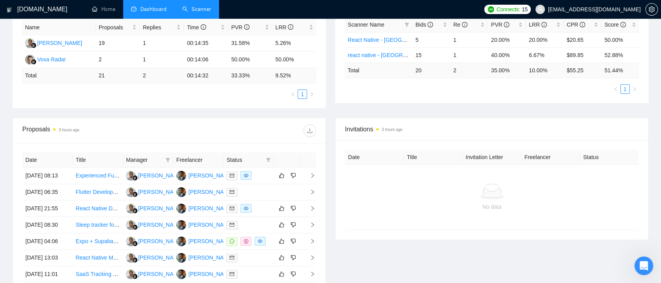
scroll to position [22, 0]
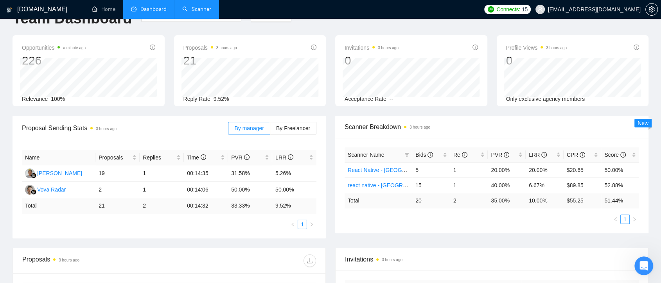
click at [196, 9] on link "Scanner" at bounding box center [196, 9] width 29 height 7
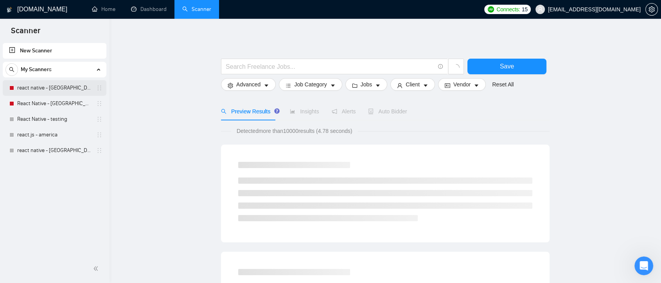
click at [58, 91] on link "react native - america" at bounding box center [54, 88] width 74 height 16
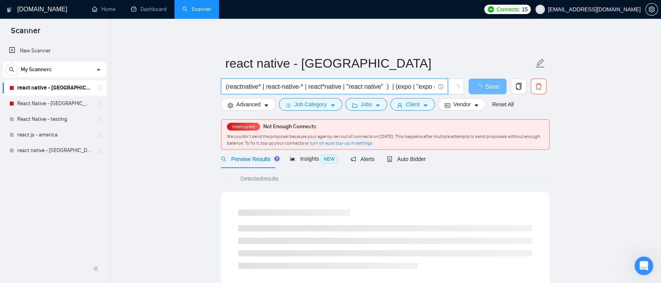
drag, startPoint x: 380, startPoint y: 86, endPoint x: 219, endPoint y: 87, distance: 160.7
click at [389, 88] on input "(reactnative* | react-native-* | react*native | "react native" ) | (expo | "exp…" at bounding box center [330, 87] width 209 height 10
drag, startPoint x: 386, startPoint y: 88, endPoint x: 217, endPoint y: 88, distance: 168.9
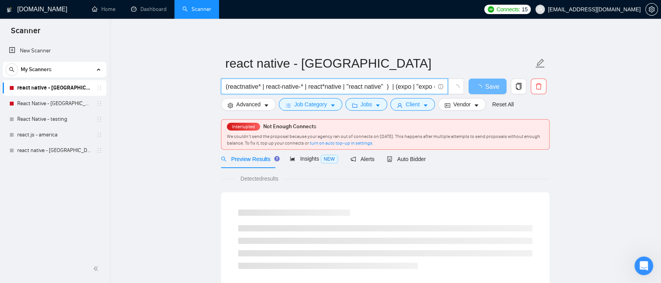
click at [256, 88] on input "(reactnative* | react-native-* | react*native | "react native" ) | (expo | "exp…" at bounding box center [330, 87] width 209 height 10
drag, startPoint x: 394, startPoint y: 87, endPoint x: 307, endPoint y: 85, distance: 87.2
click at [307, 85] on input "(reactnative* | react-native-* | react*native | "react native" ) | (expo | "exp…" at bounding box center [330, 87] width 209 height 10
click at [290, 84] on input "(reactnative* | react-native-* | react*native | "react native" ) | (expo | "exp…" at bounding box center [330, 87] width 209 height 10
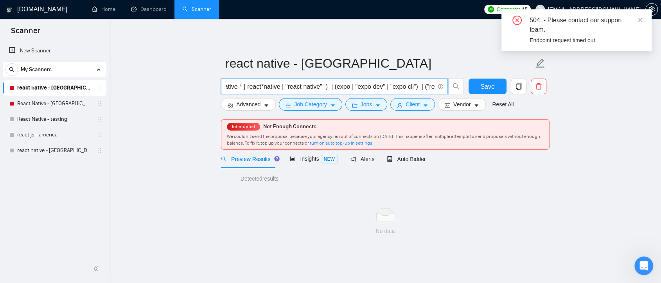
scroll to position [0, 0]
drag, startPoint x: 310, startPoint y: 88, endPoint x: 204, endPoint y: 88, distance: 105.6
click at [204, 88] on main "react native - america (reactnative* | react-native-* | react*native | "react n…" at bounding box center [385, 142] width 526 height 223
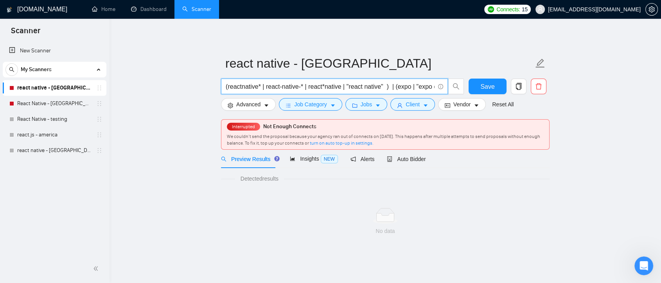
click at [384, 86] on input "(reactnative* | react-native-* | react*native | "react native" ) | (expo | "exp…" at bounding box center [330, 87] width 209 height 10
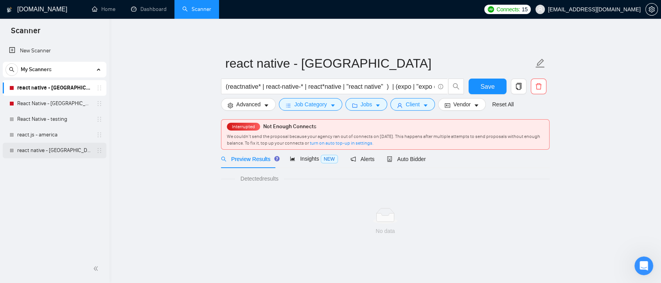
click at [53, 149] on link "react native - america Sofiia" at bounding box center [54, 151] width 74 height 16
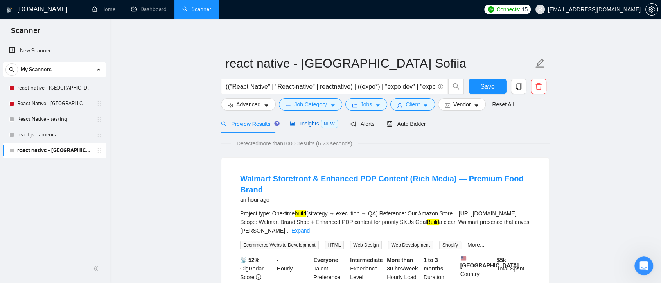
click at [304, 125] on span "Insights NEW" at bounding box center [314, 123] width 48 height 6
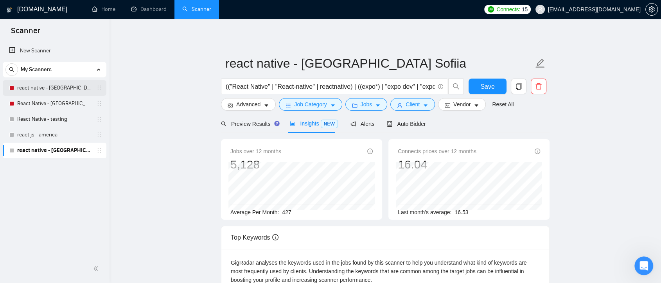
click at [50, 86] on link "react native - america" at bounding box center [54, 88] width 74 height 16
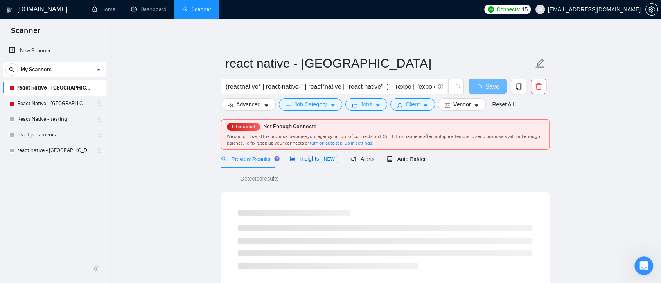
click at [298, 158] on span "Insights NEW" at bounding box center [314, 159] width 48 height 6
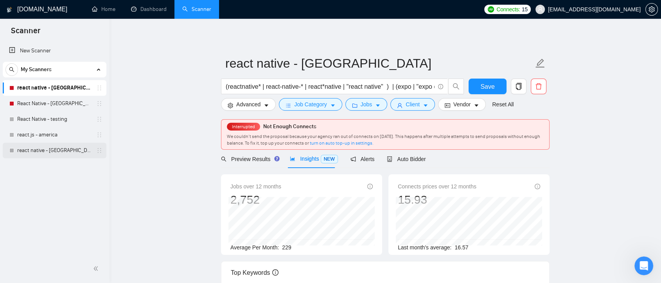
click at [43, 151] on link "react native - america Sofiia" at bounding box center [54, 151] width 74 height 16
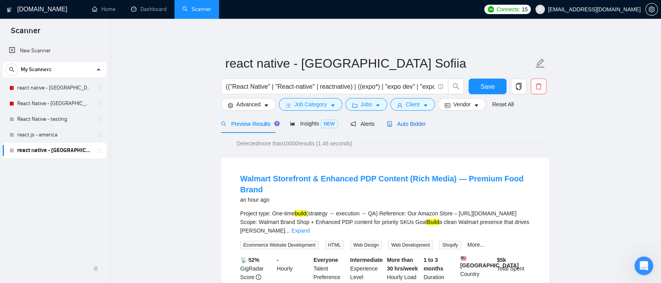
click at [415, 124] on span "Auto Bidder" at bounding box center [406, 124] width 39 height 6
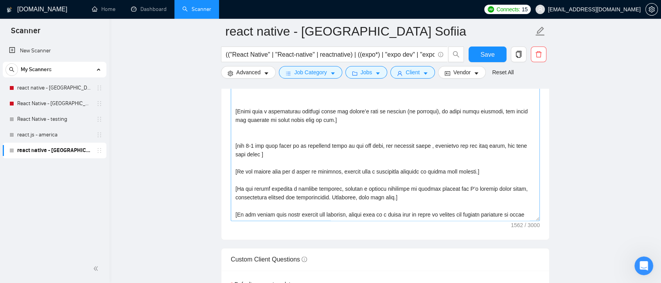
scroll to position [912, 0]
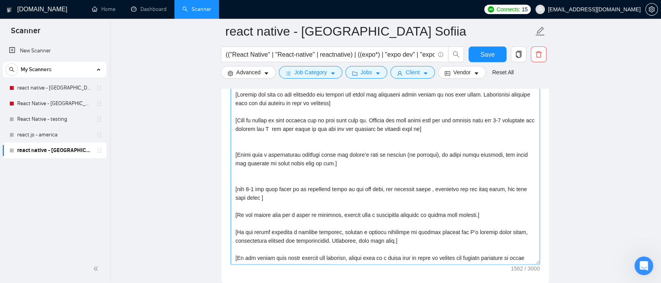
click at [235, 141] on textarea "Cover letter template:" at bounding box center [385, 176] width 309 height 176
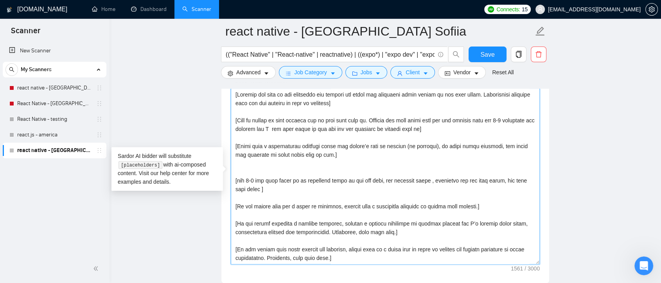
click at [239, 168] on textarea "Cover letter template:" at bounding box center [385, 176] width 309 height 176
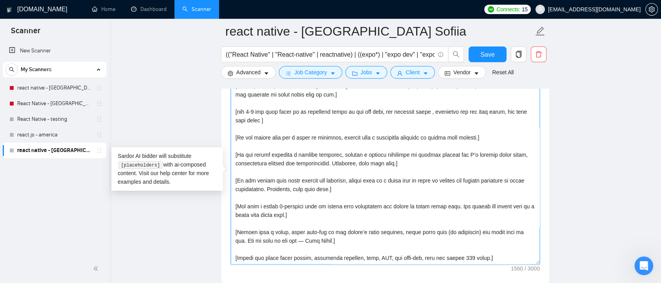
scroll to position [956, 0]
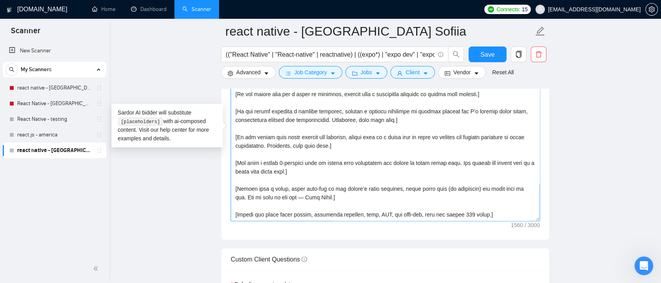
click at [242, 210] on textarea "Cover letter template:" at bounding box center [385, 133] width 309 height 176
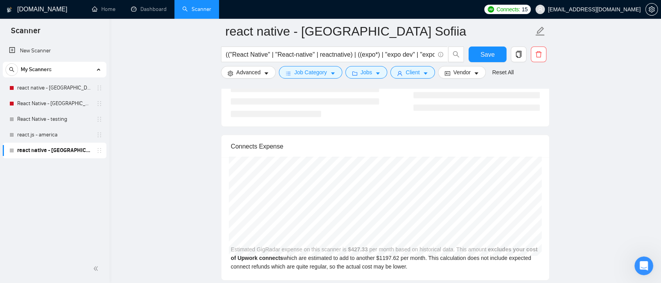
scroll to position [1564, 0]
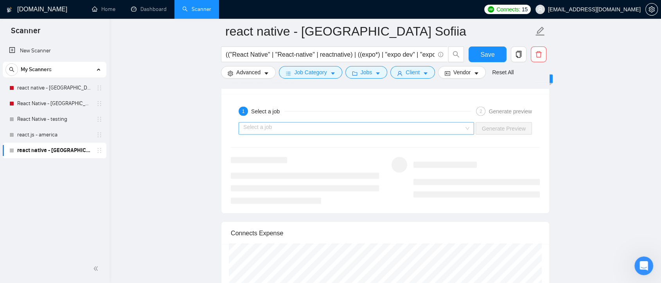
click at [469, 131] on div "Select a job" at bounding box center [355, 128] width 235 height 13
type textarea "[Analyze the tone of the following job posting and write the following cover le…"
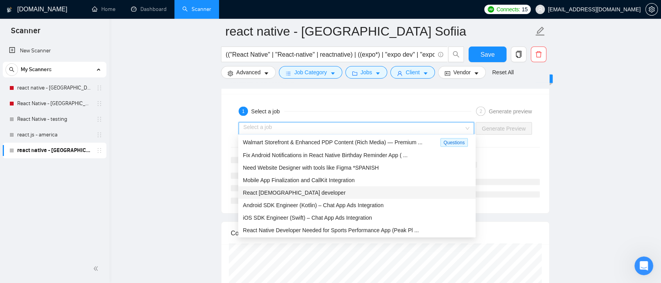
click at [376, 192] on div "React Native developer" at bounding box center [357, 192] width 228 height 9
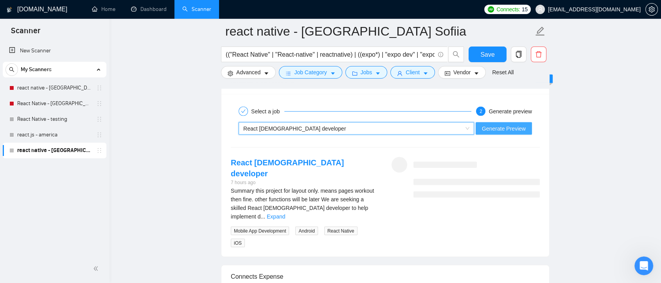
click at [510, 131] on span "Generate Preview" at bounding box center [504, 128] width 44 height 9
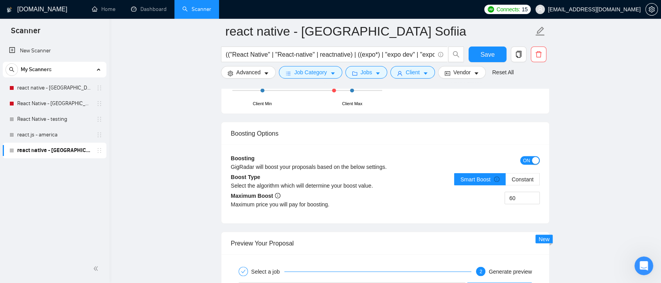
scroll to position [1578, 0]
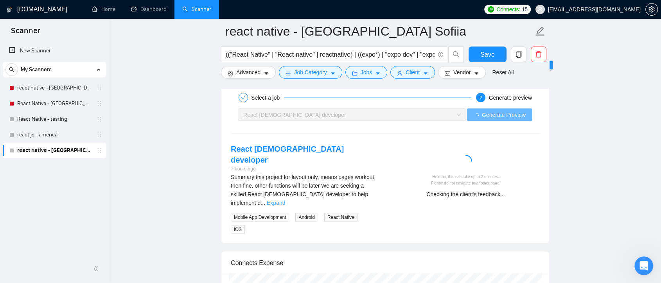
click at [285, 200] on link "Expand" at bounding box center [276, 203] width 18 height 6
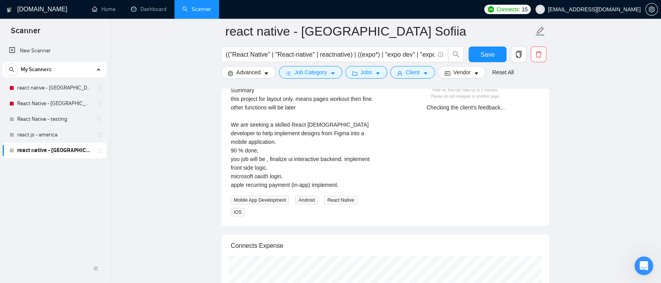
scroll to position [1621, 0]
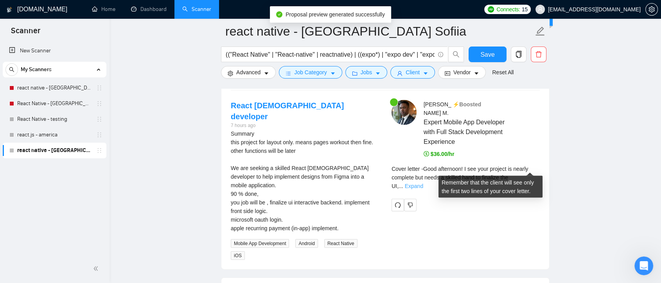
click at [423, 183] on link "Expand" at bounding box center [414, 186] width 18 height 6
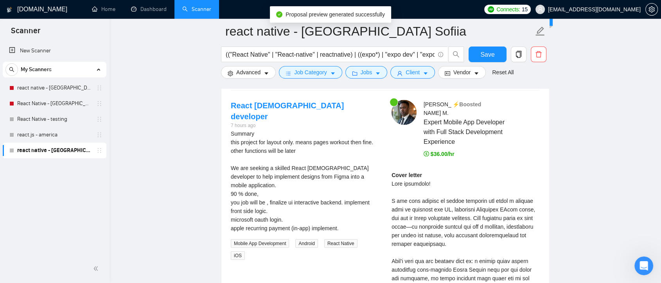
scroll to position [1664, 0]
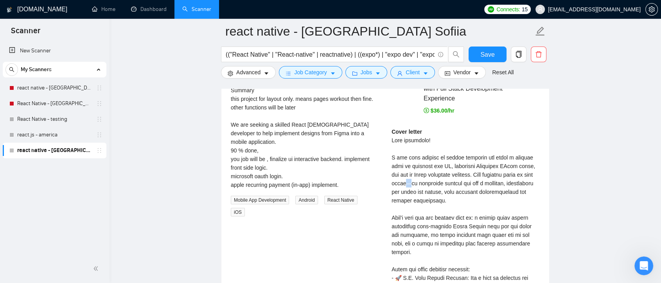
drag, startPoint x: 409, startPoint y: 171, endPoint x: 404, endPoint y: 171, distance: 4.7
click at [404, 171] on div "Cover letter" at bounding box center [465, 264] width 148 height 275
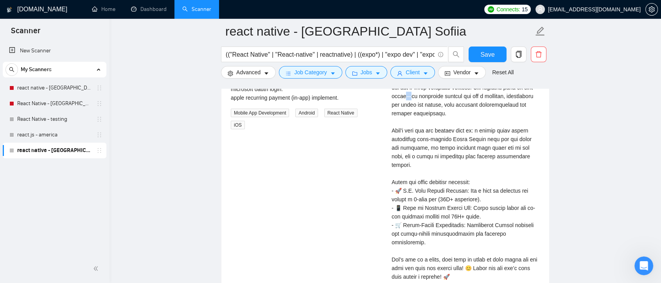
scroll to position [1795, 0]
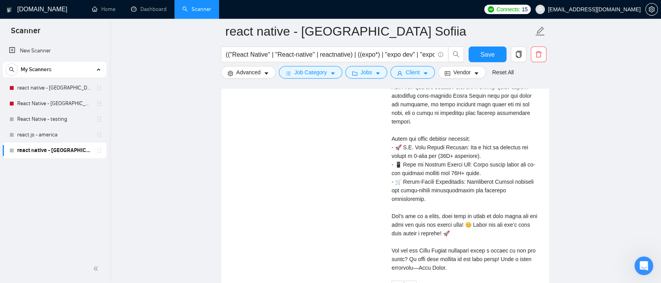
click at [433, 240] on div "Cover letter" at bounding box center [465, 134] width 148 height 275
click at [430, 240] on div "Cover letter" at bounding box center [465, 134] width 148 height 275
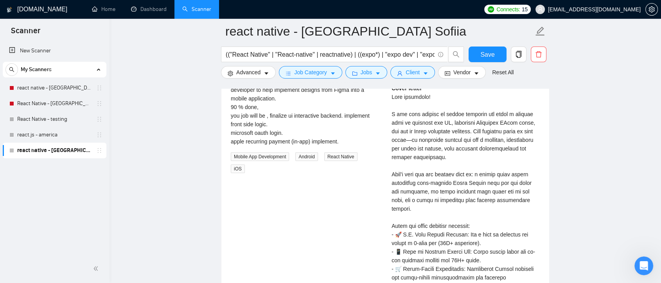
scroll to position [1664, 0]
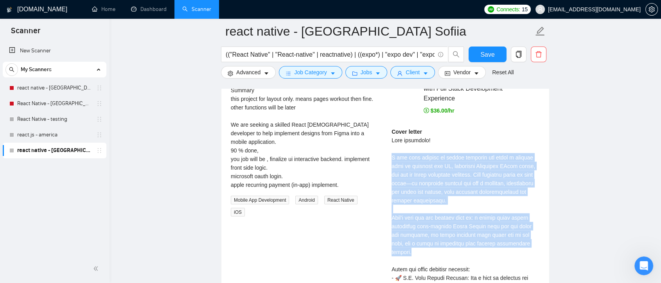
drag, startPoint x: 516, startPoint y: 233, endPoint x: 389, endPoint y: 151, distance: 151.6
click at [389, 151] on div "Joel M . ⚡️Boosted Expert Mobile App Developer with Full Stack Development Expe…" at bounding box center [465, 240] width 161 height 367
click at [473, 186] on div "Cover letter" at bounding box center [465, 264] width 148 height 275
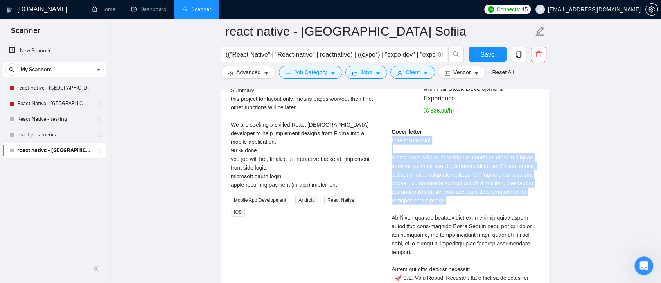
drag, startPoint x: 392, startPoint y: 130, endPoint x: 459, endPoint y: 192, distance: 91.0
click at [459, 192] on div "Cover letter" at bounding box center [465, 264] width 148 height 275
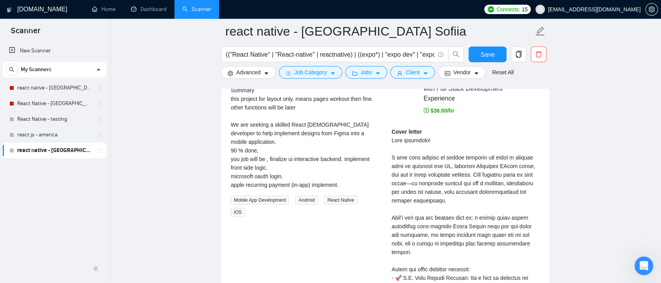
click at [483, 195] on div "Cover letter" at bounding box center [465, 264] width 148 height 275
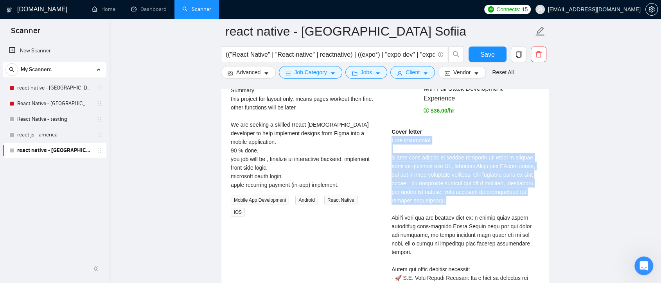
drag, startPoint x: 391, startPoint y: 130, endPoint x: 459, endPoint y: 189, distance: 89.5
click at [459, 189] on div "Cover letter" at bounding box center [465, 264] width 148 height 275
click at [491, 127] on div "Cover letter" at bounding box center [465, 264] width 148 height 275
drag, startPoint x: 391, startPoint y: 131, endPoint x: 452, endPoint y: 190, distance: 84.9
click at [452, 190] on div "Cover letter" at bounding box center [465, 264] width 148 height 275
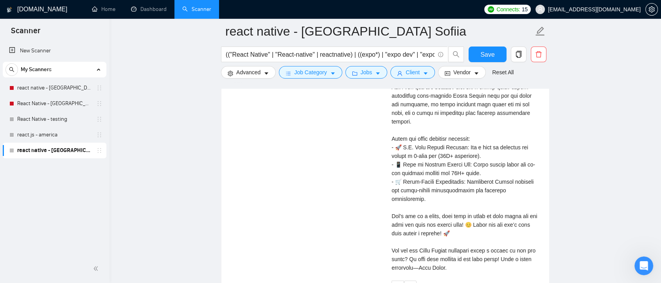
scroll to position [1708, 0]
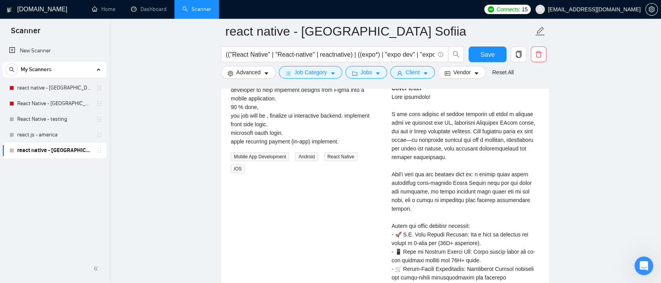
click at [482, 156] on div "Cover letter" at bounding box center [465, 221] width 148 height 275
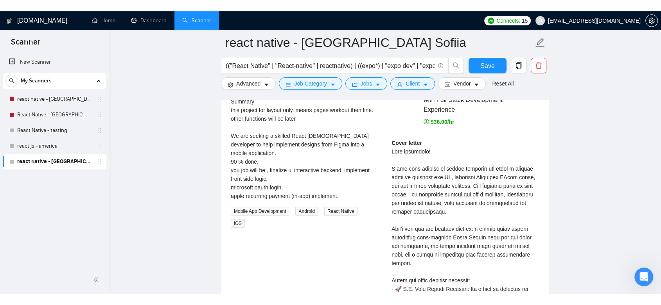
scroll to position [1578, 0]
